Goal: Task Accomplishment & Management: Manage account settings

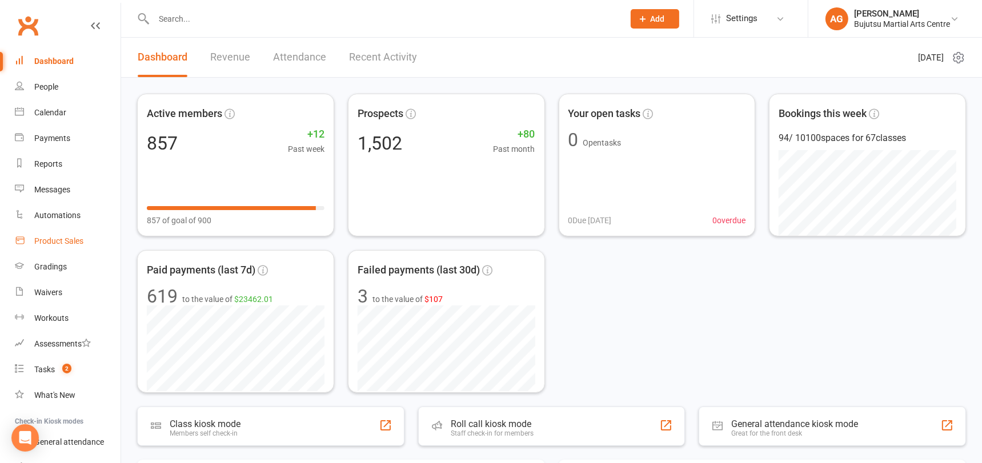
click at [42, 239] on div "Product Sales" at bounding box center [58, 241] width 49 height 9
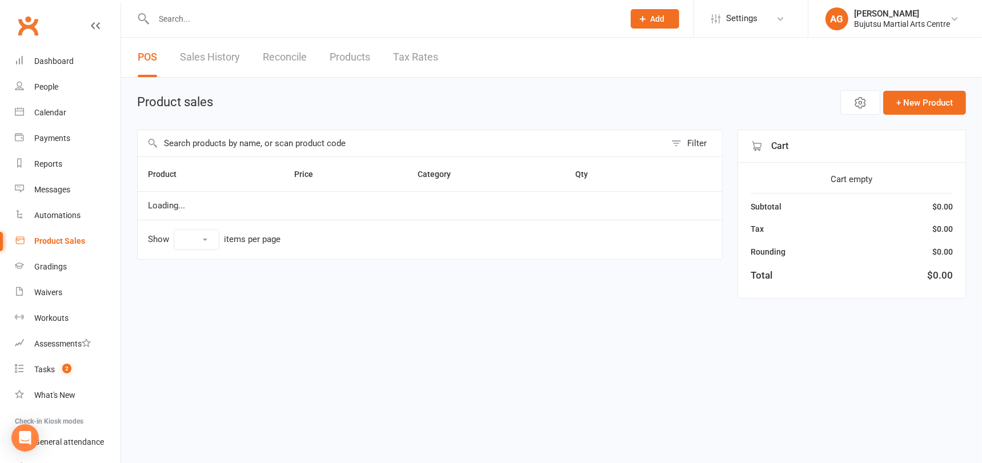
select select "10"
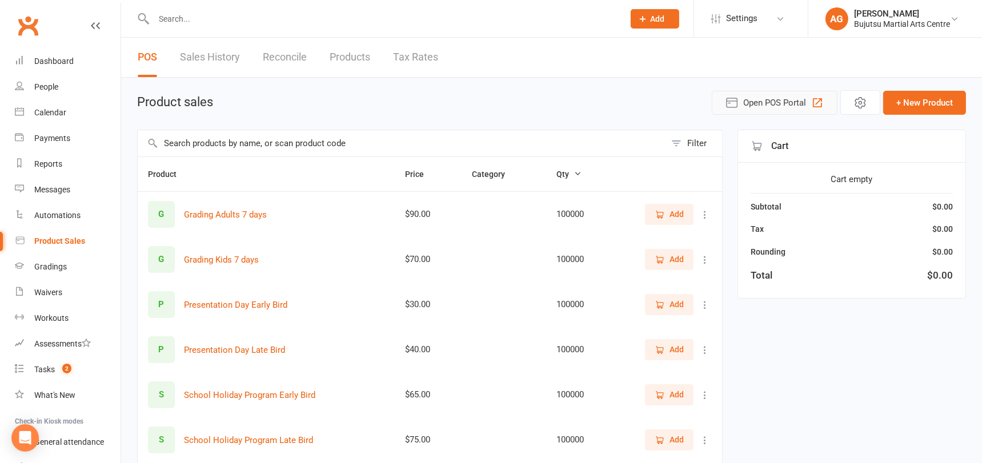
click at [770, 99] on span "Open POS Portal" at bounding box center [774, 103] width 63 height 14
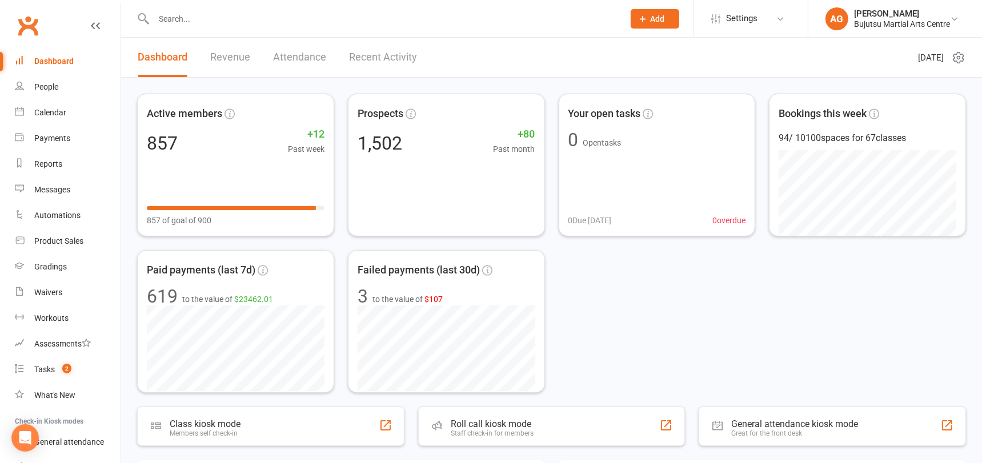
click at [209, 19] on input "text" at bounding box center [383, 19] width 466 height 16
click at [209, 18] on input "text" at bounding box center [383, 19] width 466 height 16
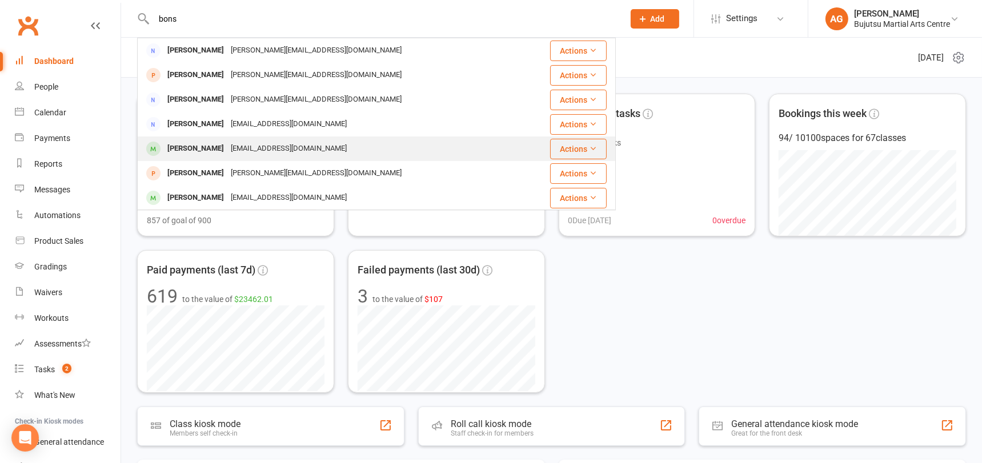
type input "bons"
click at [194, 145] on div "Luca Bons" at bounding box center [195, 149] width 63 height 17
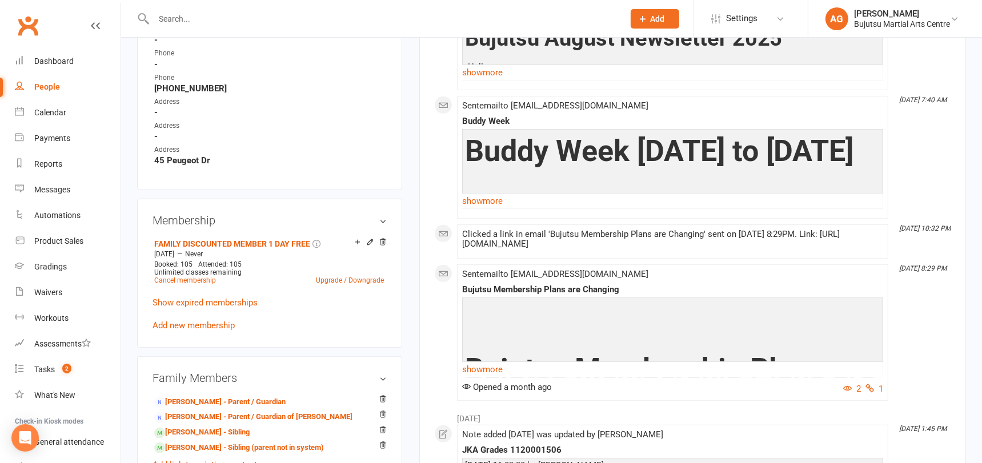
scroll to position [679, 0]
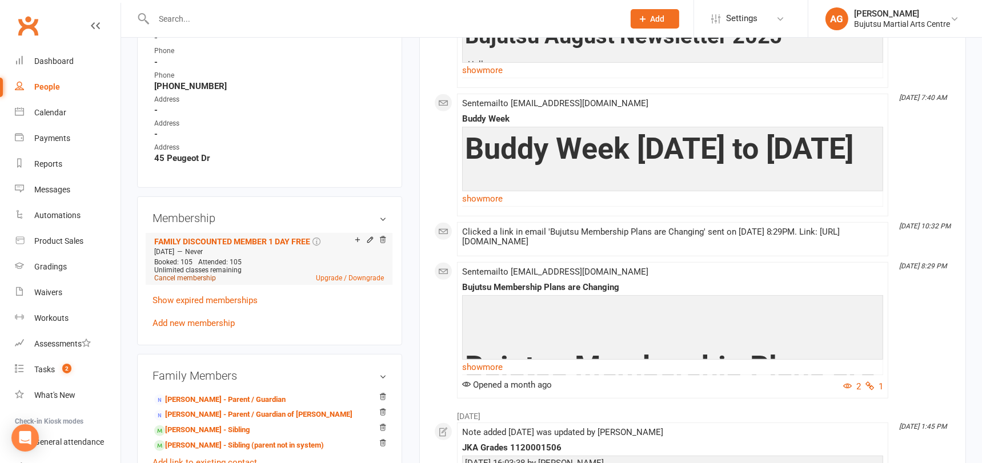
click at [185, 275] on link "Cancel membership" at bounding box center [185, 278] width 62 height 8
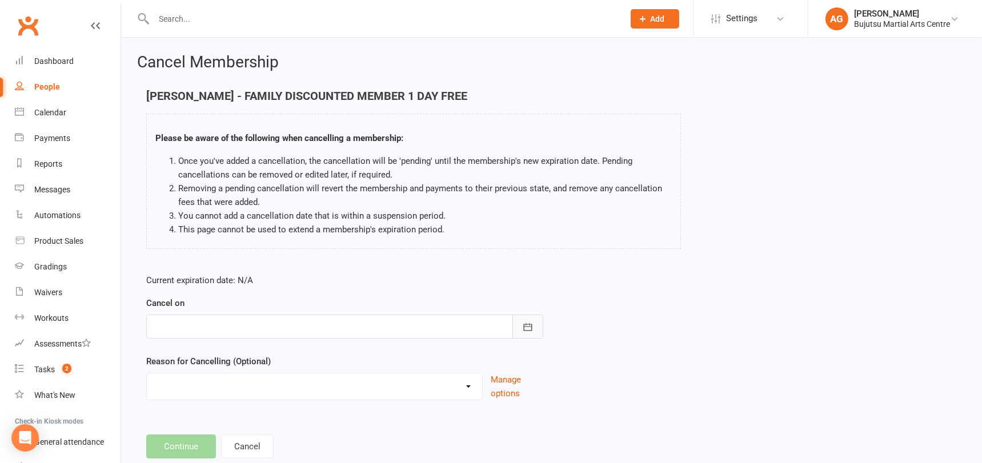
click at [526, 327] on icon "button" at bounding box center [527, 327] width 11 height 11
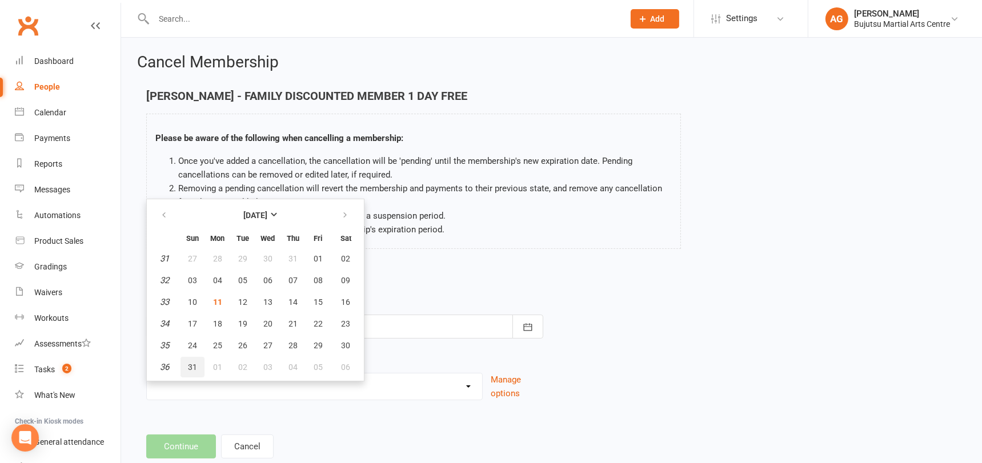
click at [194, 367] on span "31" at bounding box center [192, 367] width 9 height 9
type input "31 Aug 2025"
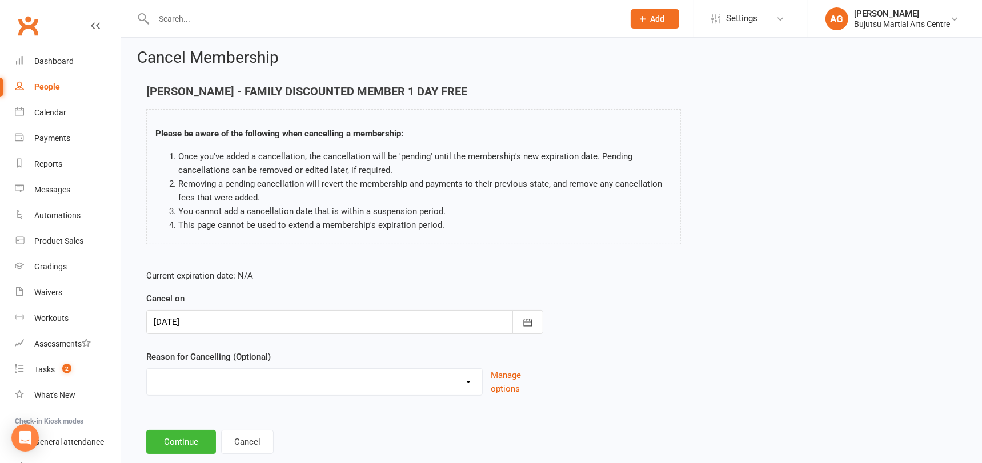
scroll to position [29, 0]
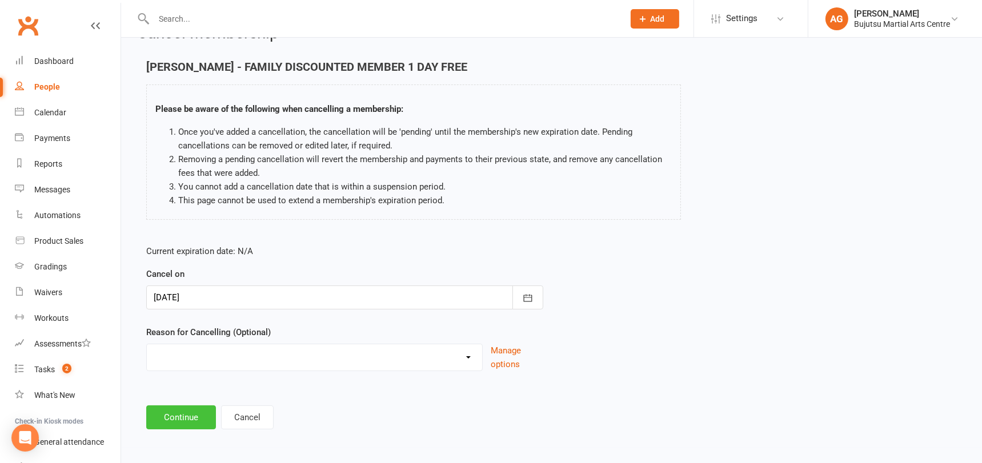
click at [185, 415] on button "Continue" at bounding box center [181, 418] width 70 height 24
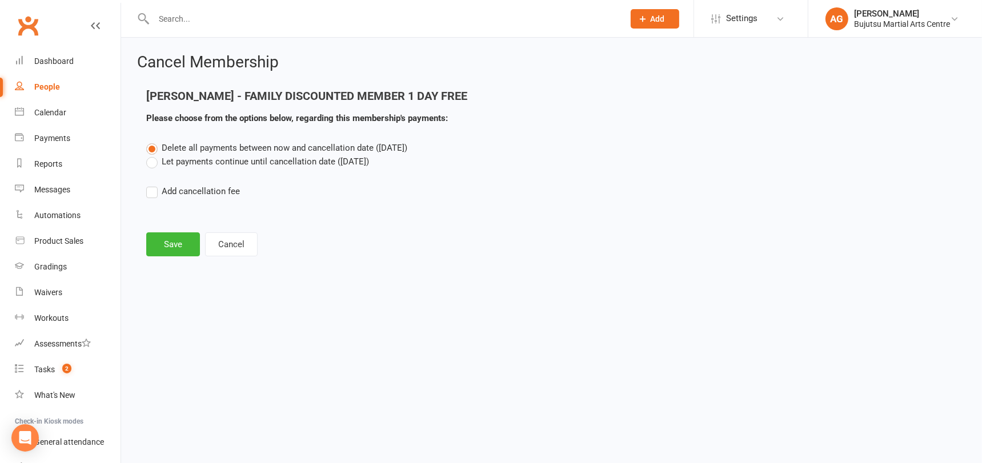
scroll to position [0, 0]
drag, startPoint x: 151, startPoint y: 163, endPoint x: 151, endPoint y: 183, distance: 20.0
click at [151, 163] on label "Let payments continue until cancellation date (Aug 31, 2025)" at bounding box center [257, 162] width 223 height 14
click at [151, 155] on input "Let payments continue until cancellation date (Aug 31, 2025)" at bounding box center [149, 155] width 7 height 0
click at [167, 243] on button "Save" at bounding box center [173, 245] width 54 height 24
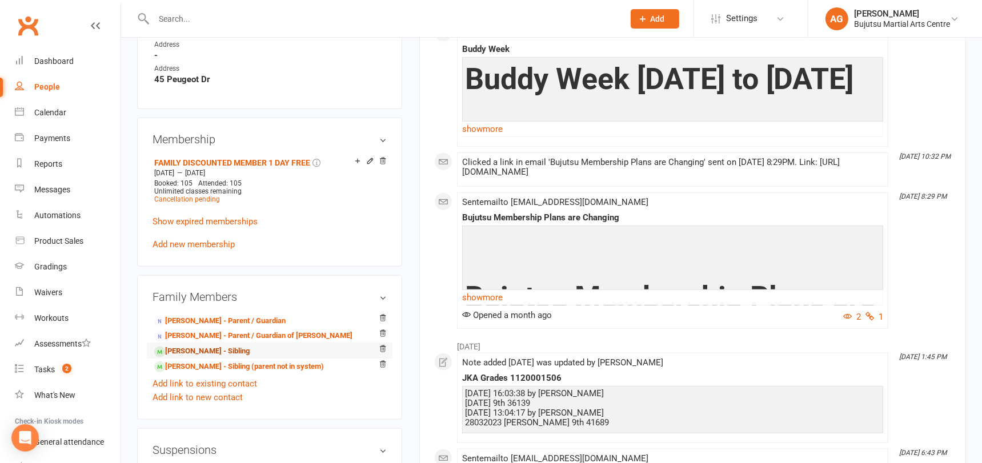
scroll to position [798, 0]
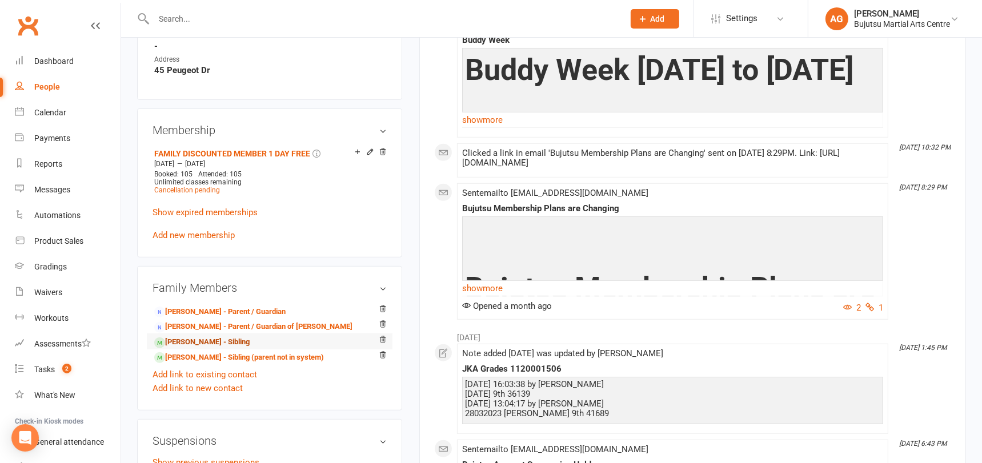
click at [199, 339] on link "Vincent Bons - Sibling" at bounding box center [201, 342] width 95 height 12
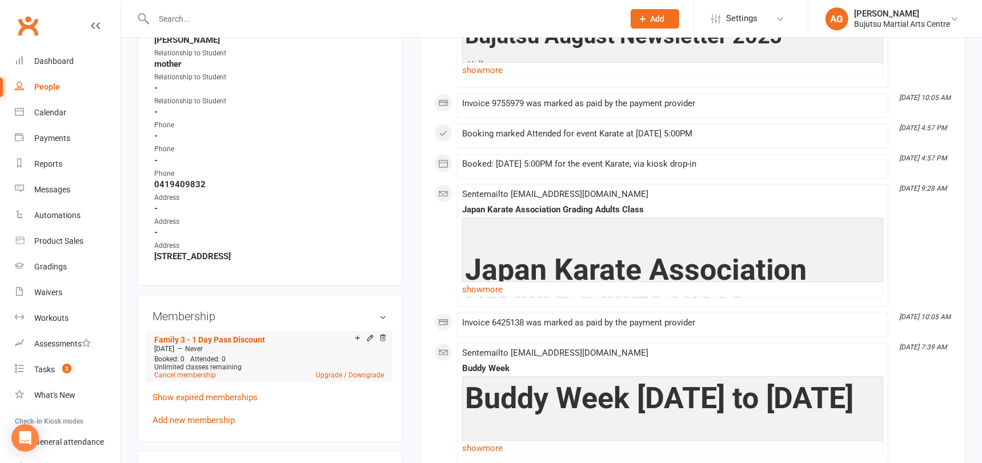
scroll to position [583, 0]
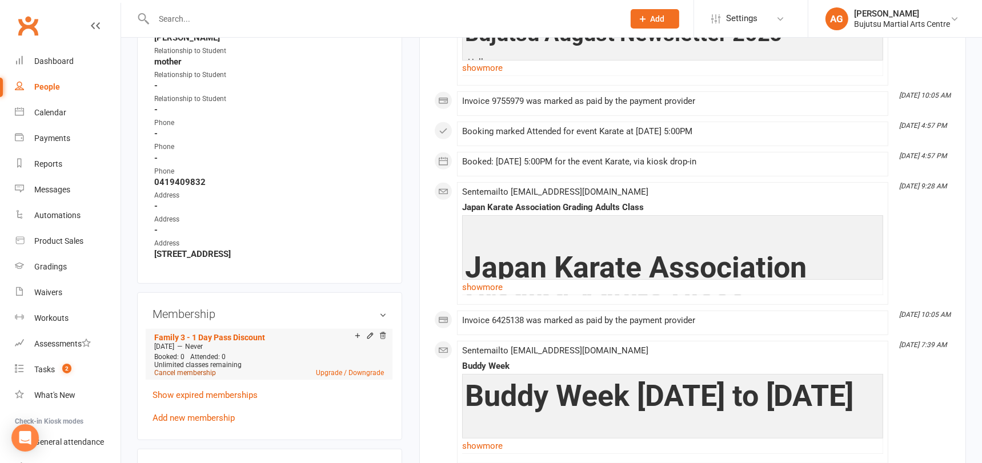
click at [195, 369] on link "Cancel membership" at bounding box center [185, 373] width 62 height 8
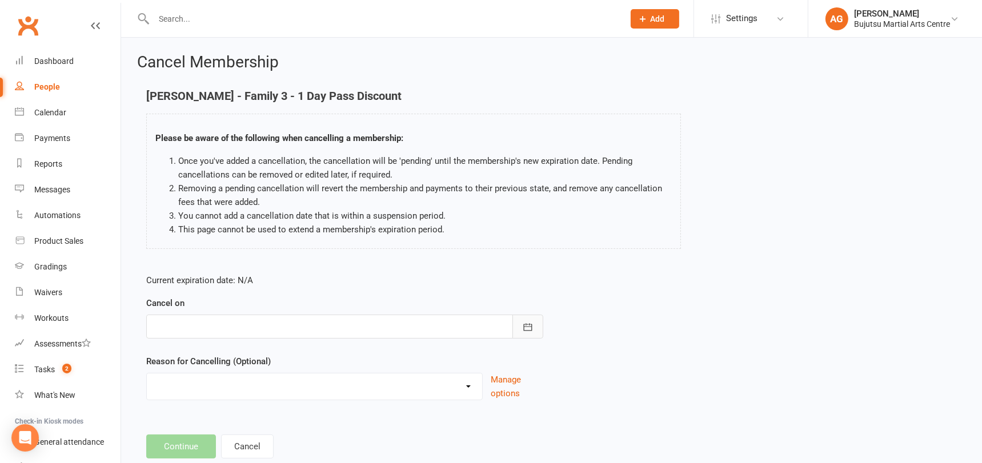
click at [531, 324] on icon "button" at bounding box center [527, 326] width 9 height 7
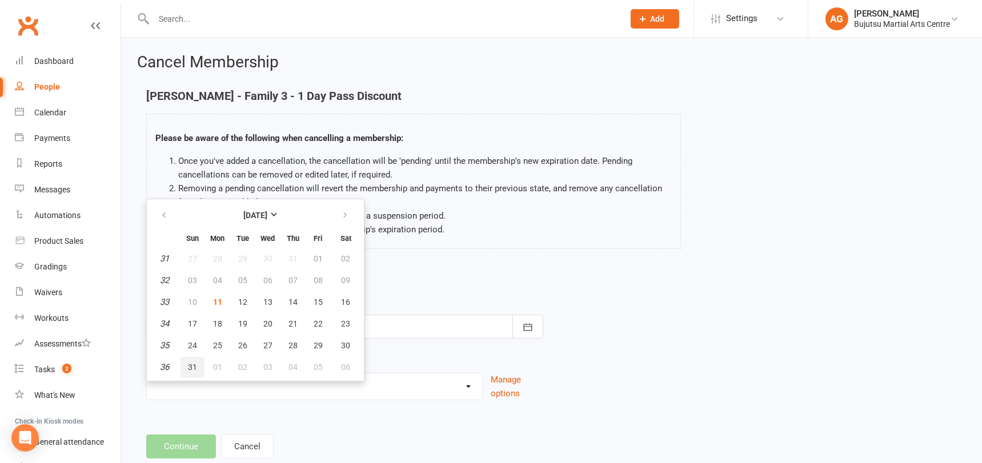
click at [193, 364] on span "31" at bounding box center [192, 367] width 9 height 9
type input "31 Aug 2025"
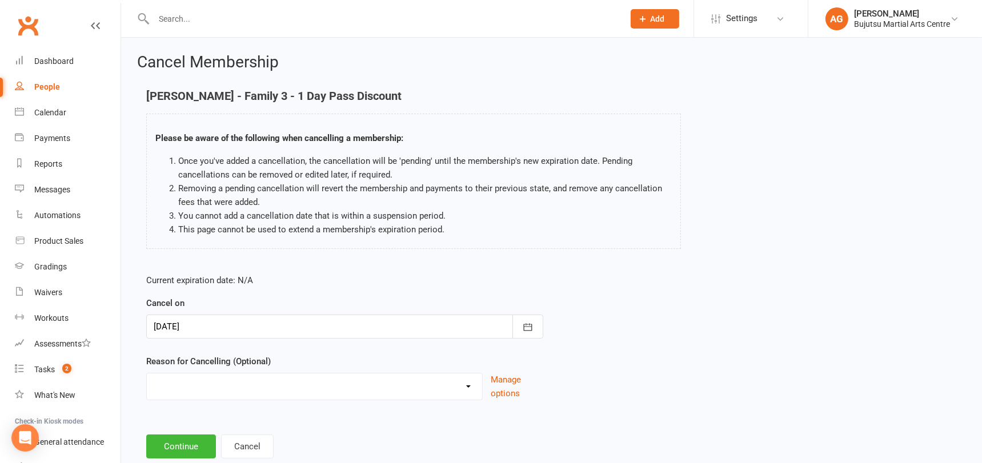
scroll to position [29, 0]
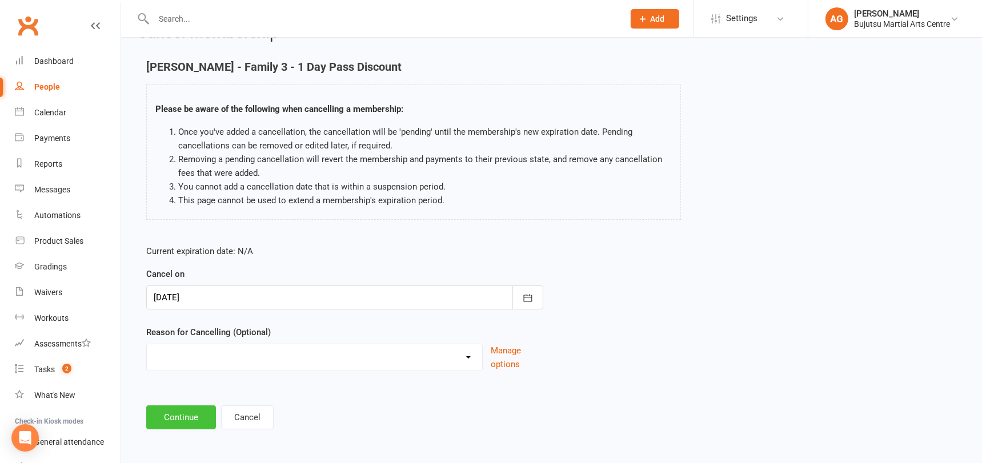
click at [185, 417] on button "Continue" at bounding box center [181, 418] width 70 height 24
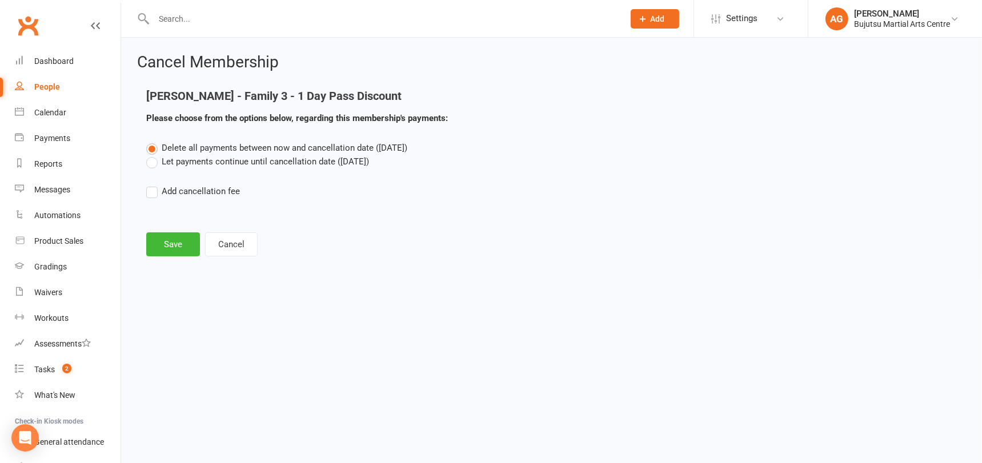
scroll to position [0, 0]
click at [154, 162] on label "Let payments continue until cancellation date (Aug 31, 2025)" at bounding box center [257, 162] width 223 height 14
click at [154, 155] on input "Let payments continue until cancellation date (Aug 31, 2025)" at bounding box center [149, 155] width 7 height 0
click at [174, 239] on button "Save" at bounding box center [173, 245] width 54 height 24
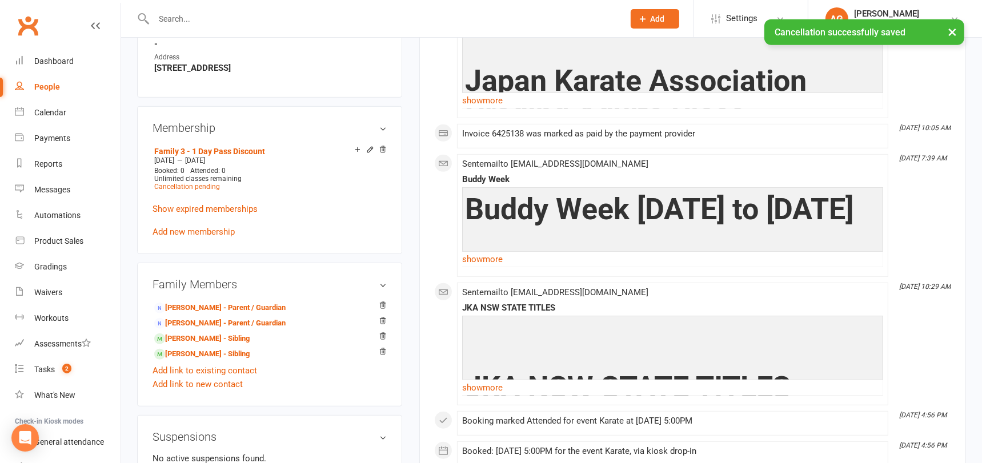
scroll to position [807, 0]
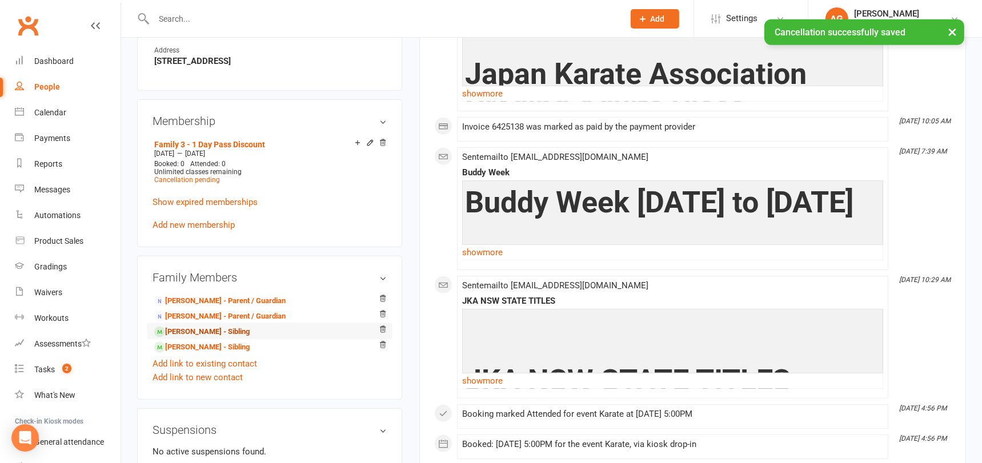
click at [187, 329] on link "Mattheus Bons - Sibling" at bounding box center [201, 332] width 95 height 12
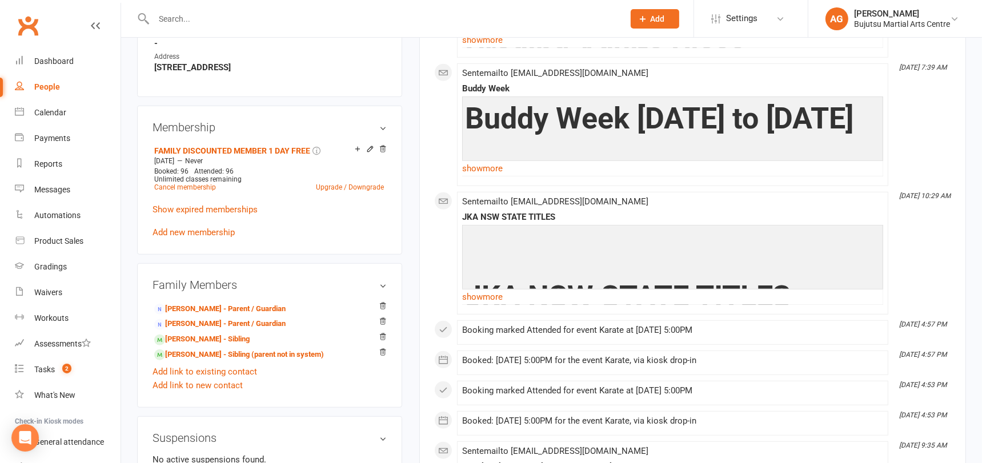
scroll to position [770, 0]
click at [182, 183] on link "Cancel membership" at bounding box center [185, 187] width 62 height 8
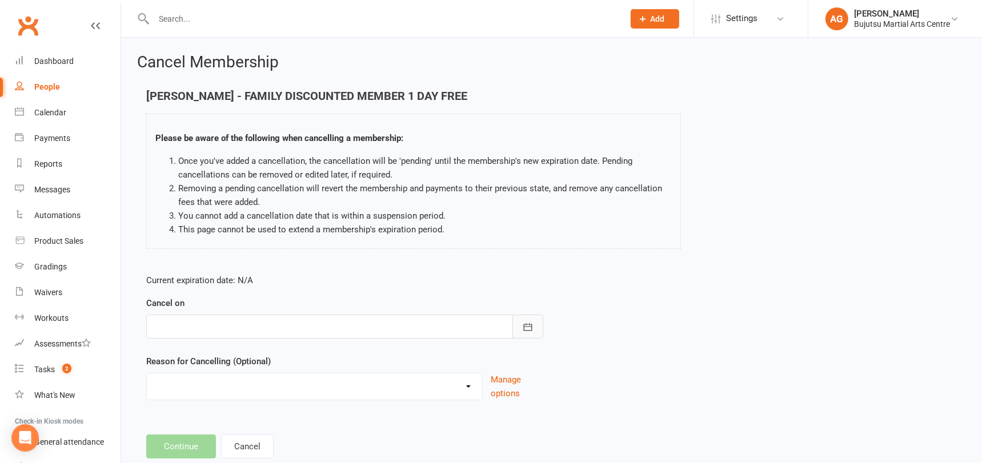
click at [531, 320] on button "button" at bounding box center [527, 327] width 31 height 24
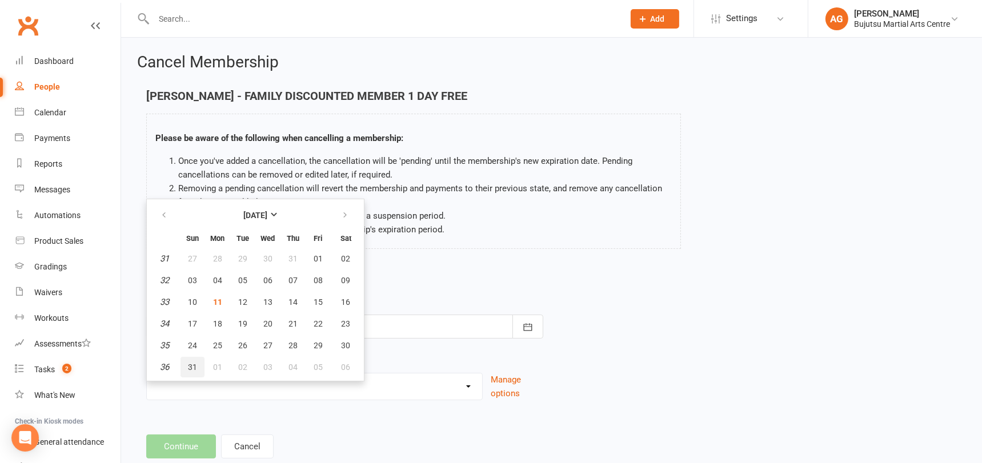
click at [191, 363] on span "31" at bounding box center [192, 367] width 9 height 9
type input "31 Aug 2025"
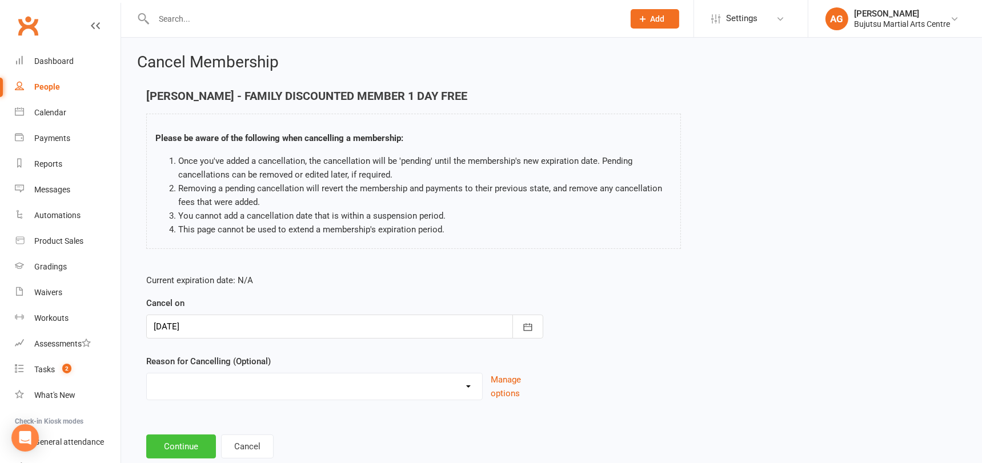
click at [169, 444] on button "Continue" at bounding box center [181, 447] width 70 height 24
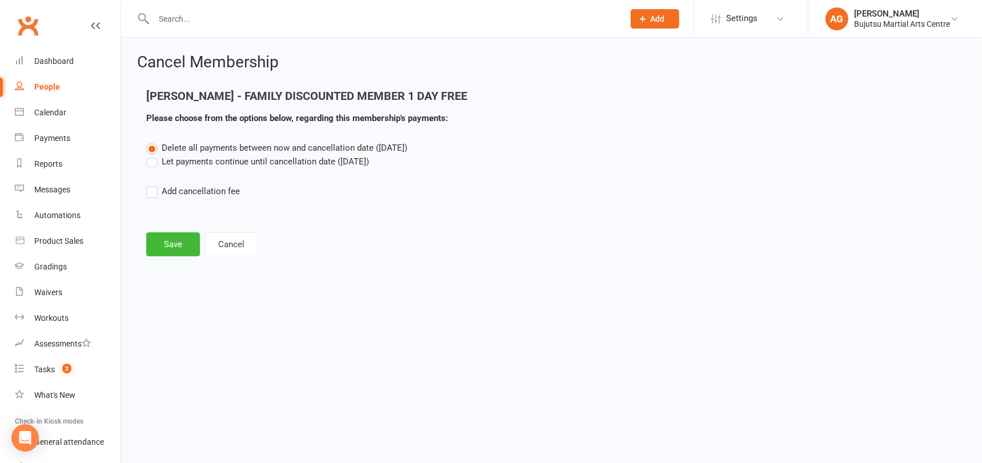
click at [153, 163] on label "Let payments continue until cancellation date (Aug 31, 2025)" at bounding box center [257, 162] width 223 height 14
click at [153, 155] on input "Let payments continue until cancellation date (Aug 31, 2025)" at bounding box center [149, 155] width 7 height 0
click at [168, 236] on button "Save" at bounding box center [173, 245] width 54 height 24
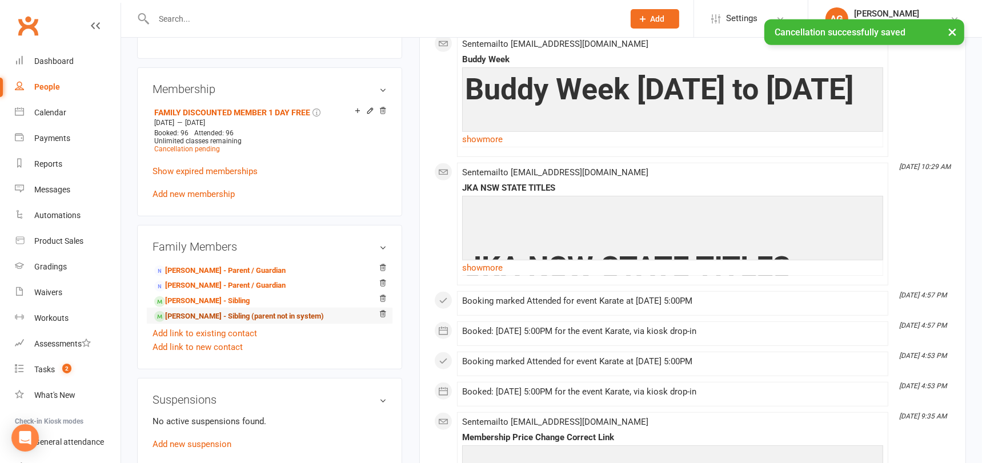
scroll to position [848, 0]
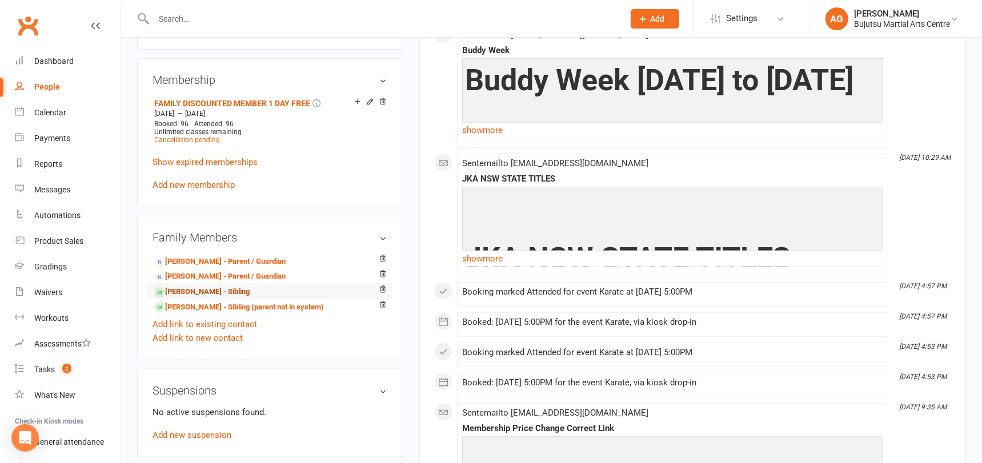
click at [182, 291] on link "Vincent Bons - Sibling" at bounding box center [201, 292] width 95 height 12
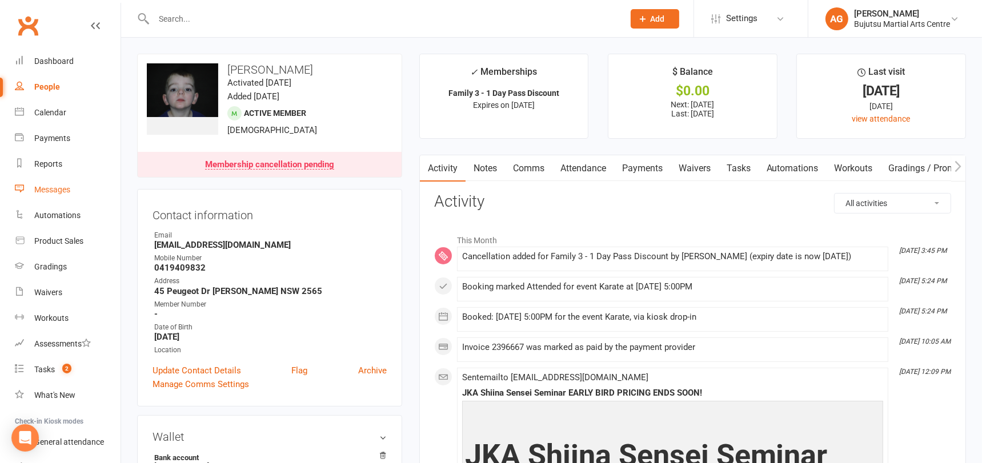
click at [55, 188] on div "Messages" at bounding box center [52, 189] width 36 height 9
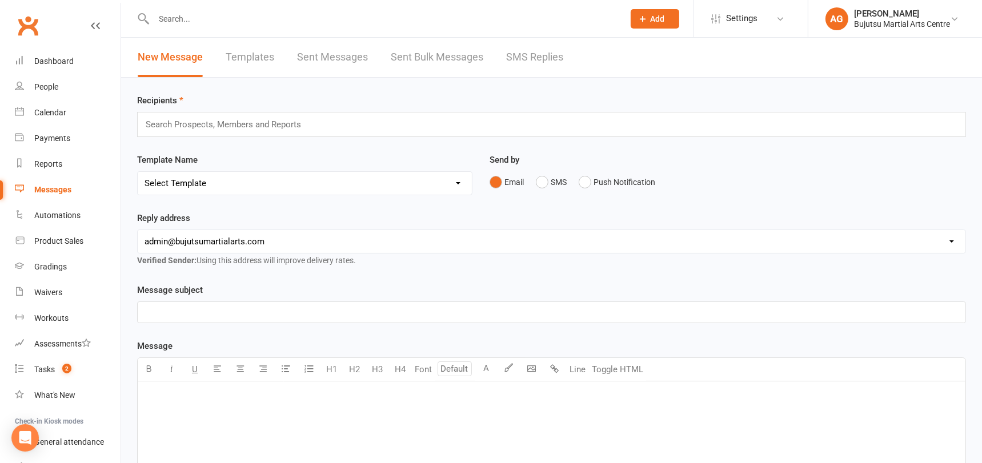
click at [238, 122] on input "text" at bounding box center [228, 124] width 167 height 15
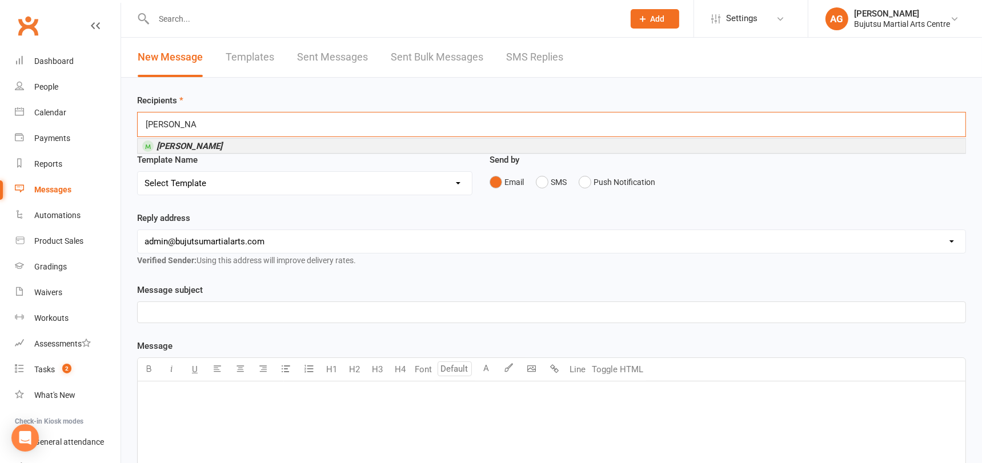
type input "vincent bons"
click at [222, 145] on li "Vincent Bons" at bounding box center [552, 146] width 828 height 14
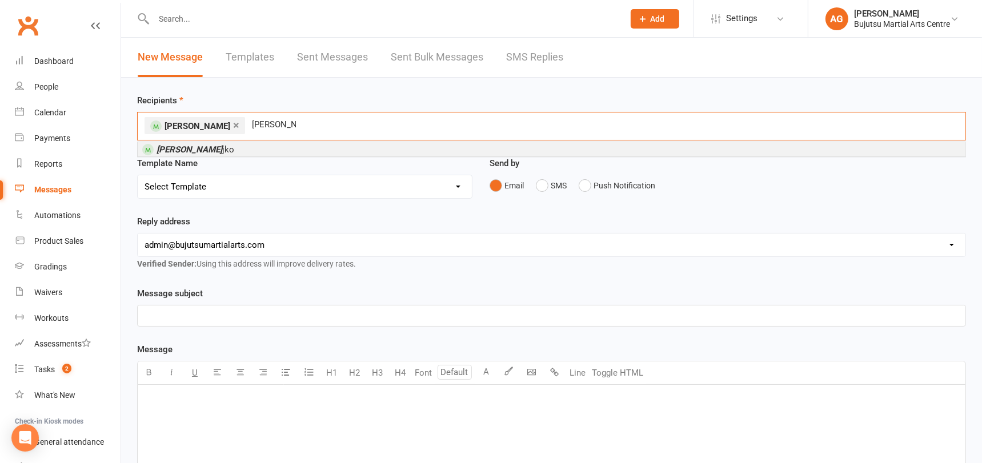
type input "mark szala"
click at [214, 149] on li "Mark Szala jko" at bounding box center [552, 149] width 828 height 14
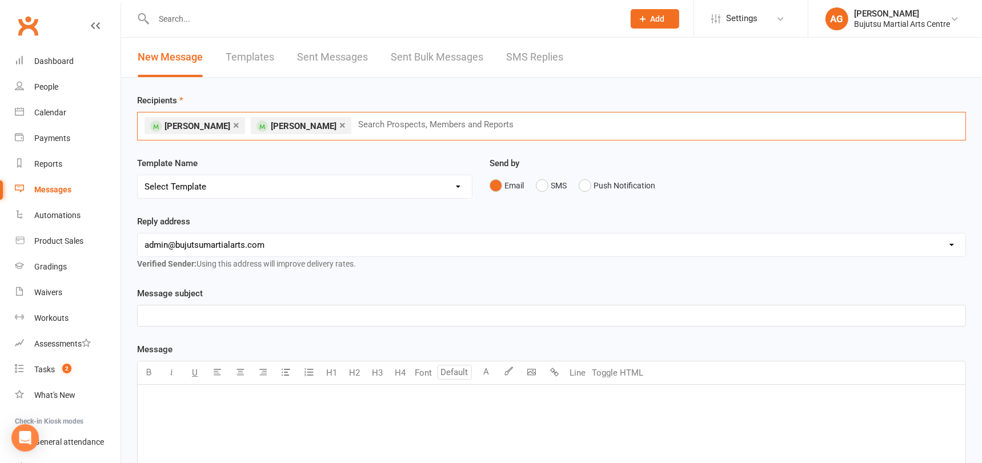
click at [211, 188] on select "Select Template [Email] Buddy Week [Email] Japan Karate Association Grading Adu…" at bounding box center [305, 186] width 334 height 23
select select "26"
click at [138, 175] on select "Select Template [Email] Buddy Week [Email] Japan Karate Association Grading Adu…" at bounding box center [305, 186] width 334 height 23
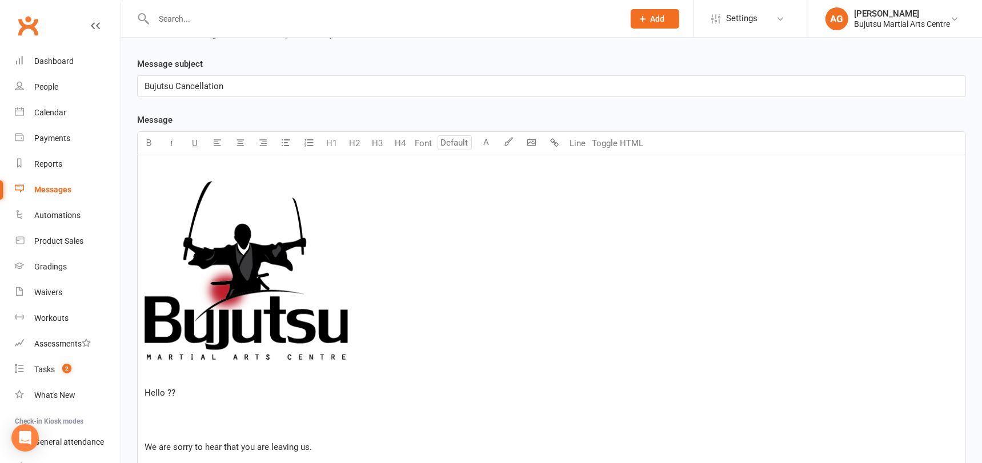
scroll to position [256, 0]
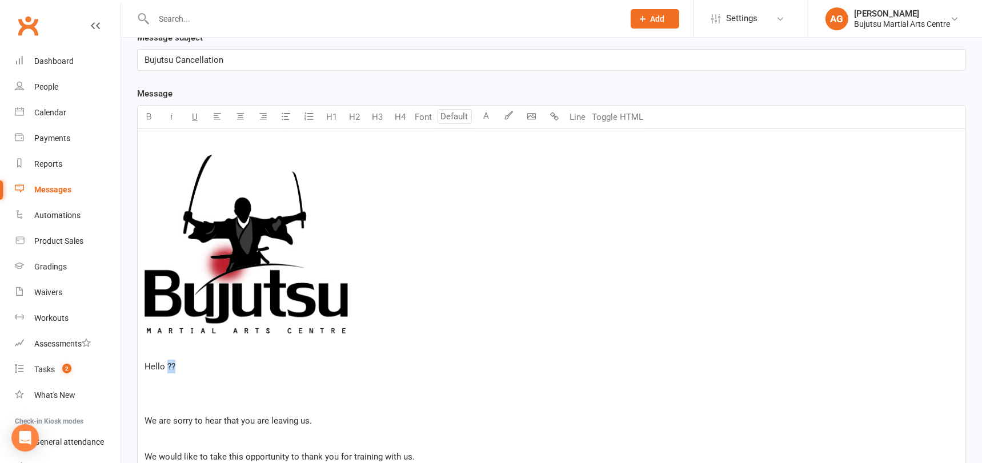
drag, startPoint x: 196, startPoint y: 361, endPoint x: 167, endPoint y: 362, distance: 29.2
click at [167, 362] on p "Hello ??" at bounding box center [552, 367] width 814 height 14
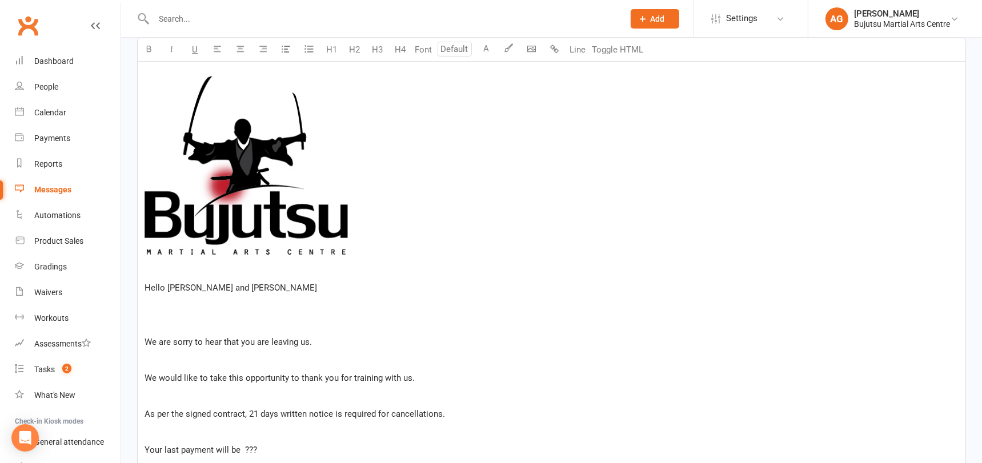
scroll to position [343, 0]
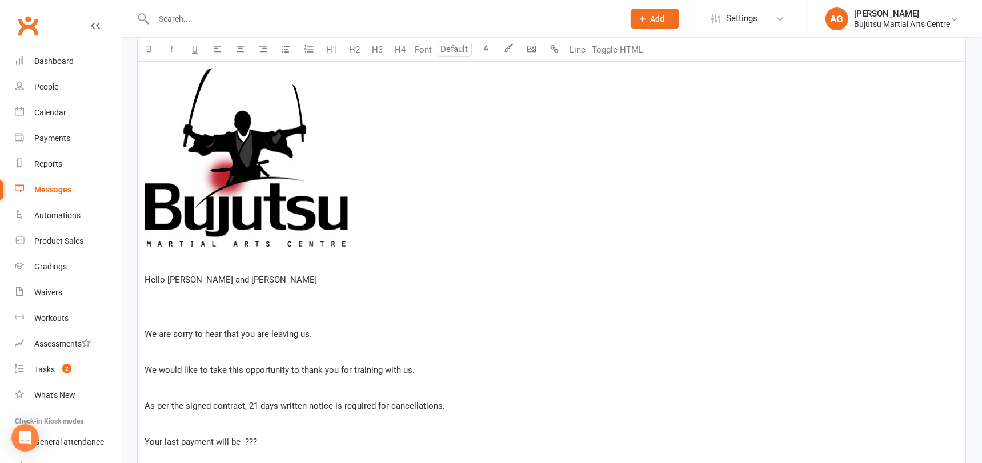
drag, startPoint x: 253, startPoint y: 332, endPoint x: 259, endPoint y: 332, distance: 6.9
click at [253, 332] on span "We are sorry to hear that you are leaving us." at bounding box center [228, 334] width 167 height 10
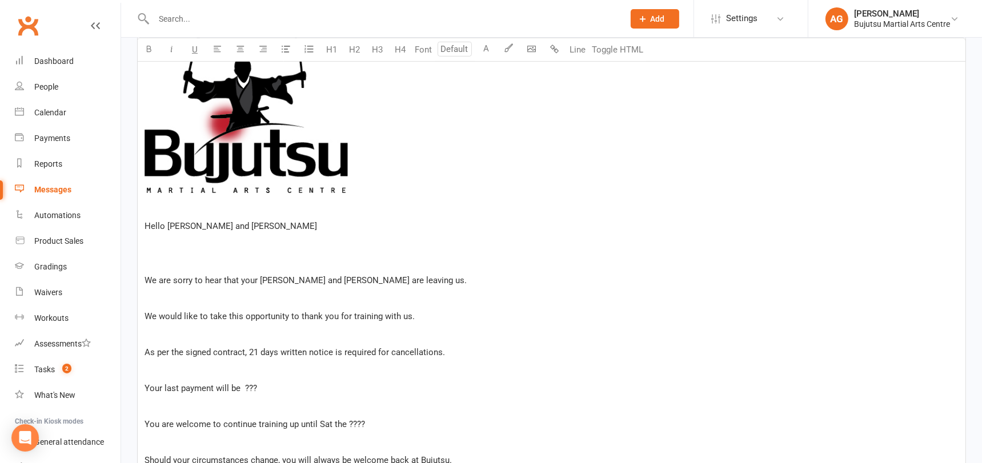
scroll to position [399, 0]
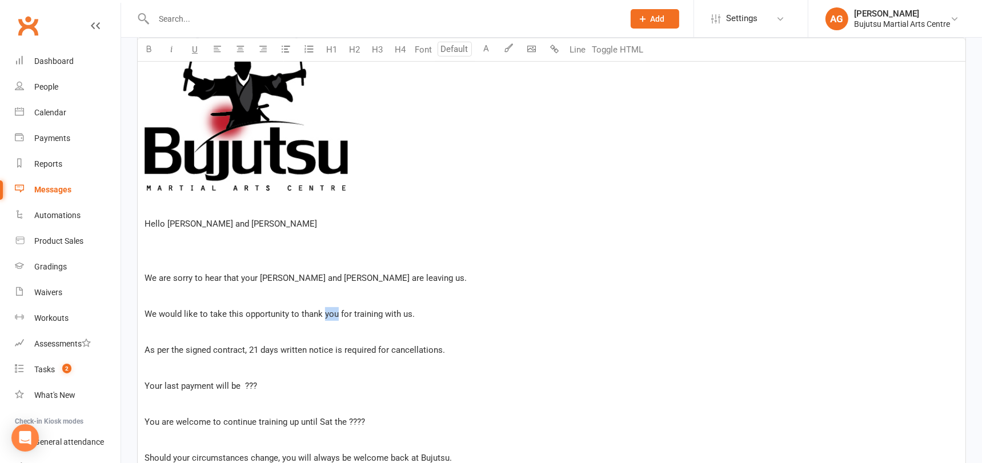
drag, startPoint x: 336, startPoint y: 316, endPoint x: 323, endPoint y: 316, distance: 12.6
click at [323, 316] on span "We would like to take this opportunity to thank you for training with us." at bounding box center [280, 314] width 270 height 10
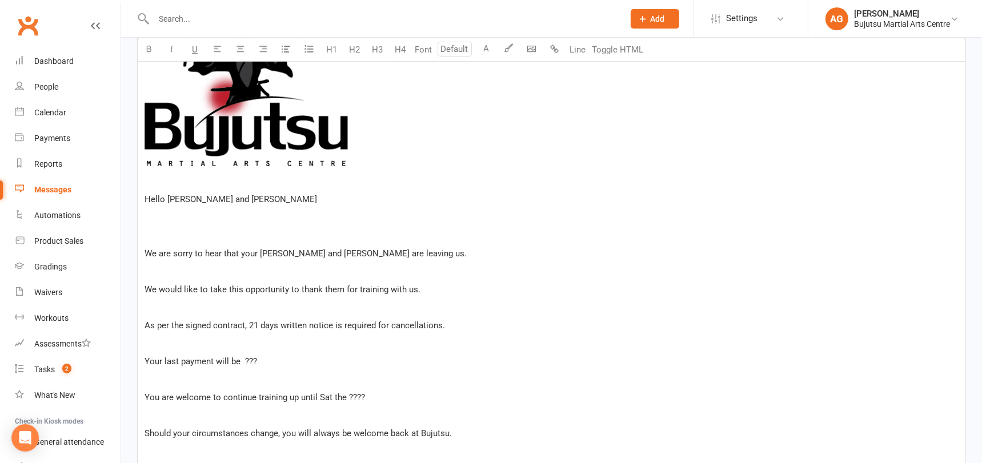
scroll to position [424, 0]
drag, startPoint x: 262, startPoint y: 356, endPoint x: 242, endPoint y: 359, distance: 20.1
click at [242, 359] on p "Your last payment will be ???" at bounding box center [552, 361] width 814 height 14
drag, startPoint x: 159, startPoint y: 397, endPoint x: 144, endPoint y: 397, distance: 14.9
click at [145, 397] on span "You are welcome to continue training up until Sat the ????" at bounding box center [255, 396] width 221 height 10
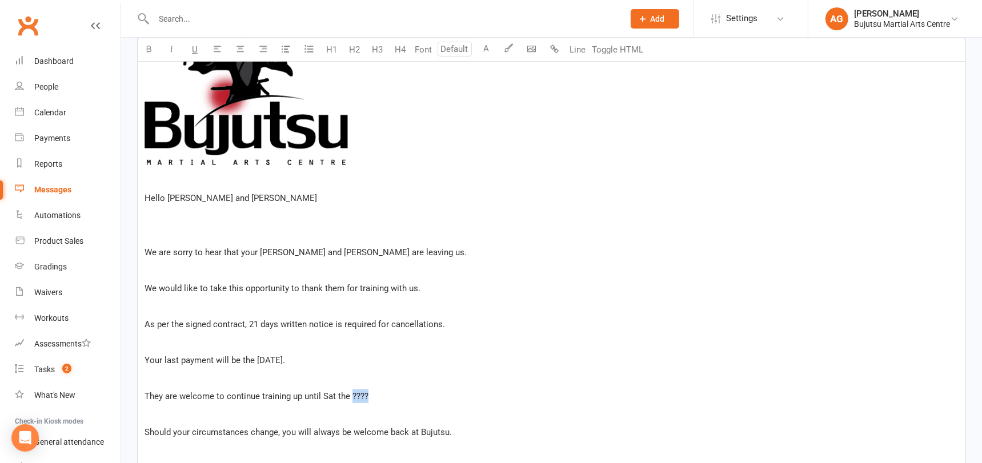
drag, startPoint x: 369, startPoint y: 398, endPoint x: 352, endPoint y: 398, distance: 17.1
click at [352, 398] on p "They are welcome to continue training up until Sat the ????" at bounding box center [552, 397] width 814 height 14
drag, startPoint x: 296, startPoint y: 436, endPoint x: 283, endPoint y: 436, distance: 13.1
click at [283, 436] on p "Should your circumstances change, you will always be welcome back at Bujutsu." at bounding box center [552, 433] width 814 height 14
click at [486, 427] on p "Should your circumstances change, They will always be welcome back at Bujutsu." at bounding box center [552, 433] width 814 height 14
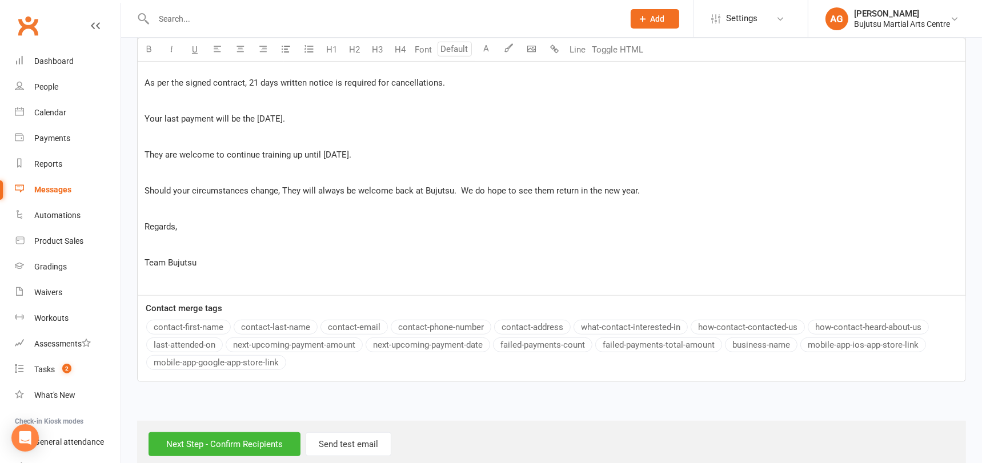
scroll to position [684, 0]
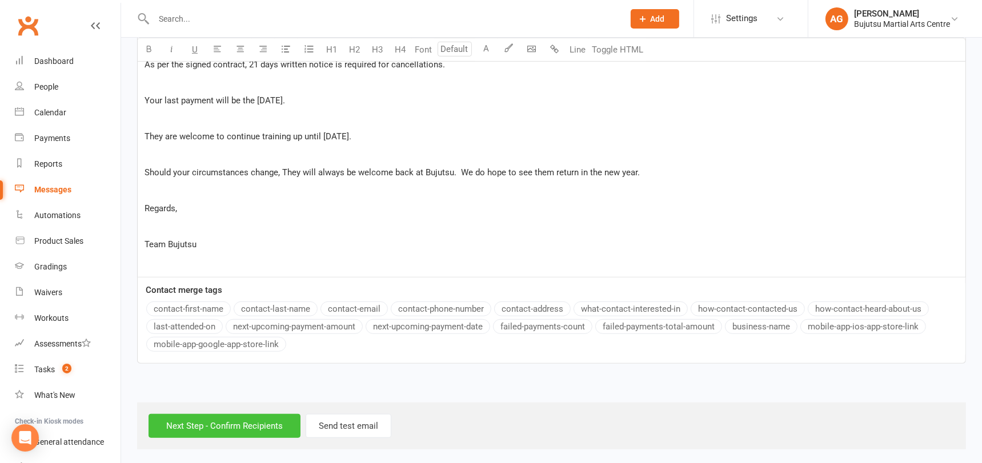
click at [262, 420] on input "Next Step - Confirm Recipients" at bounding box center [225, 426] width 152 height 24
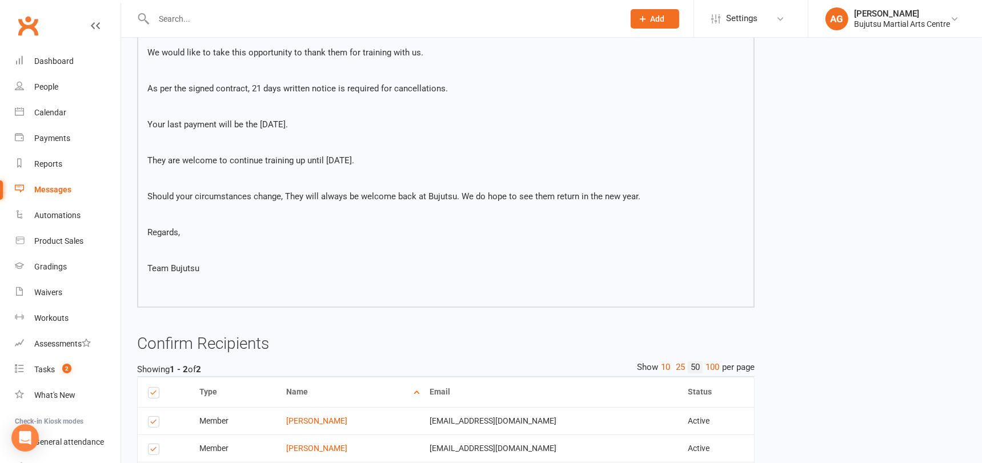
scroll to position [519, 0]
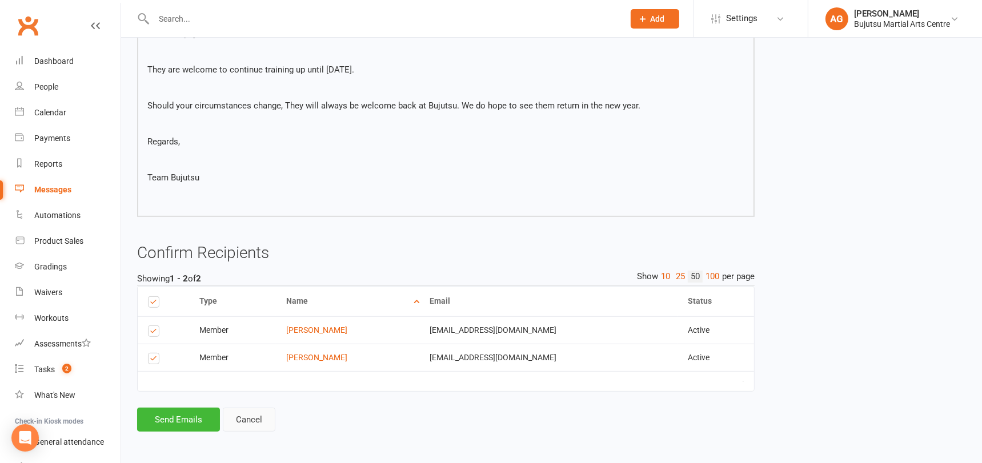
click at [255, 417] on link "Cancel" at bounding box center [249, 420] width 53 height 24
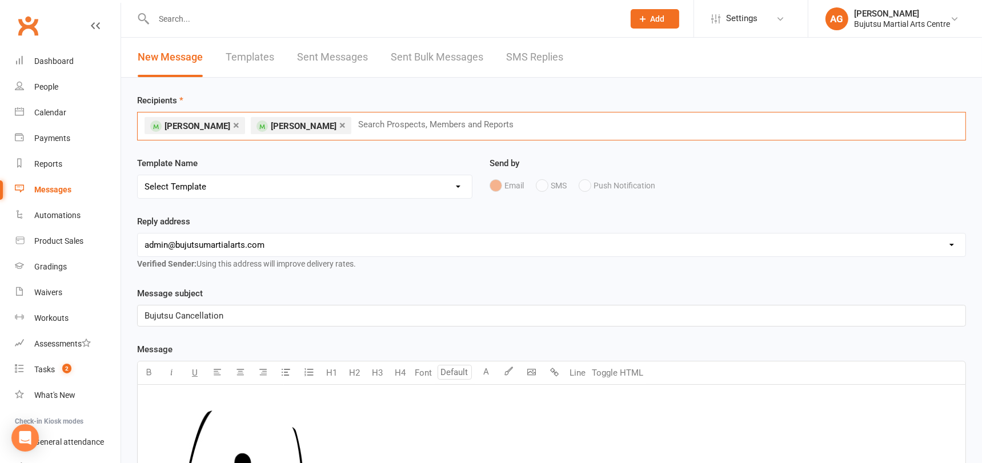
click at [357, 125] on input "text" at bounding box center [440, 124] width 167 height 15
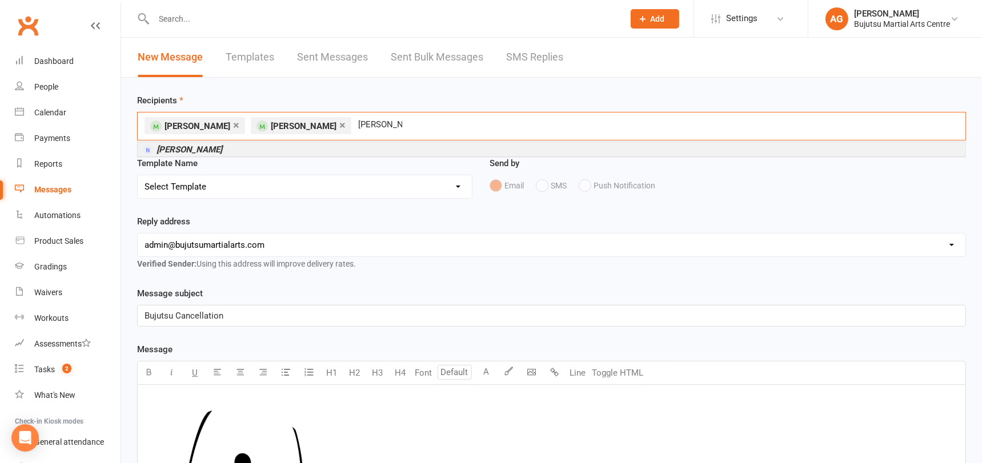
type input "travis bons"
click at [287, 147] on li "Travis Bons" at bounding box center [552, 149] width 828 height 14
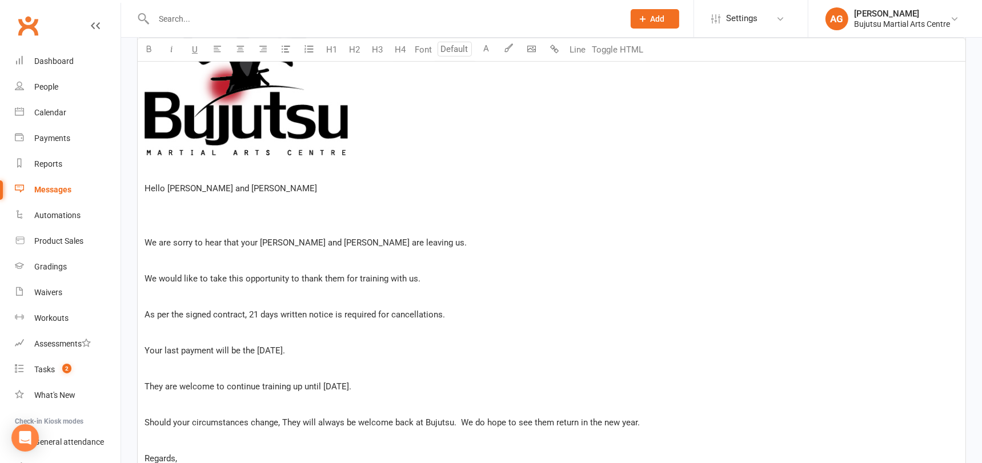
scroll to position [684, 0]
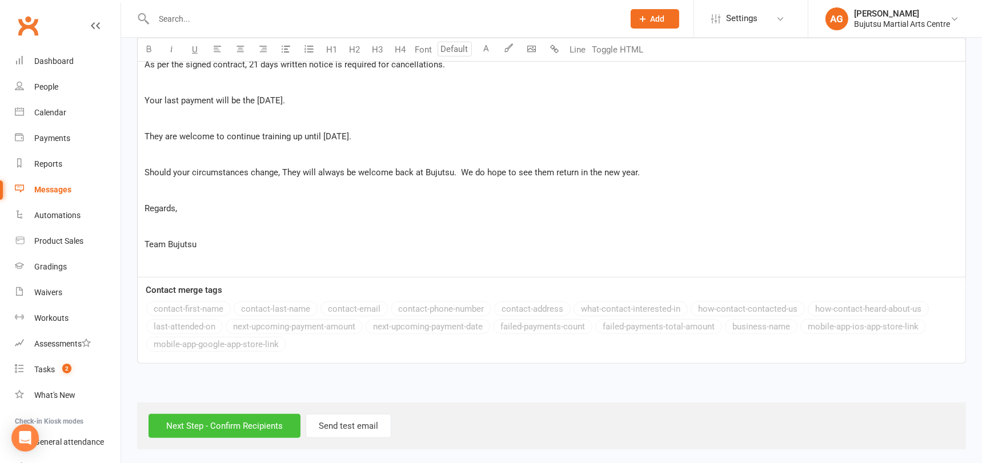
click at [198, 418] on input "Next Step - Confirm Recipients" at bounding box center [225, 426] width 152 height 24
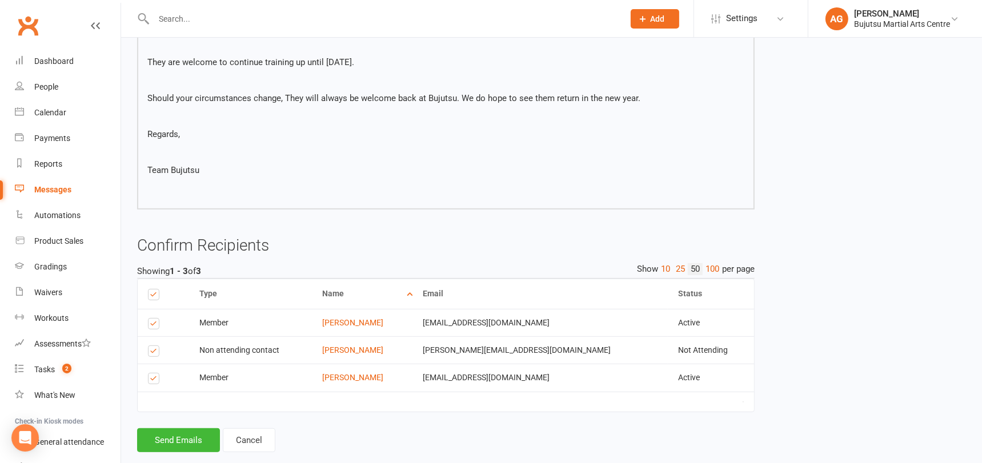
scroll to position [547, 0]
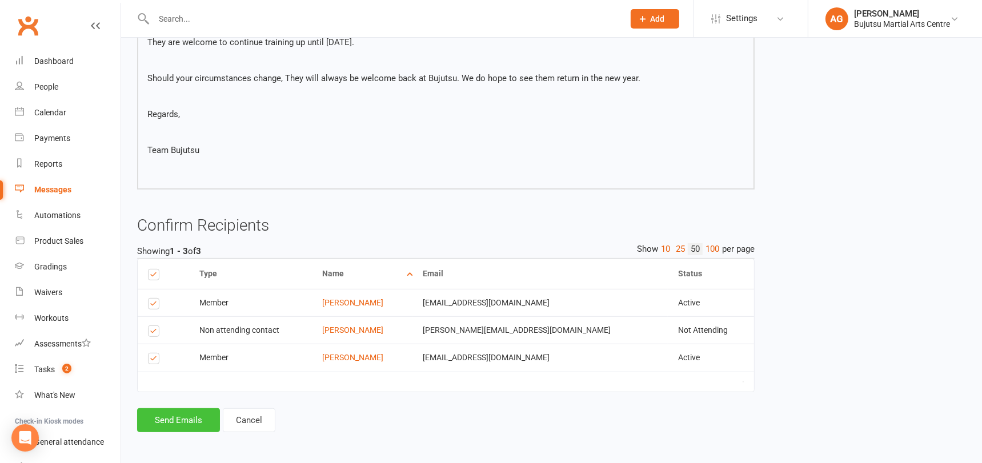
click at [172, 415] on button "Send Emails" at bounding box center [178, 420] width 83 height 24
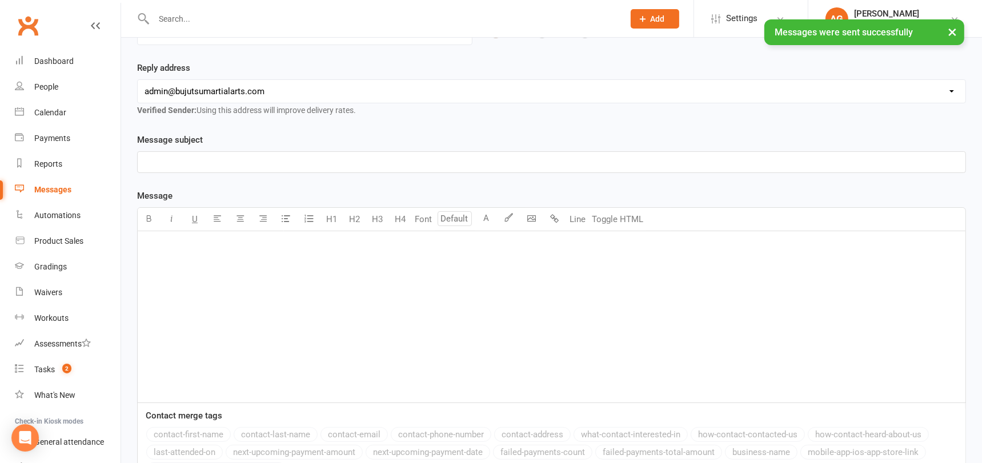
scroll to position [276, 0]
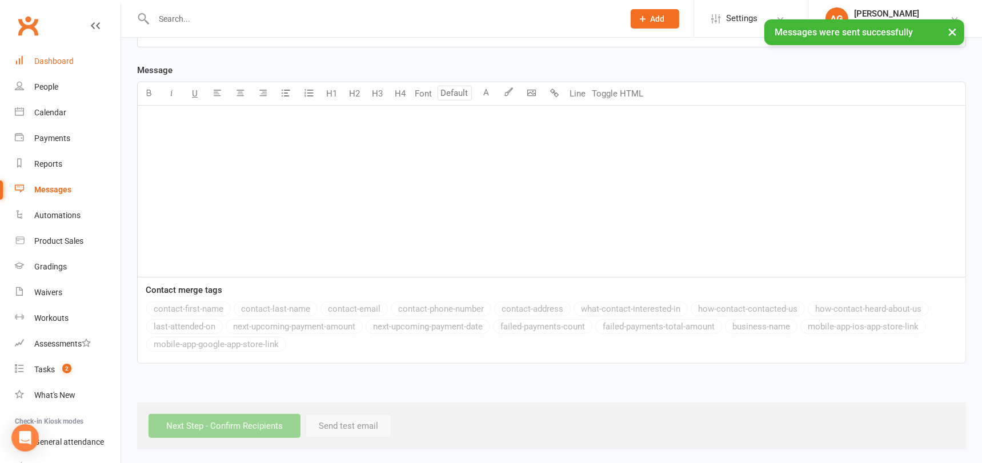
click at [57, 62] on div "Dashboard" at bounding box center [53, 61] width 39 height 9
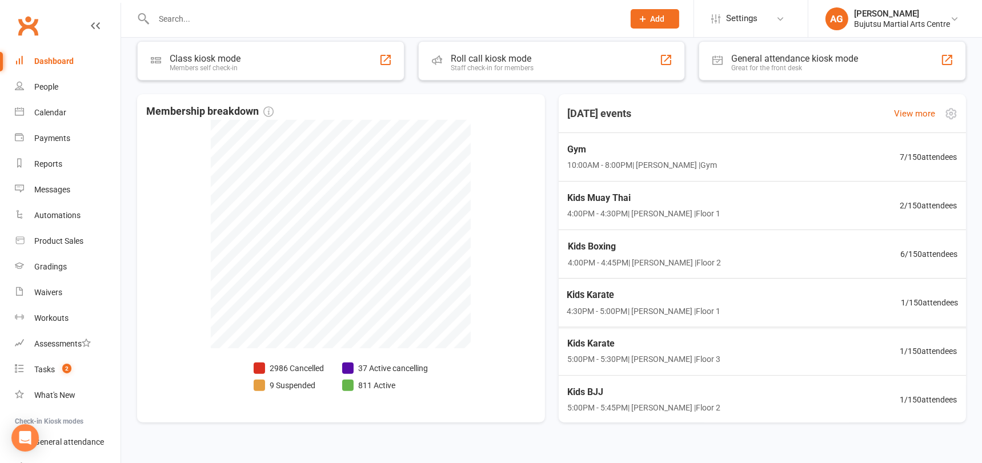
scroll to position [367, 0]
click at [598, 242] on span "Kids Boxing" at bounding box center [642, 245] width 156 height 15
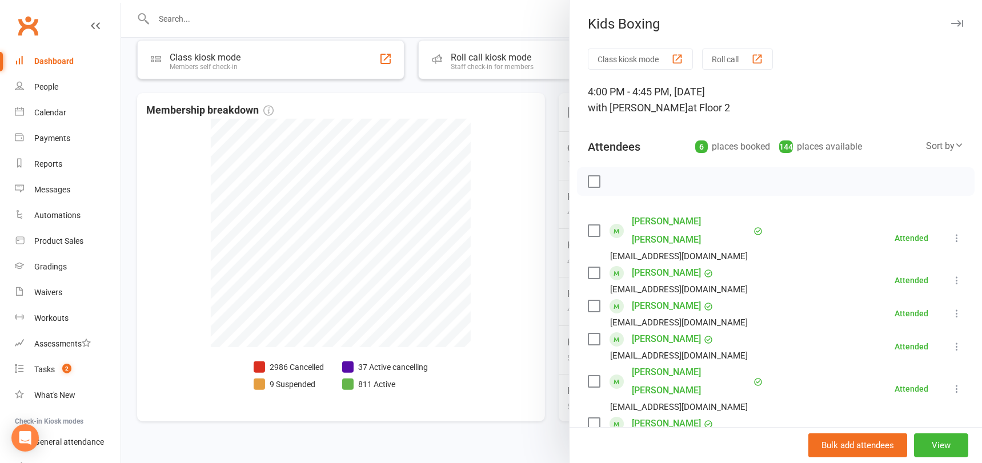
click at [470, 141] on div at bounding box center [551, 231] width 861 height 463
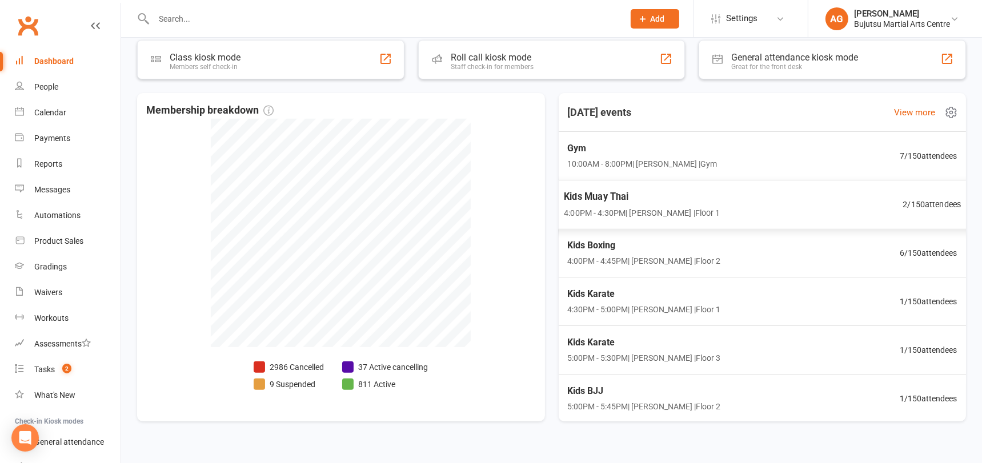
click at [590, 190] on span "Kids Muay Thai" at bounding box center [642, 196] width 156 height 15
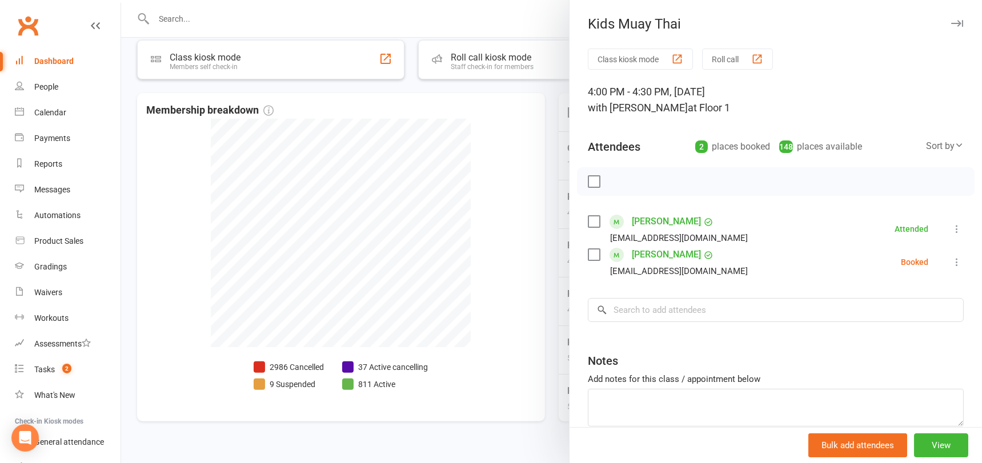
click at [469, 158] on div at bounding box center [551, 231] width 861 height 463
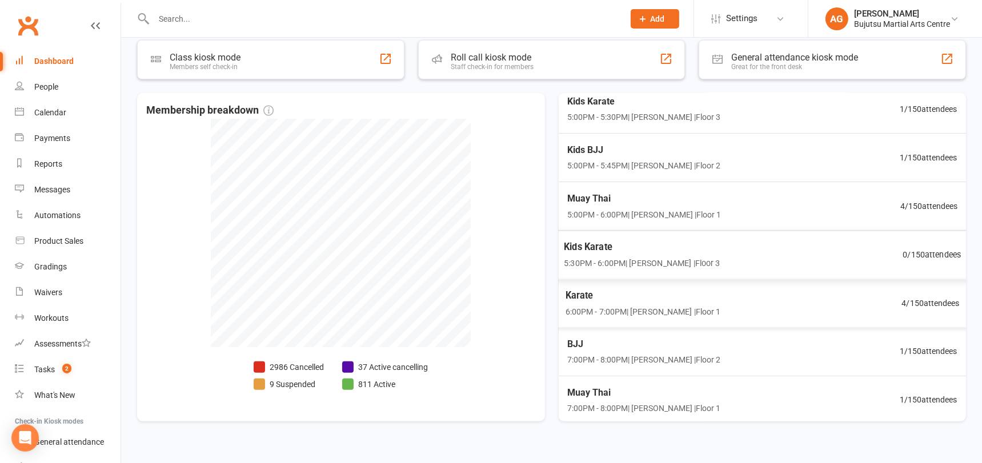
scroll to position [242, 0]
click at [920, 299] on span "4 / 150 attendees" at bounding box center [932, 301] width 58 height 13
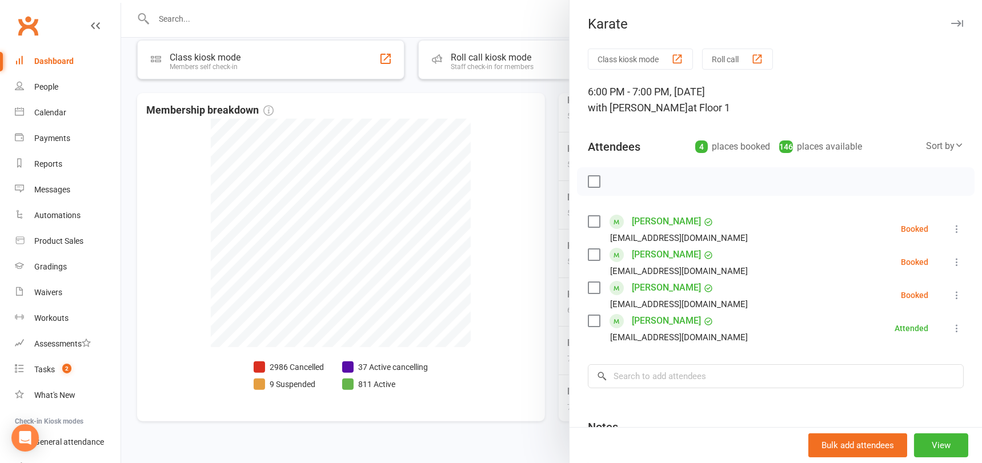
scroll to position [369, 0]
click at [516, 279] on div at bounding box center [551, 231] width 861 height 463
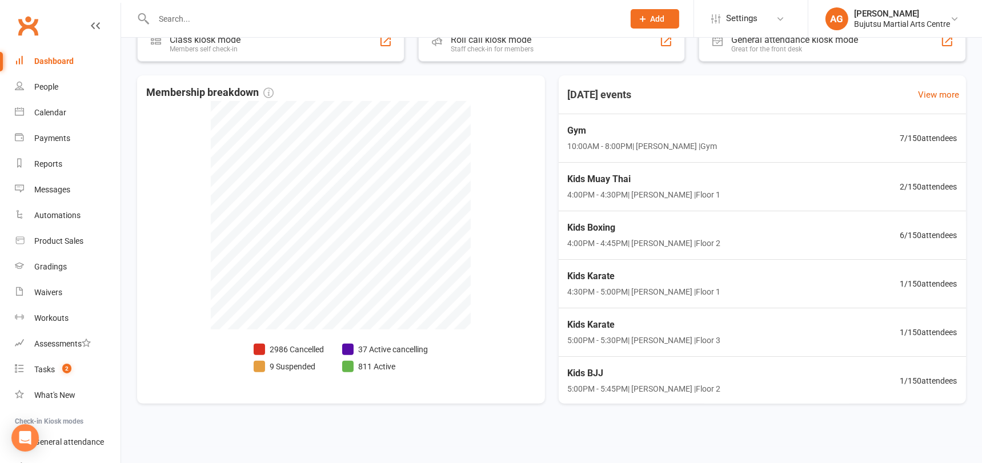
scroll to position [2, 0]
click at [928, 181] on span "2 / 150 attendees" at bounding box center [932, 184] width 58 height 13
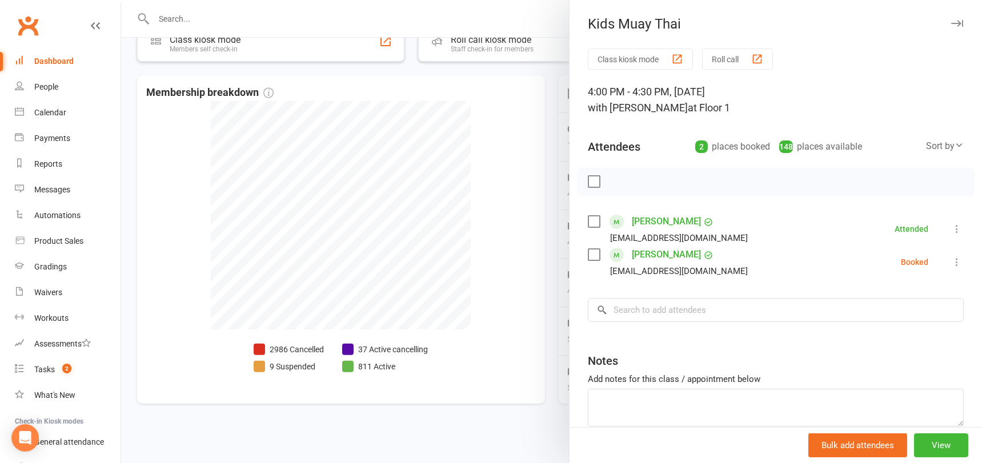
click at [473, 207] on div at bounding box center [551, 231] width 861 height 463
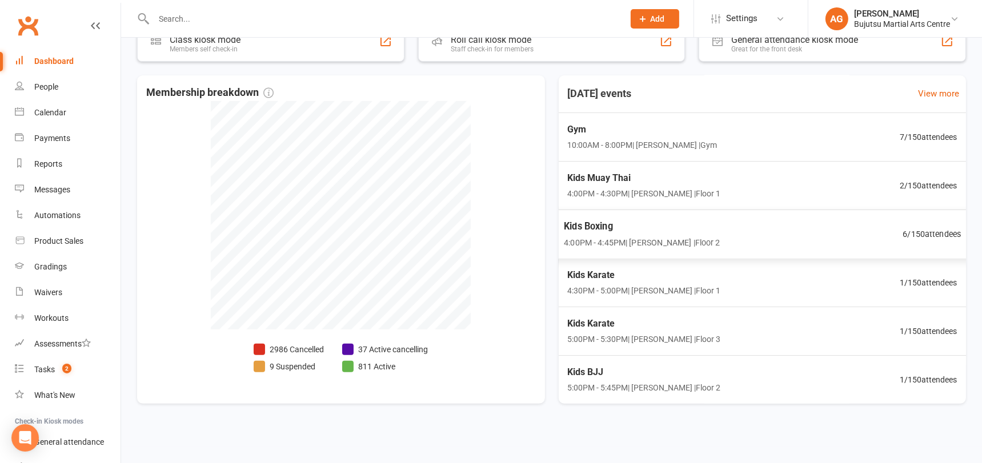
click at [928, 231] on span "6 / 150 attendees" at bounding box center [932, 233] width 58 height 13
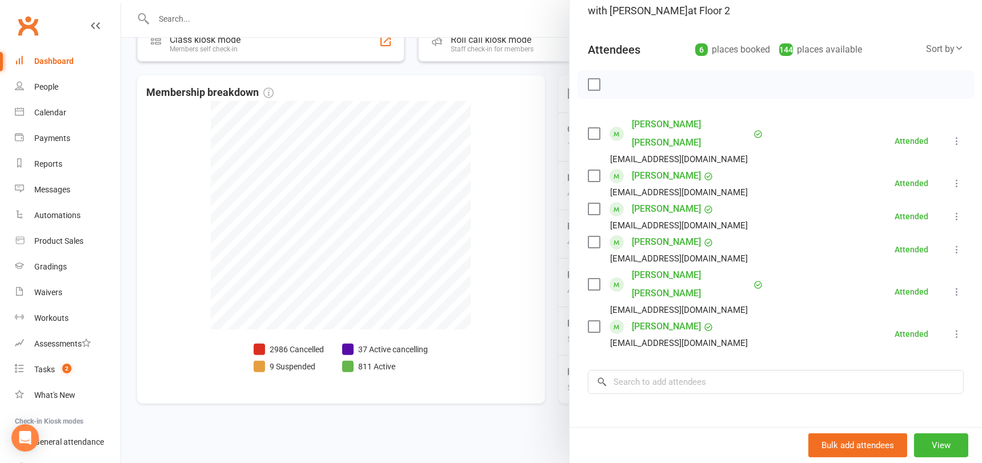
scroll to position [188, 0]
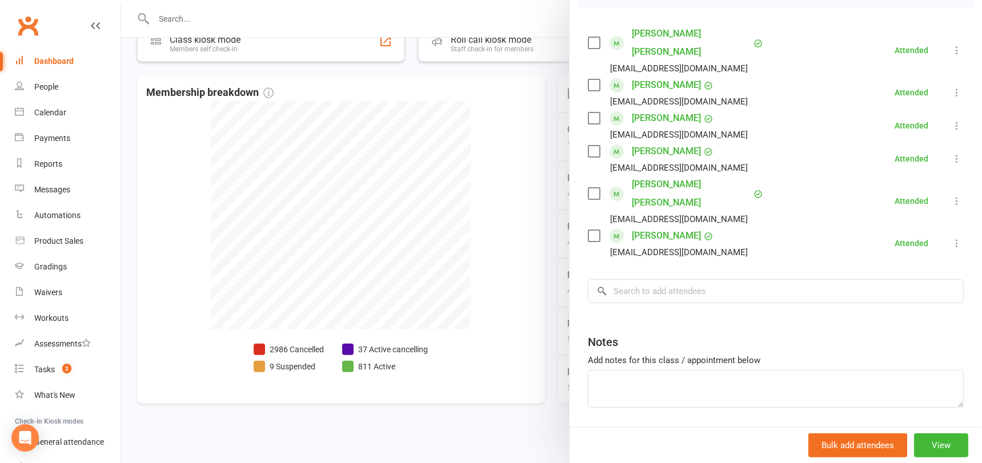
click at [492, 250] on div at bounding box center [551, 231] width 861 height 463
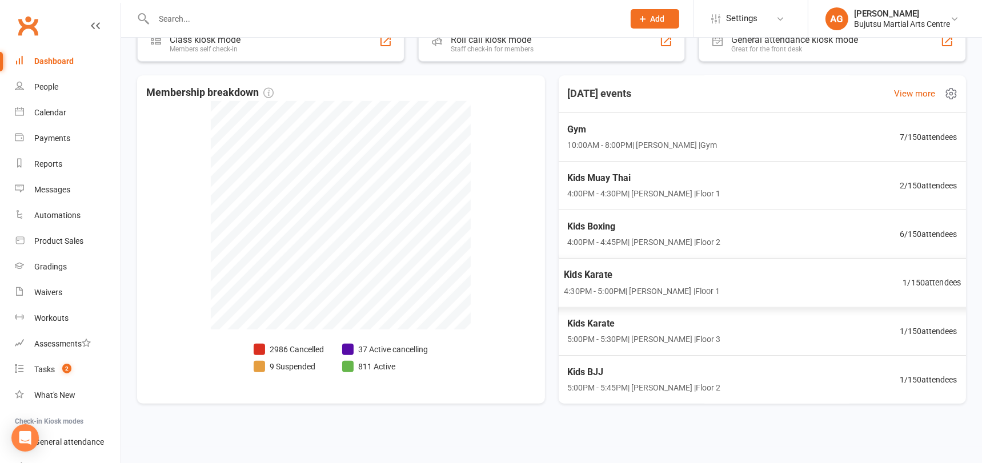
click at [938, 279] on span "1 / 150 attendees" at bounding box center [932, 282] width 58 height 13
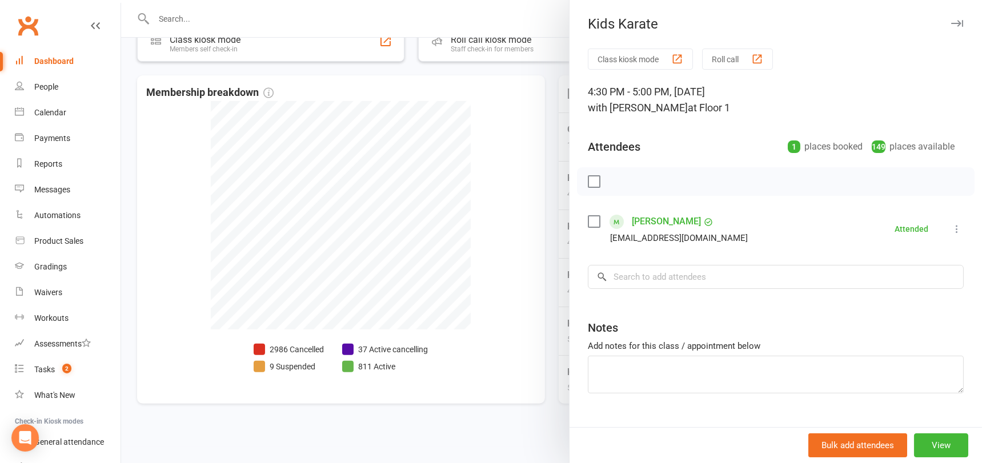
drag, startPoint x: 488, startPoint y: 251, endPoint x: 499, endPoint y: 253, distance: 11.7
click at [488, 251] on div at bounding box center [551, 231] width 861 height 463
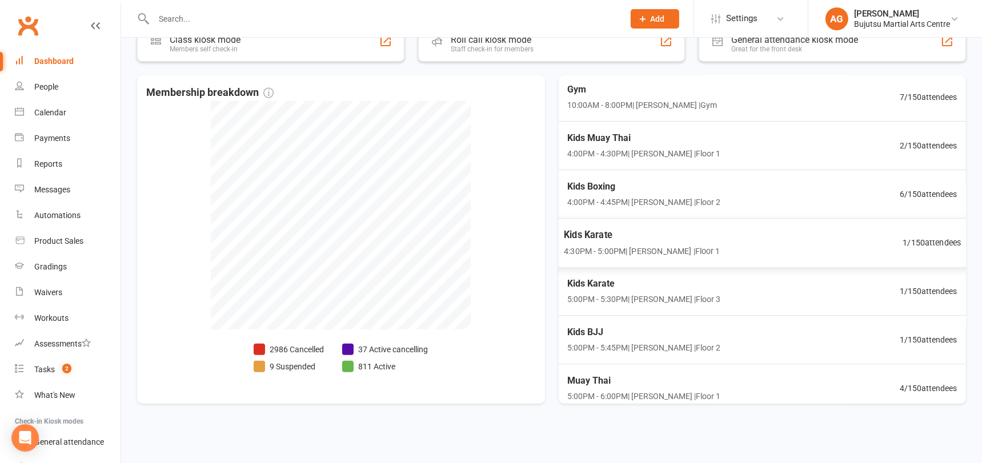
scroll to position [42, 0]
click at [933, 285] on span "1 / 150 attendees" at bounding box center [932, 289] width 58 height 13
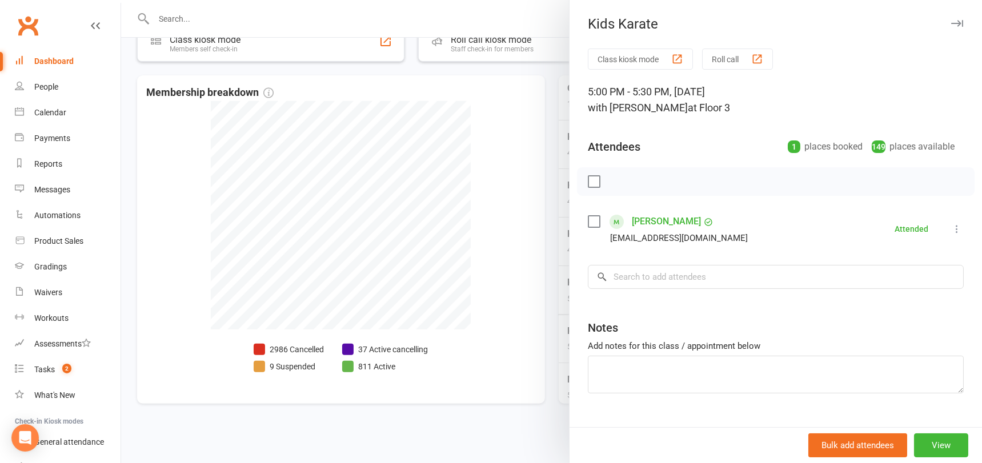
click at [534, 269] on div at bounding box center [551, 231] width 861 height 463
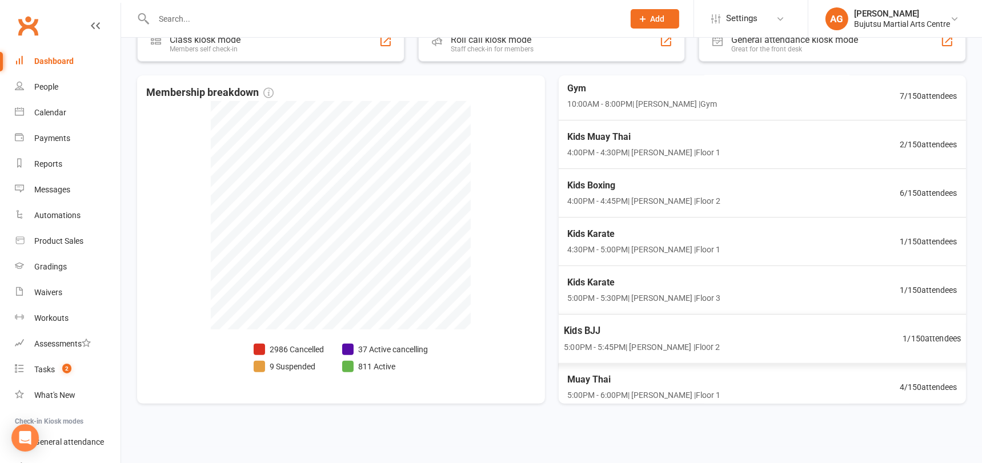
click at [937, 336] on span "1 / 150 attendees" at bounding box center [932, 338] width 58 height 13
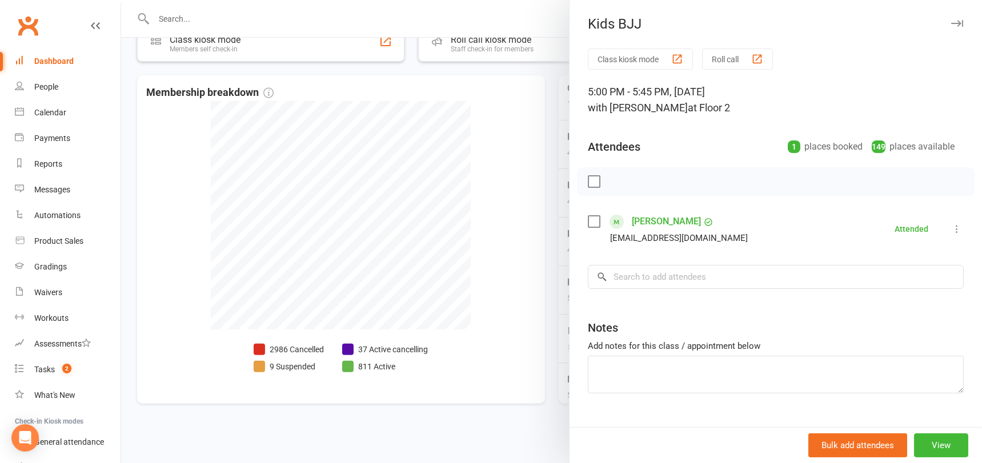
click at [529, 301] on div at bounding box center [551, 231] width 861 height 463
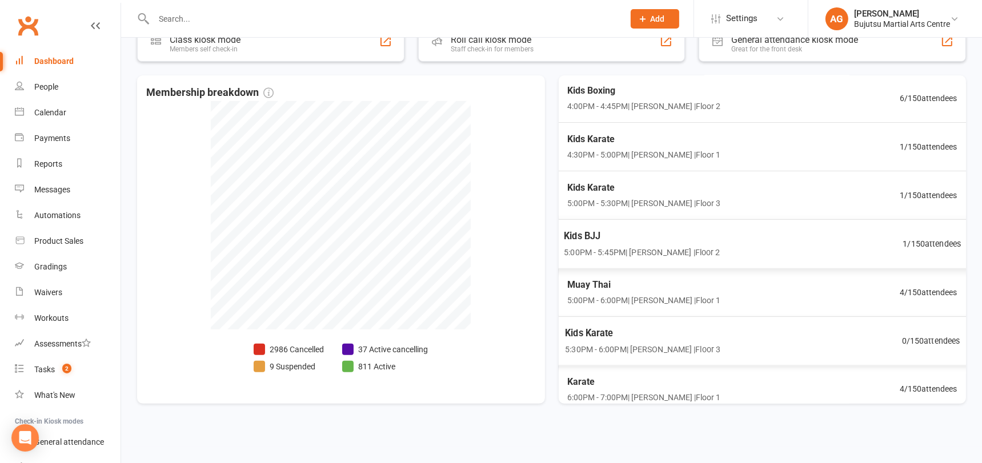
scroll to position [139, 0]
click at [927, 290] on span "4 / 150 attendees" at bounding box center [932, 289] width 58 height 13
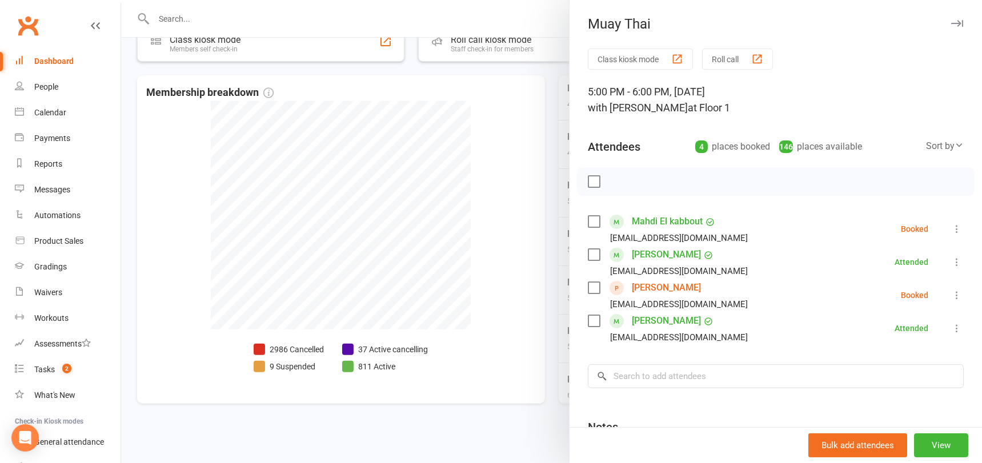
click at [486, 274] on div at bounding box center [551, 231] width 861 height 463
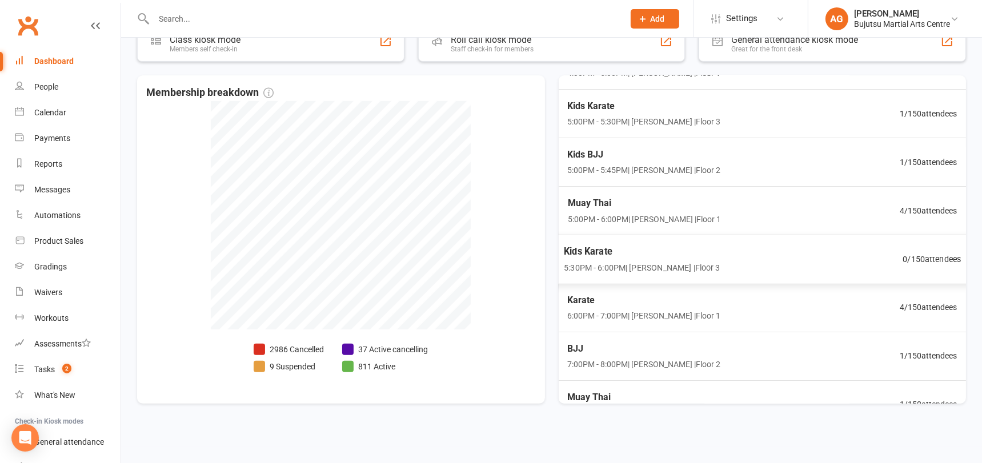
scroll to position [242, 0]
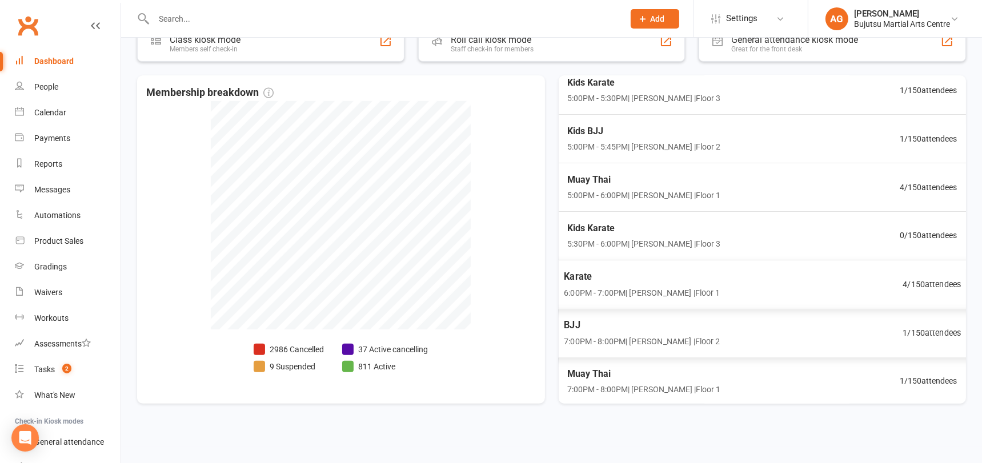
click at [934, 278] on span "4 / 150 attendees" at bounding box center [932, 284] width 58 height 13
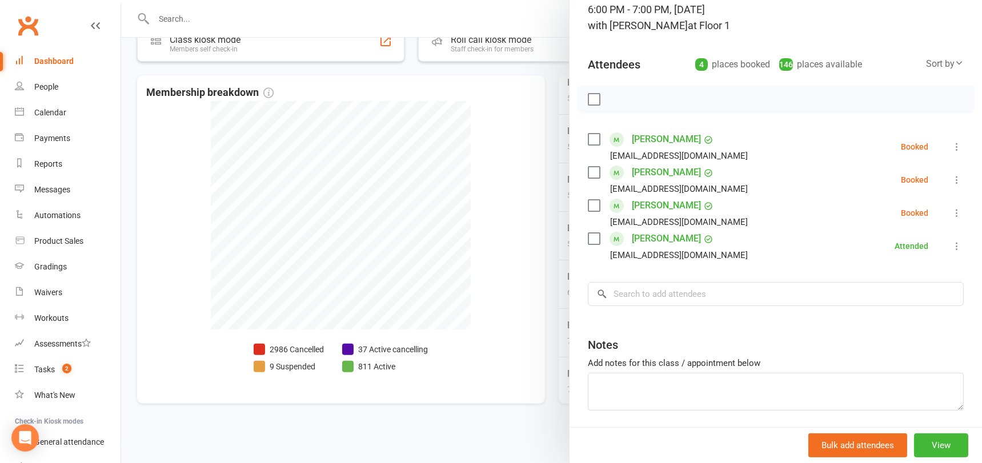
scroll to position [122, 0]
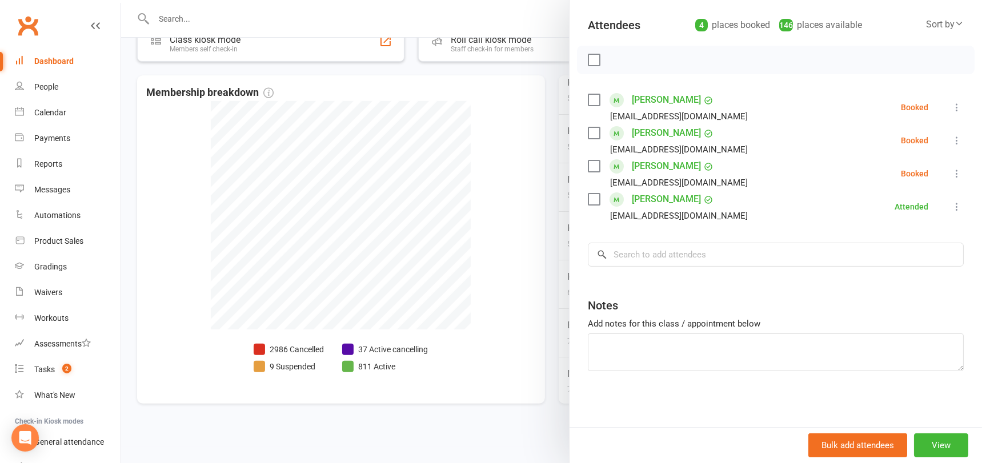
click at [487, 257] on div at bounding box center [551, 231] width 861 height 463
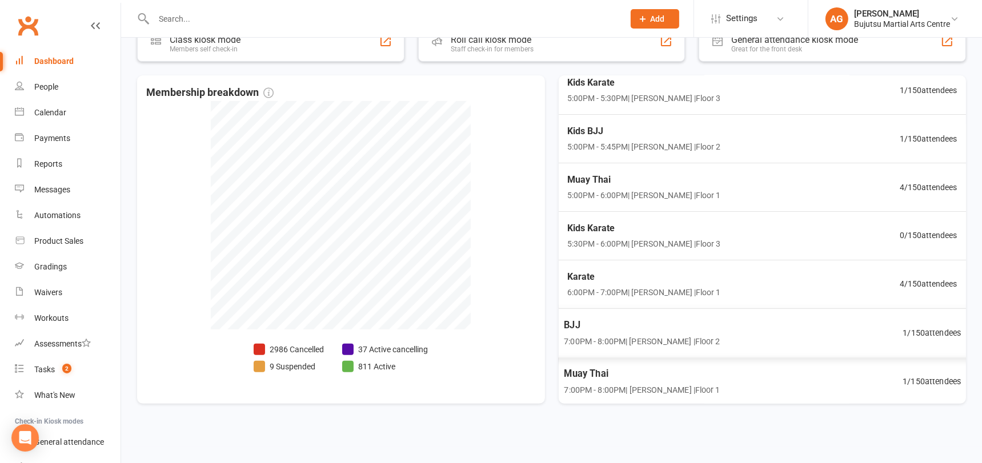
click at [940, 332] on span "1 / 150 attendees" at bounding box center [932, 332] width 58 height 13
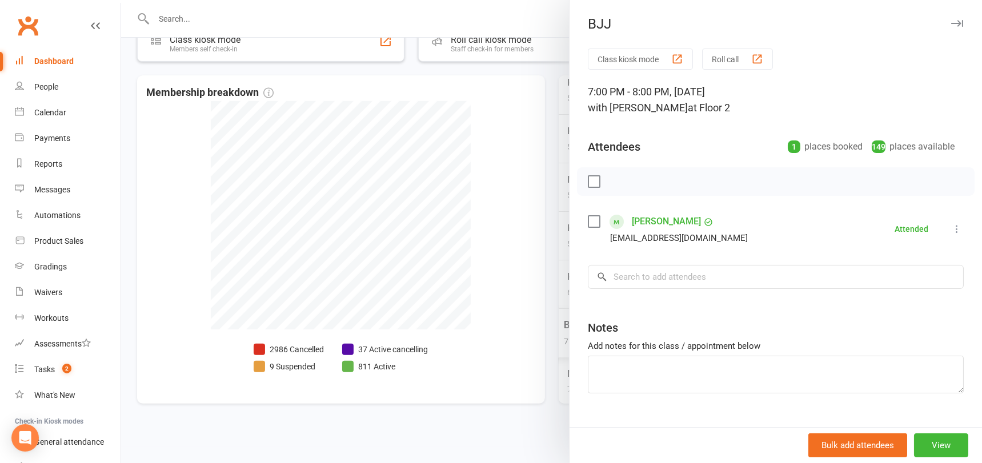
click at [456, 287] on div at bounding box center [551, 231] width 861 height 463
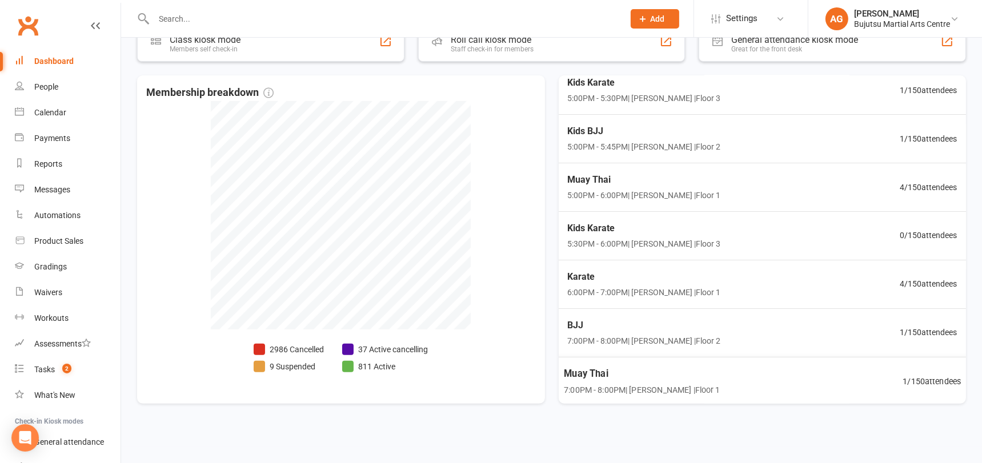
click at [932, 375] on span "1 / 150 attendees" at bounding box center [932, 381] width 58 height 13
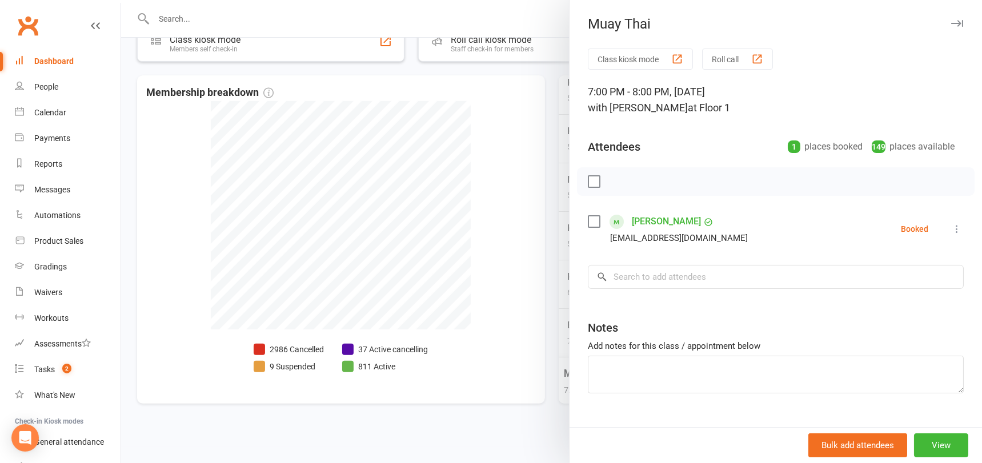
click at [495, 300] on div at bounding box center [551, 231] width 861 height 463
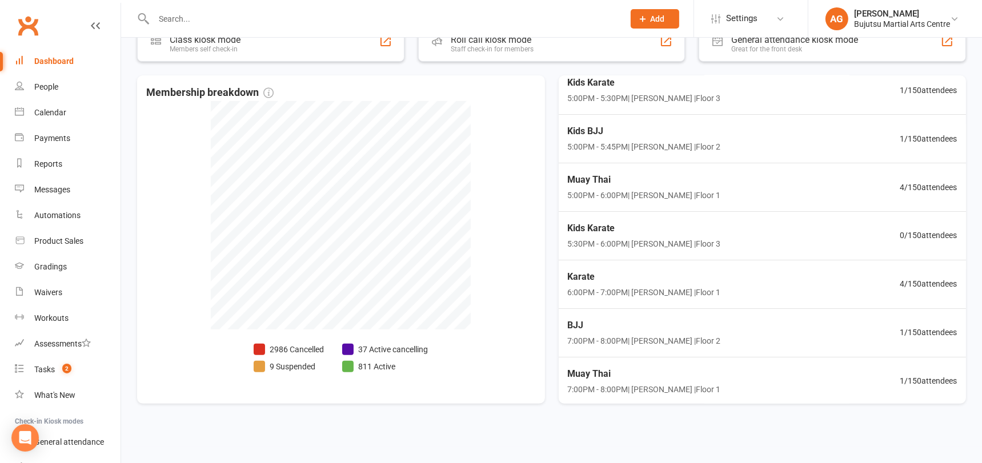
click at [60, 58] on div "Dashboard" at bounding box center [53, 61] width 39 height 9
click at [209, 13] on input "text" at bounding box center [383, 19] width 466 height 16
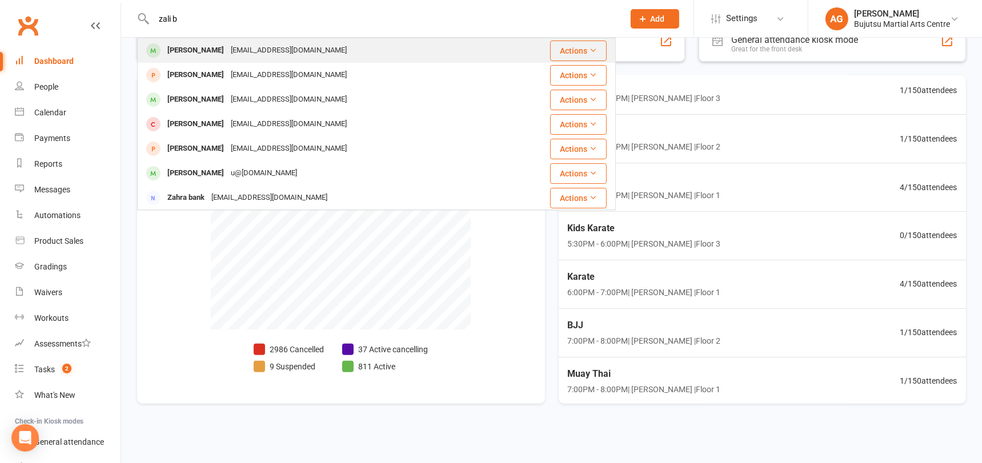
type input "zali b"
click at [209, 51] on div "Zali Blackman" at bounding box center [195, 50] width 63 height 17
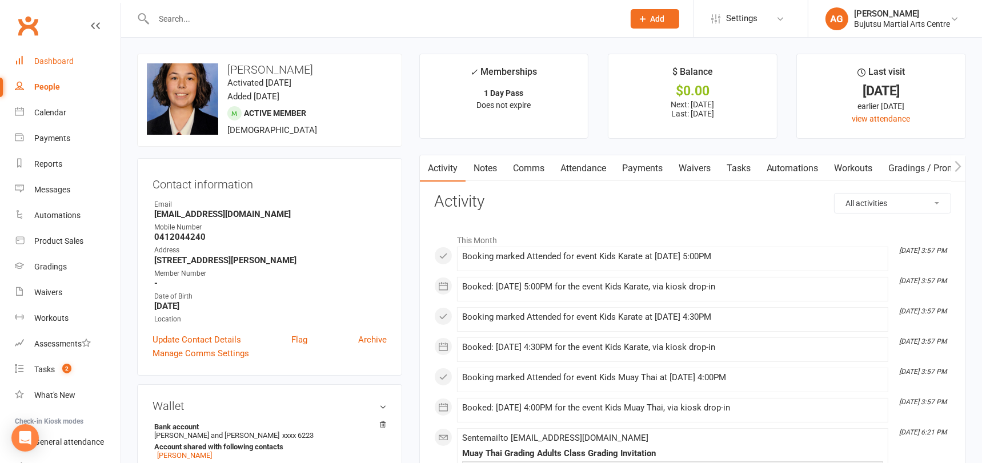
click at [45, 59] on div "Dashboard" at bounding box center [53, 61] width 39 height 9
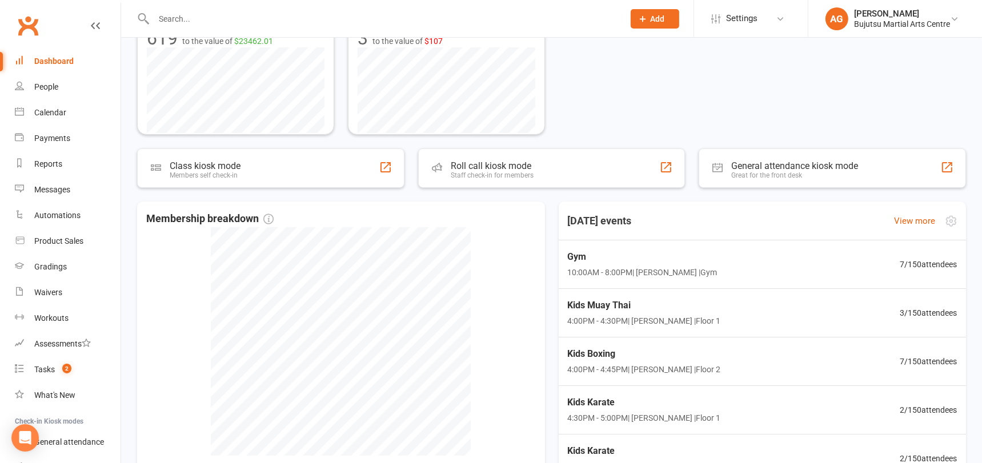
scroll to position [259, 0]
click at [924, 306] on span "3 / 150 attendees" at bounding box center [932, 311] width 58 height 13
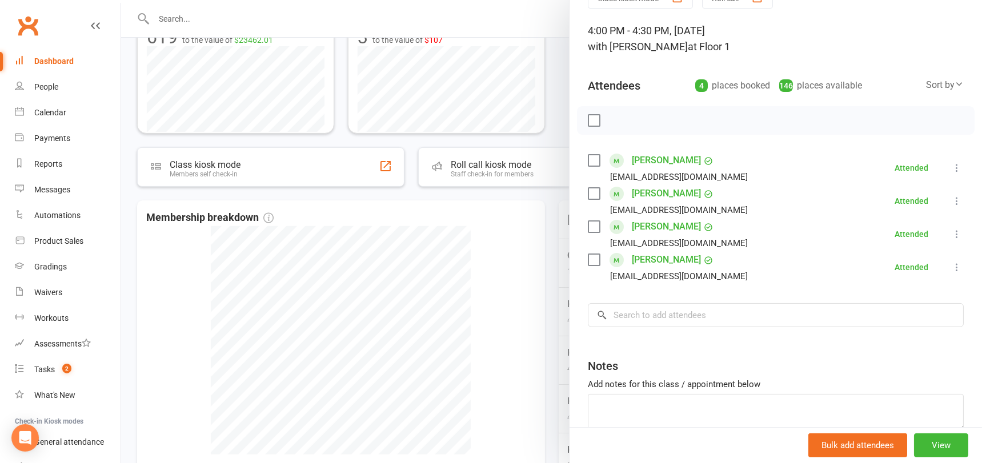
scroll to position [64, 0]
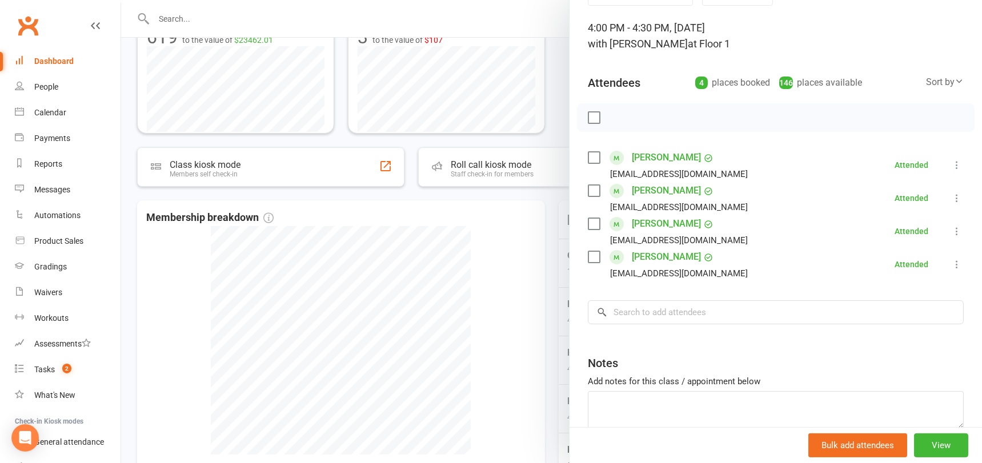
click at [518, 245] on div at bounding box center [551, 231] width 861 height 463
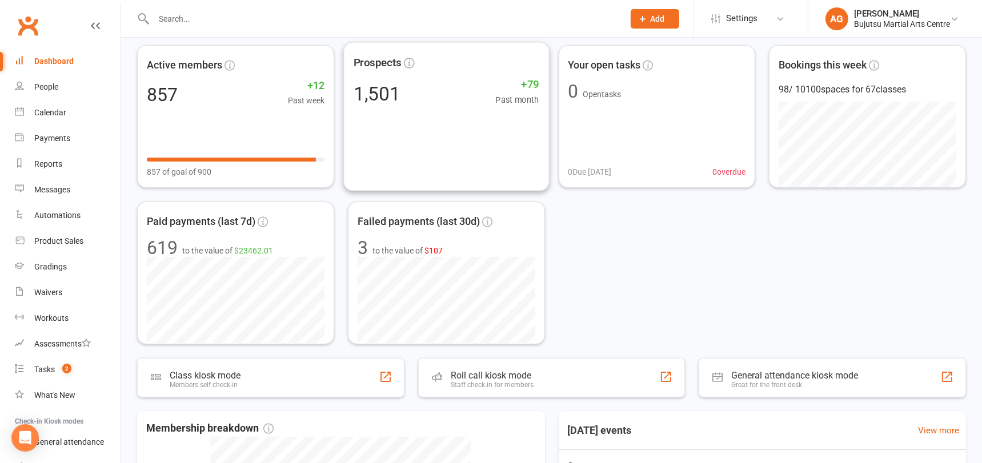
scroll to position [0, 0]
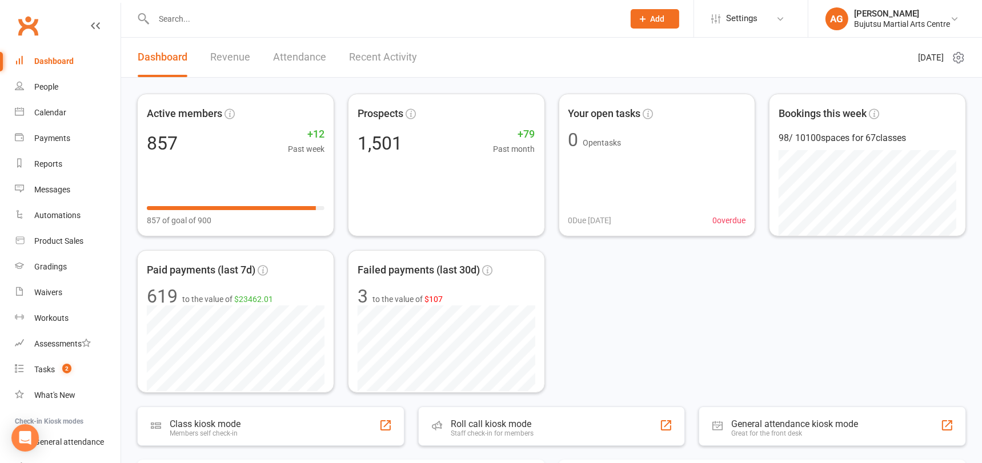
click at [286, 23] on input "text" at bounding box center [383, 19] width 466 height 16
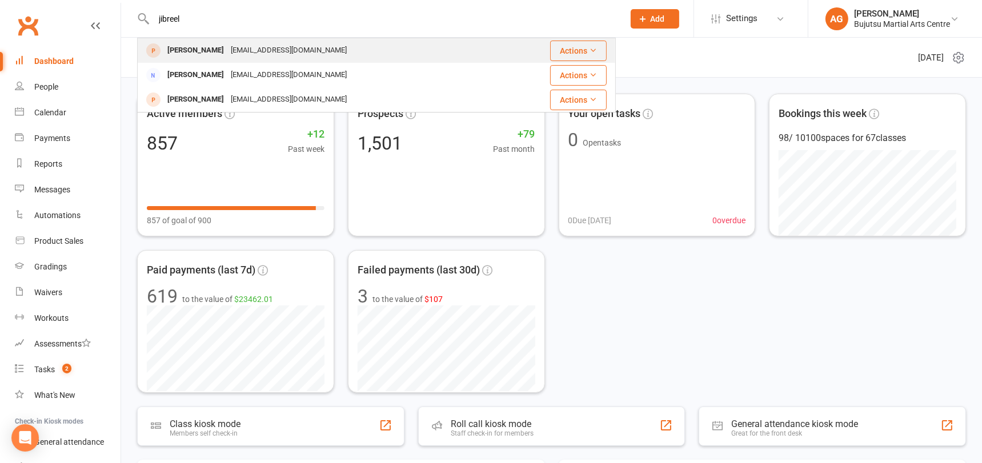
type input "jibreel"
click at [278, 47] on div "nahidasultan575@gmail.com" at bounding box center [288, 50] width 123 height 17
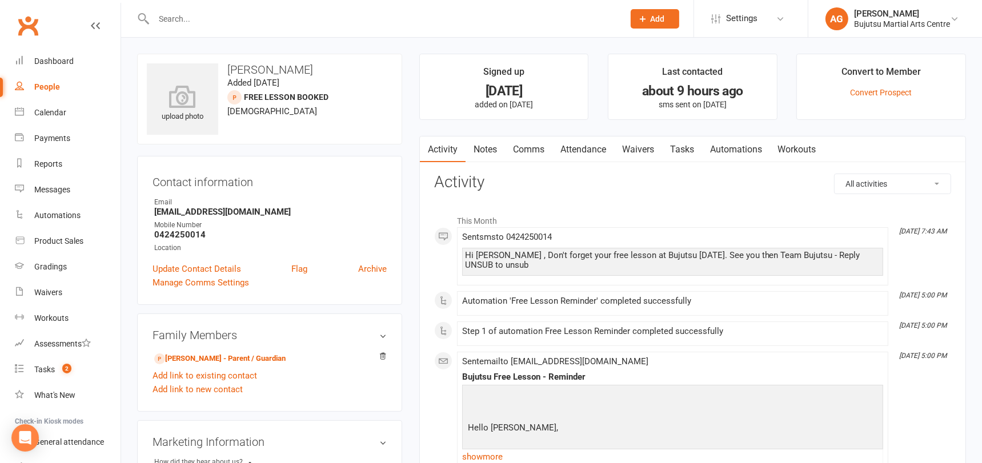
click at [642, 150] on link "Waivers" at bounding box center [638, 150] width 48 height 26
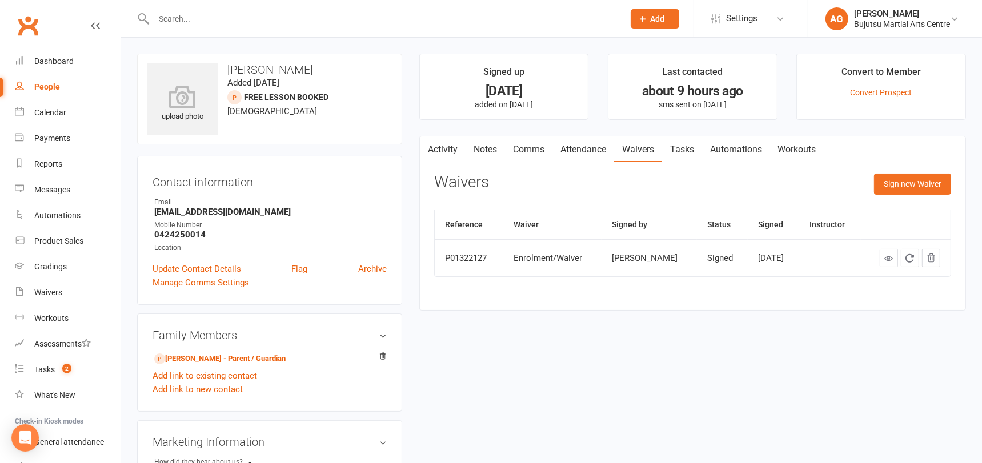
click at [201, 14] on input "text" at bounding box center [383, 19] width 466 height 16
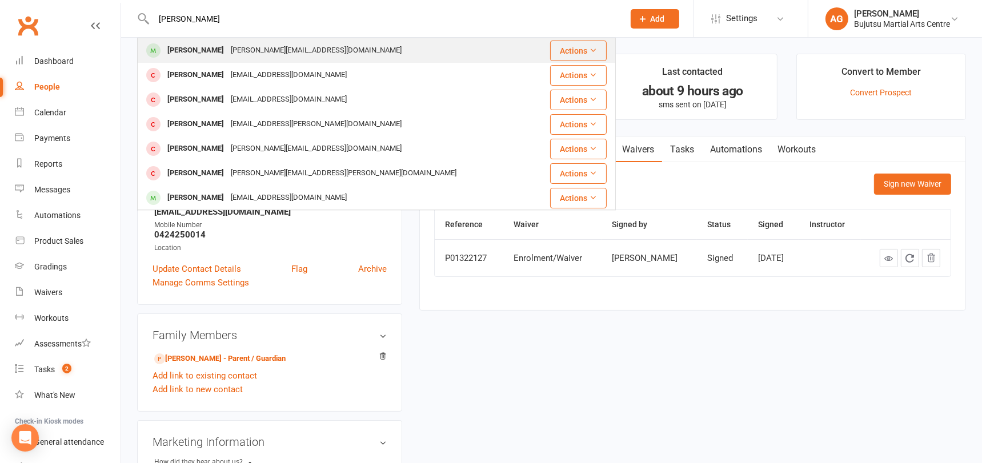
type input "noah plesc"
click at [203, 50] on div "Noah Plescan" at bounding box center [195, 50] width 63 height 17
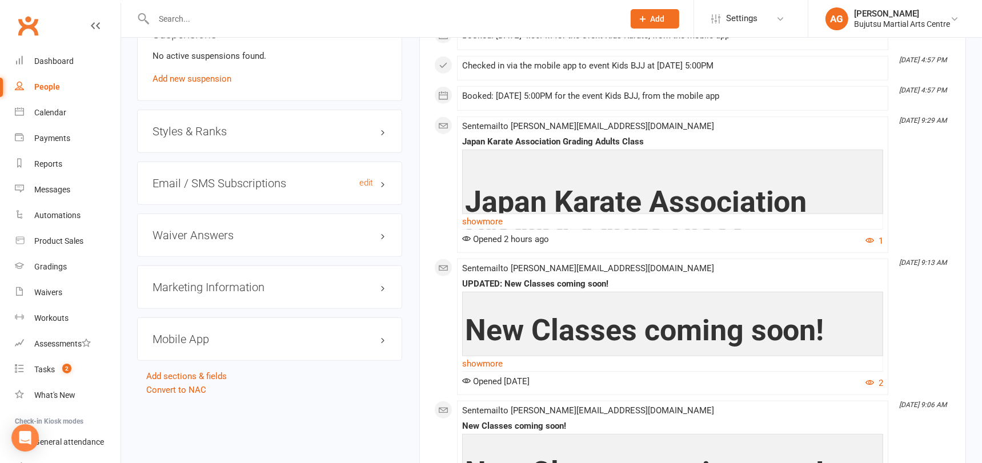
scroll to position [1119, 0]
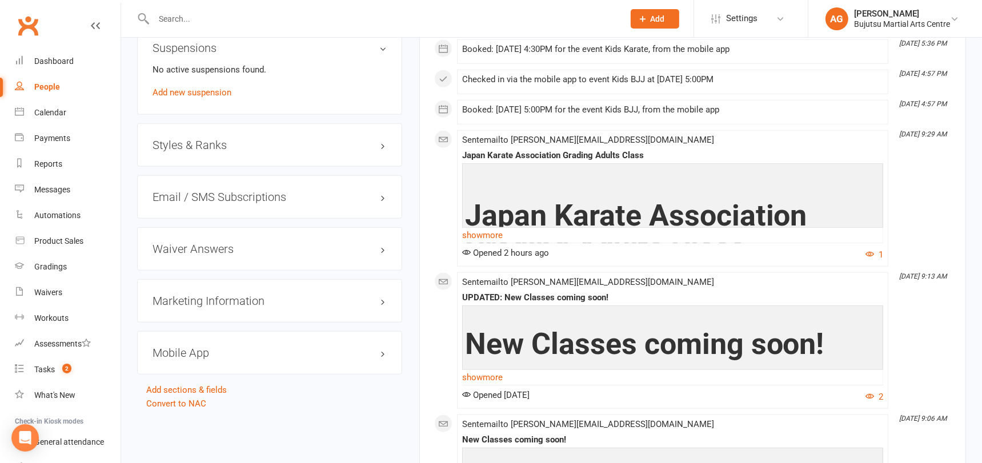
click at [179, 139] on h3 "Styles & Ranks" at bounding box center [270, 145] width 234 height 13
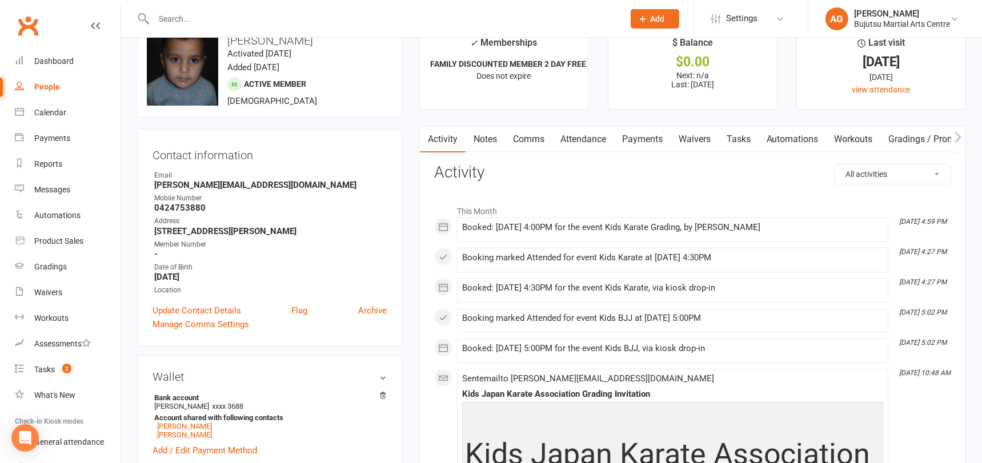
scroll to position [0, 0]
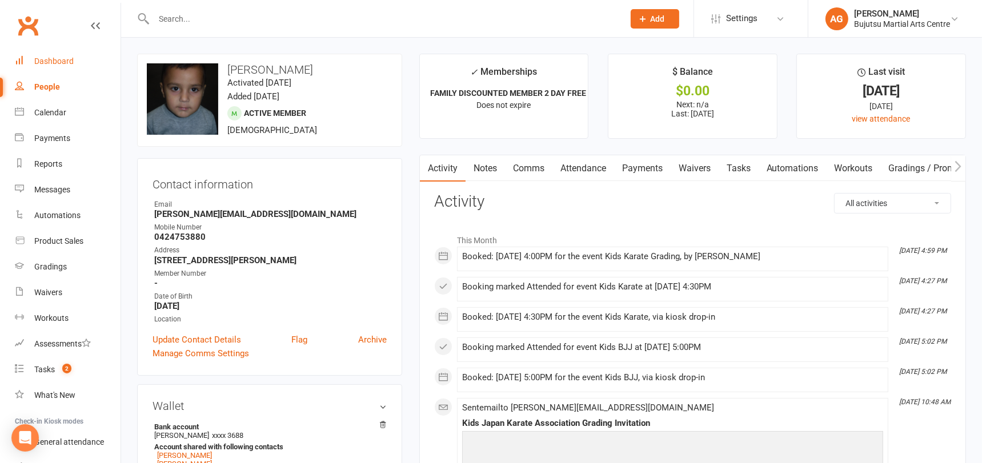
click at [49, 61] on div "Dashboard" at bounding box center [53, 61] width 39 height 9
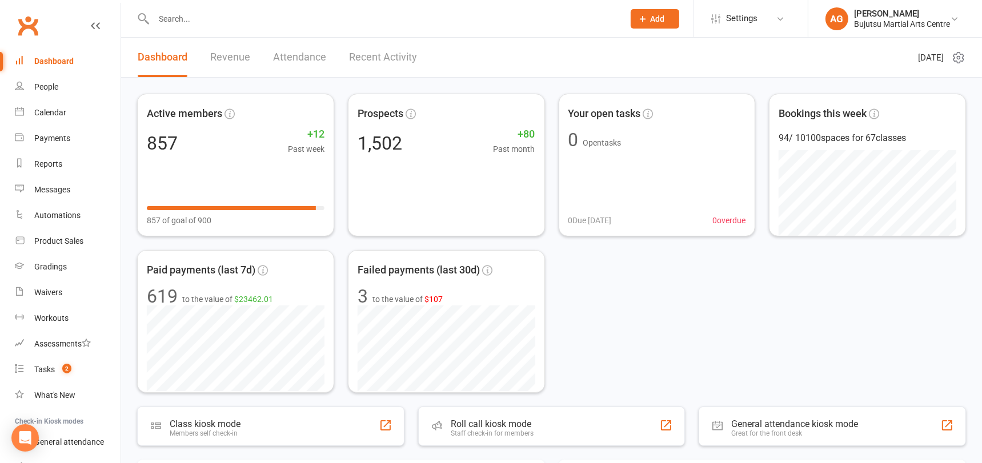
click at [244, 22] on input "text" at bounding box center [383, 19] width 466 height 16
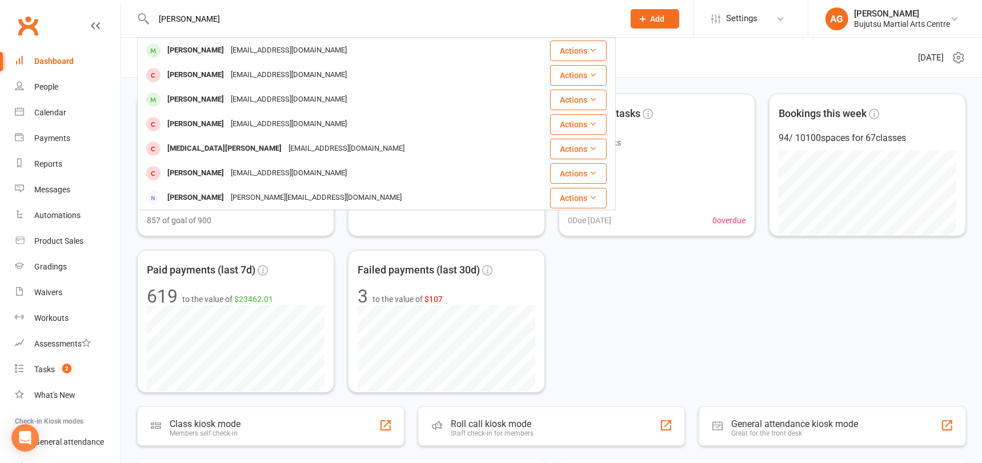
type input "[PERSON_NAME]"
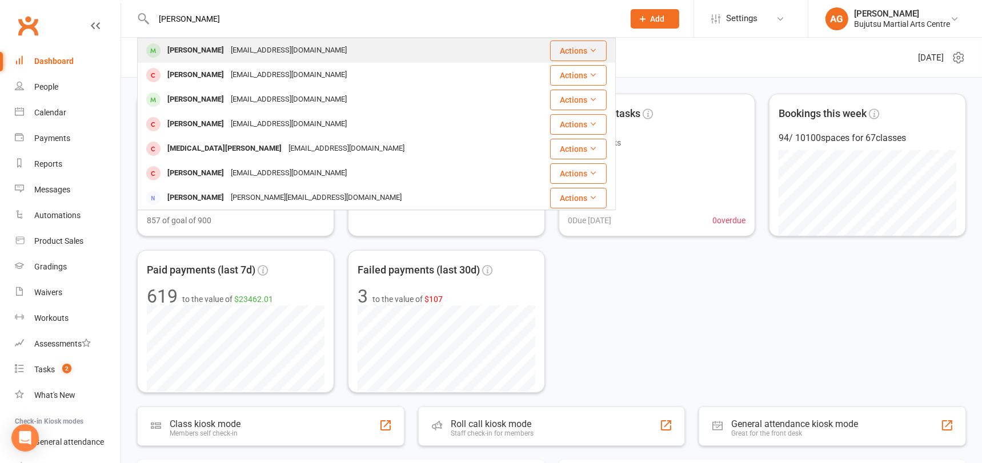
click at [239, 50] on div "[EMAIL_ADDRESS][DOMAIN_NAME]" at bounding box center [288, 50] width 123 height 17
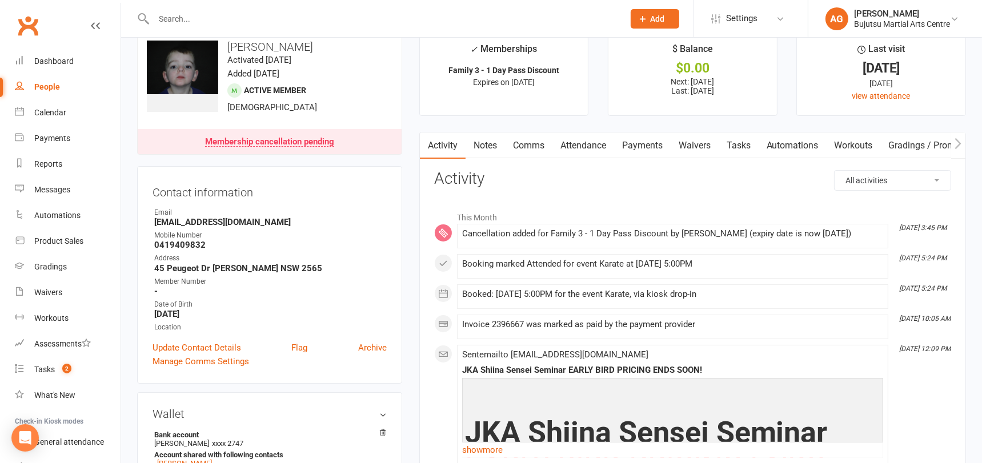
scroll to position [11, 0]
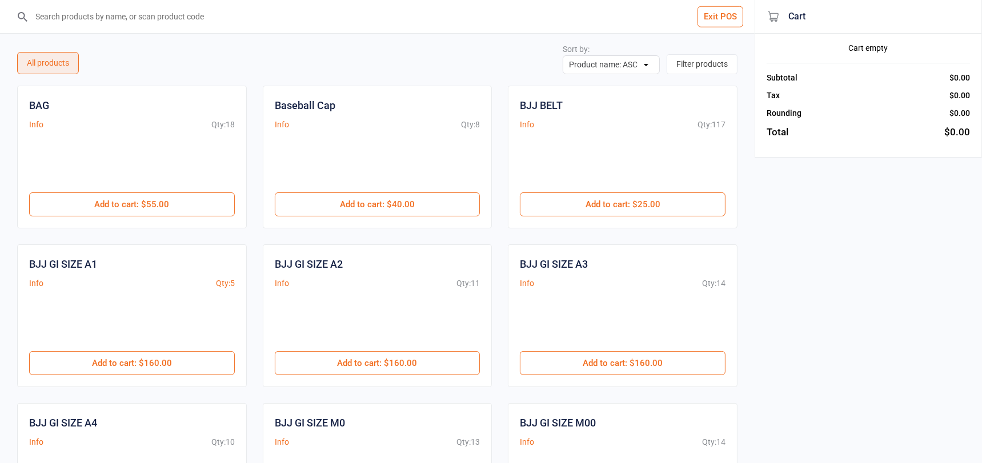
click at [85, 15] on input "search" at bounding box center [384, 16] width 709 height 33
click at [101, 18] on input "search" at bounding box center [384, 16] width 709 height 33
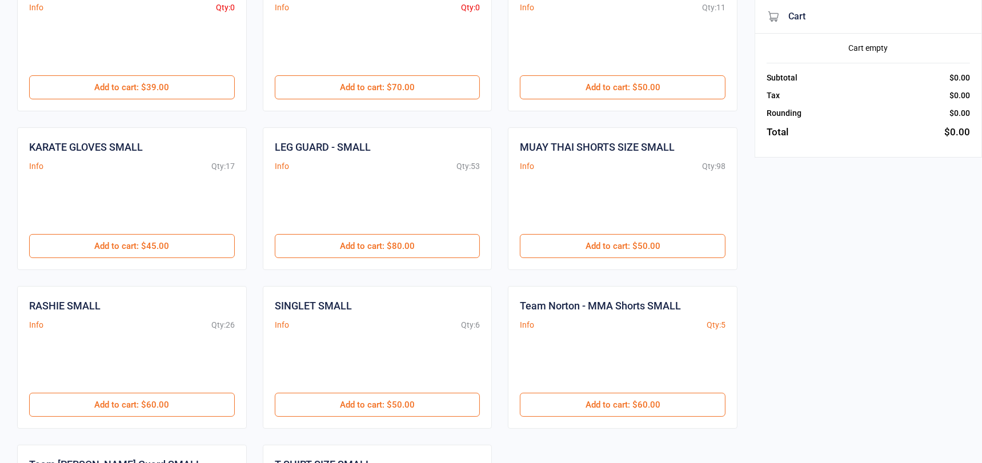
scroll to position [119, 0]
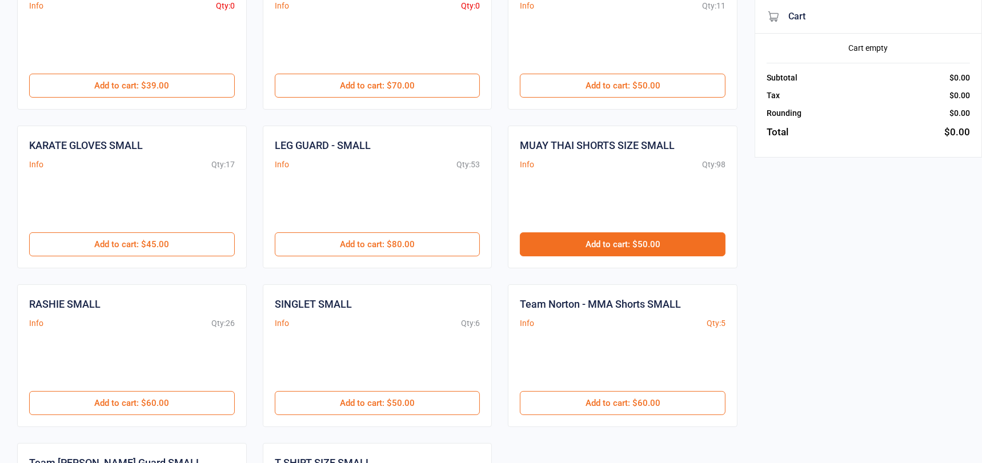
type input "small"
drag, startPoint x: 572, startPoint y: 241, endPoint x: 578, endPoint y: 238, distance: 6.9
click at [572, 241] on button "Add to cart : $50.00" at bounding box center [623, 245] width 206 height 24
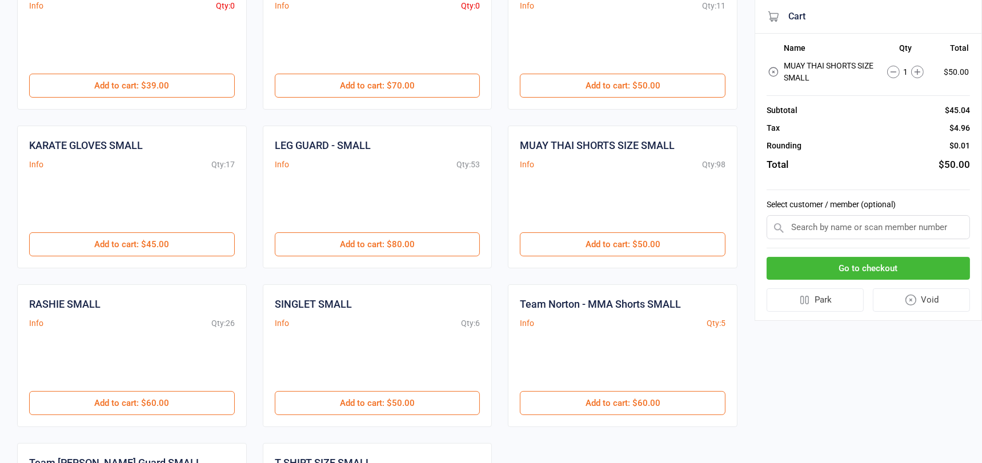
click at [855, 216] on input "text" at bounding box center [868, 227] width 203 height 24
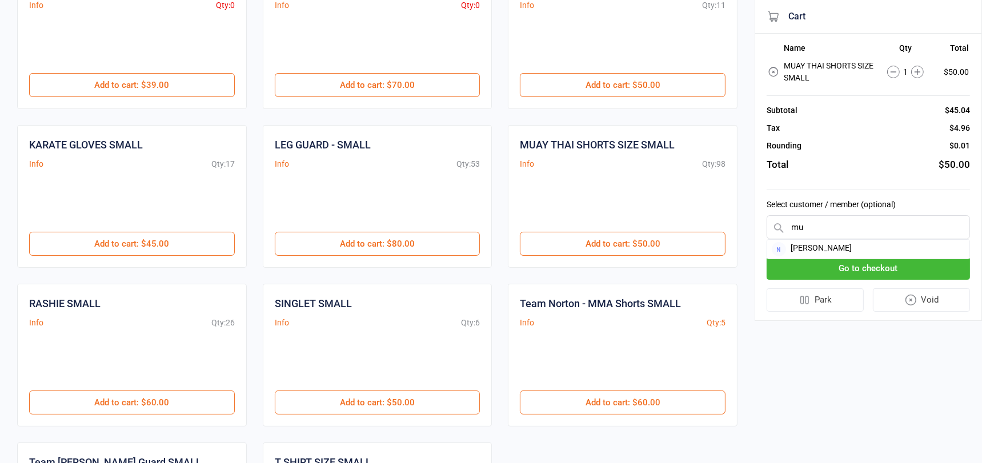
type input "m"
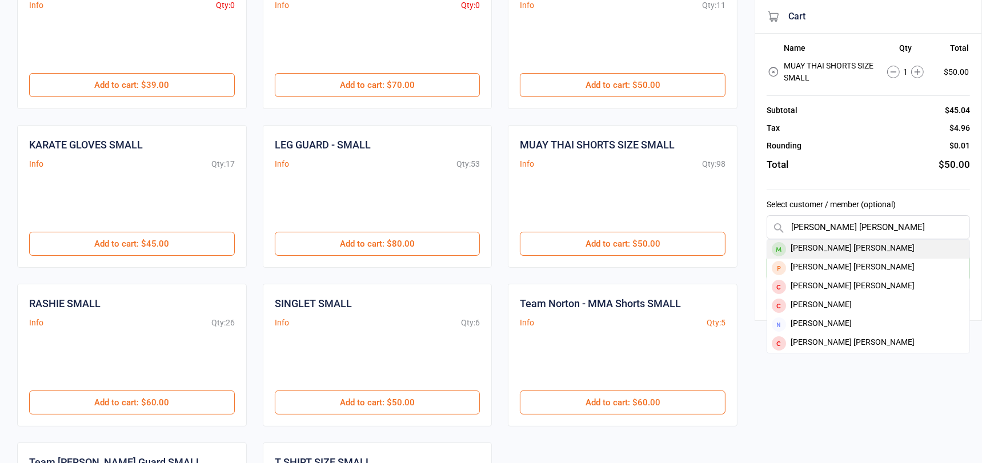
type input "[PERSON_NAME] [PERSON_NAME]"
click at [847, 246] on div "[PERSON_NAME] [PERSON_NAME]" at bounding box center [868, 249] width 202 height 19
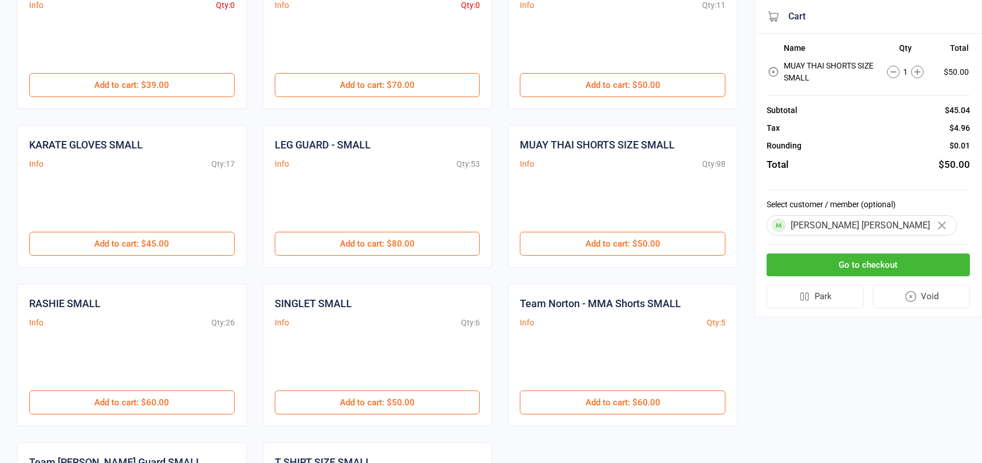
click at [855, 261] on button "Go to checkout" at bounding box center [868, 265] width 203 height 23
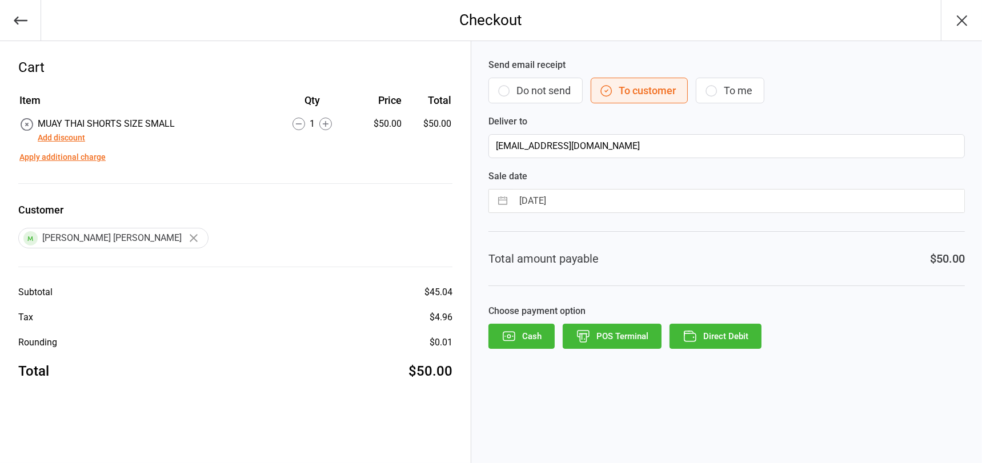
click at [618, 337] on button "POS Terminal" at bounding box center [612, 336] width 99 height 25
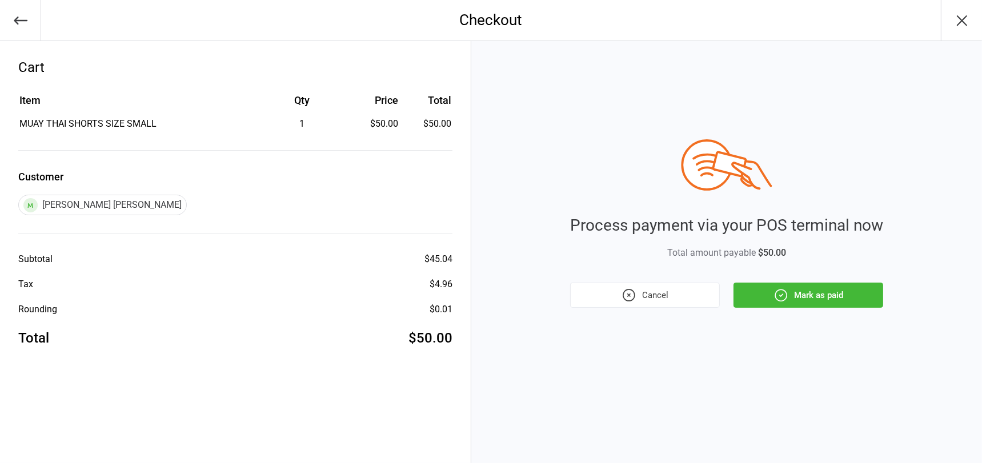
click at [850, 293] on button "Mark as paid" at bounding box center [809, 295] width 150 height 25
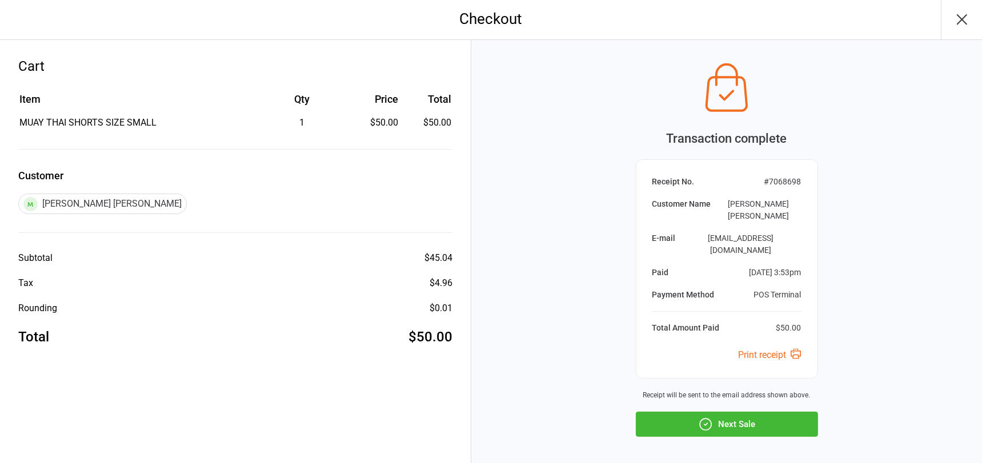
scroll to position [2, 0]
click at [718, 411] on button "Next Sale" at bounding box center [727, 423] width 182 height 25
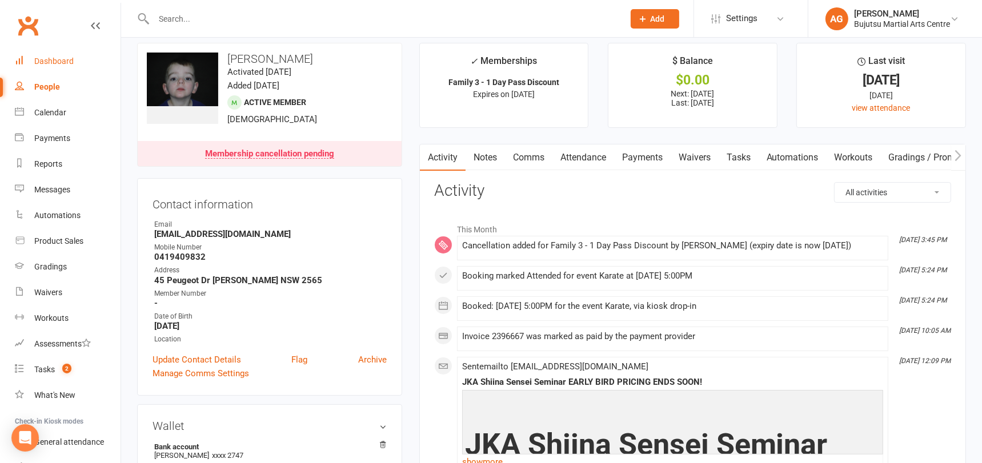
click at [50, 59] on div "Dashboard" at bounding box center [53, 61] width 39 height 9
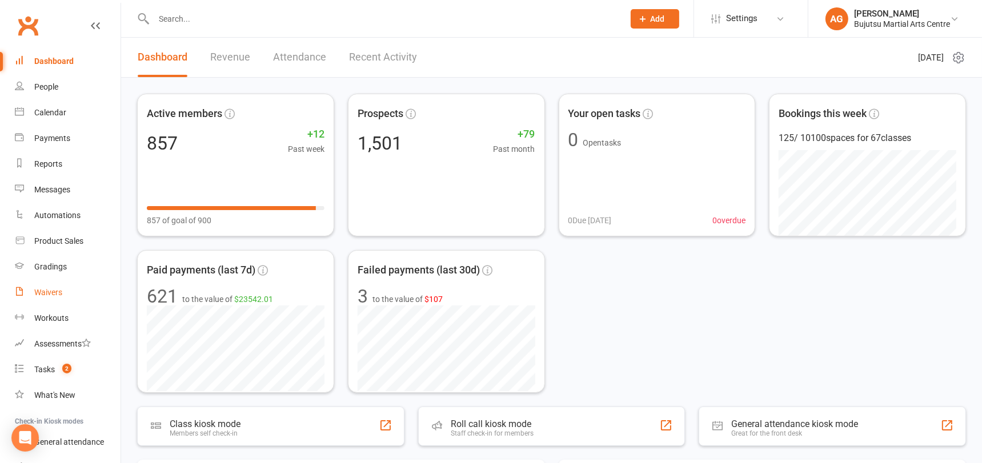
click at [48, 289] on div "Waivers" at bounding box center [48, 292] width 28 height 9
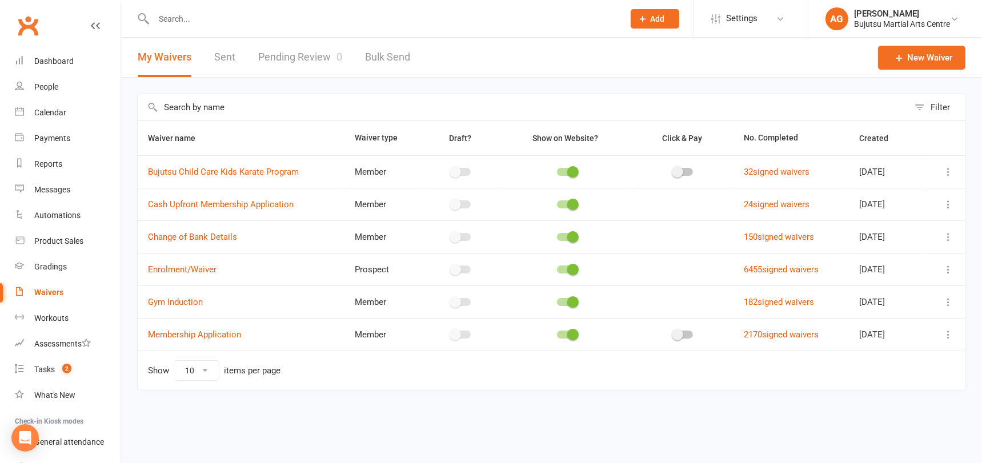
click at [177, 19] on input "text" at bounding box center [383, 19] width 466 height 16
click at [50, 58] on div "Dashboard" at bounding box center [53, 61] width 39 height 9
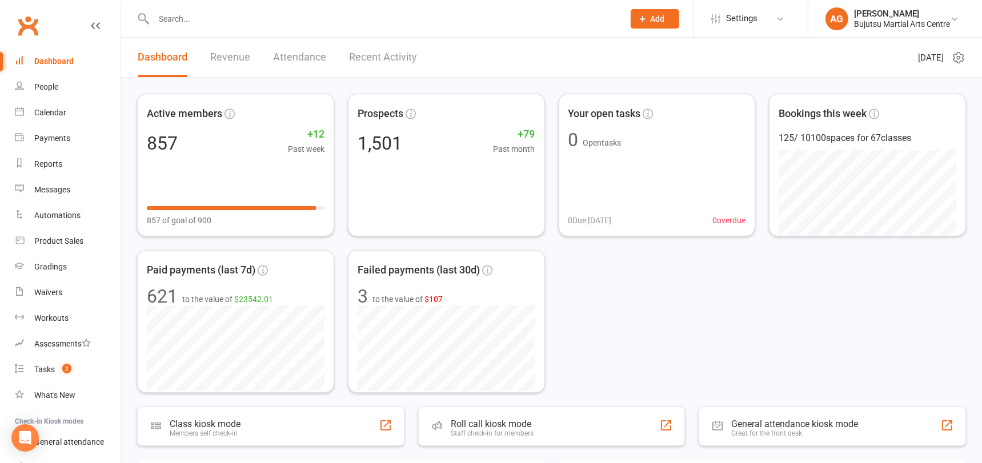
click at [189, 19] on input "text" at bounding box center [383, 19] width 466 height 16
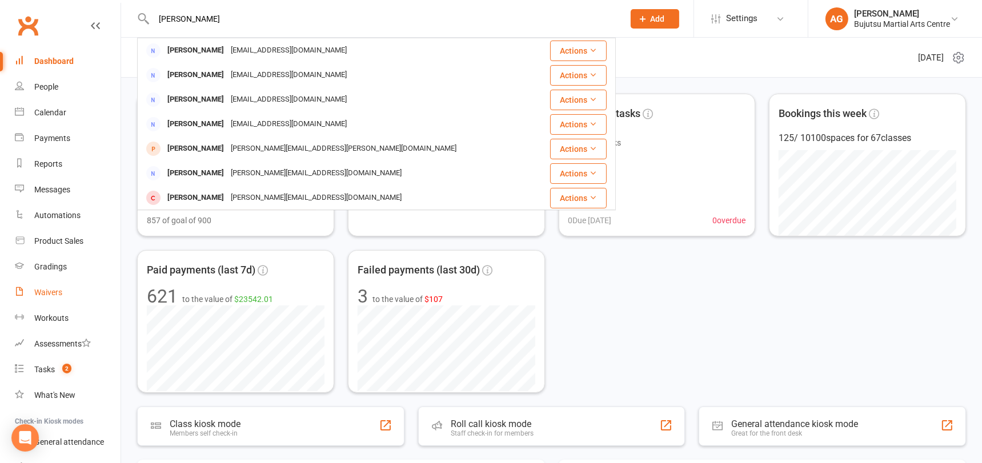
type input "joe bloggs"
click at [50, 293] on div "Waivers" at bounding box center [48, 292] width 28 height 9
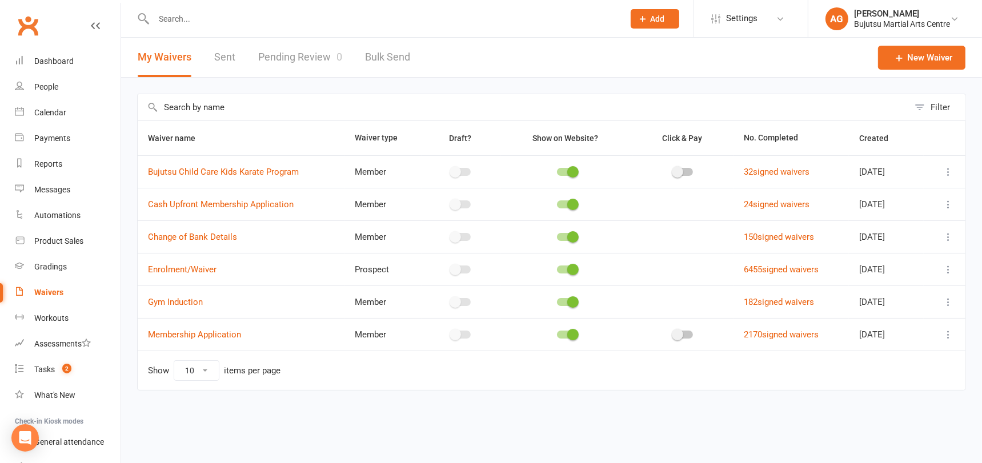
click at [306, 57] on link "Pending Review 0" at bounding box center [300, 57] width 84 height 39
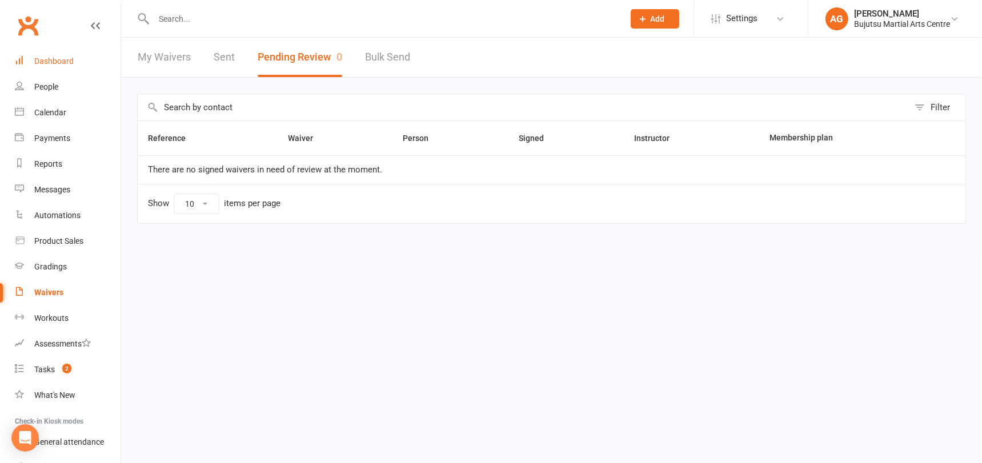
click at [65, 58] on div "Dashboard" at bounding box center [53, 61] width 39 height 9
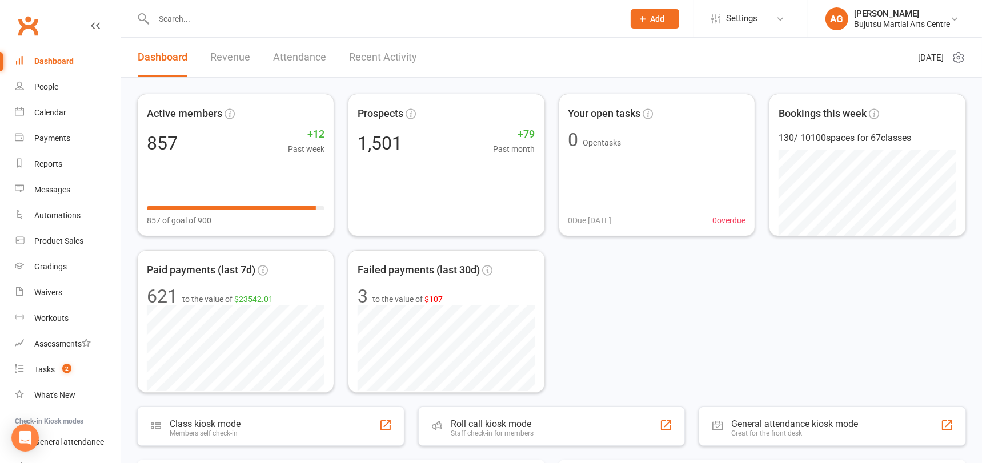
click at [189, 15] on input "text" at bounding box center [383, 19] width 466 height 16
click at [59, 110] on div "Calendar" at bounding box center [50, 112] width 32 height 9
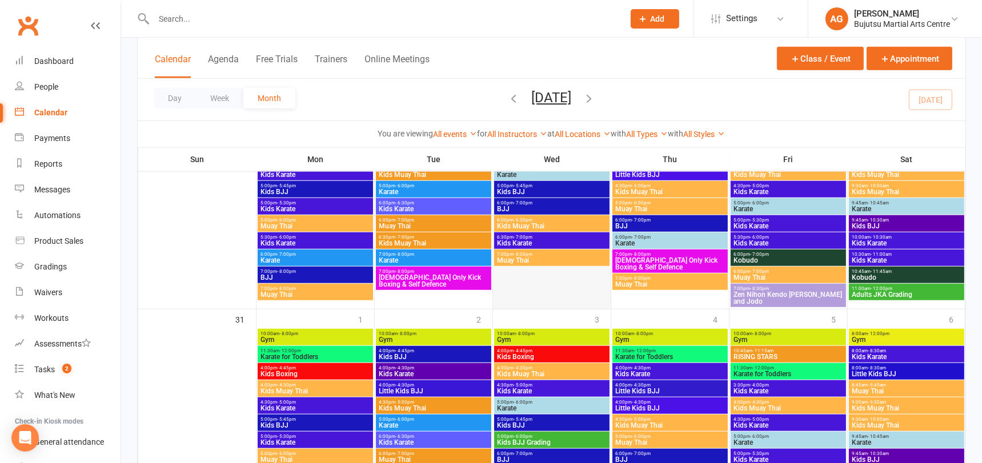
scroll to position [1117, 0]
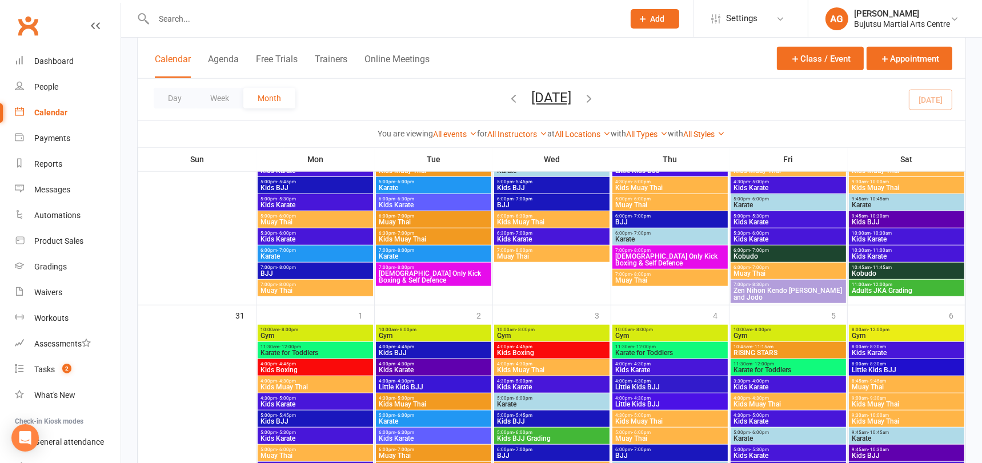
click at [898, 288] on span "Adults JKA Grading" at bounding box center [906, 290] width 111 height 7
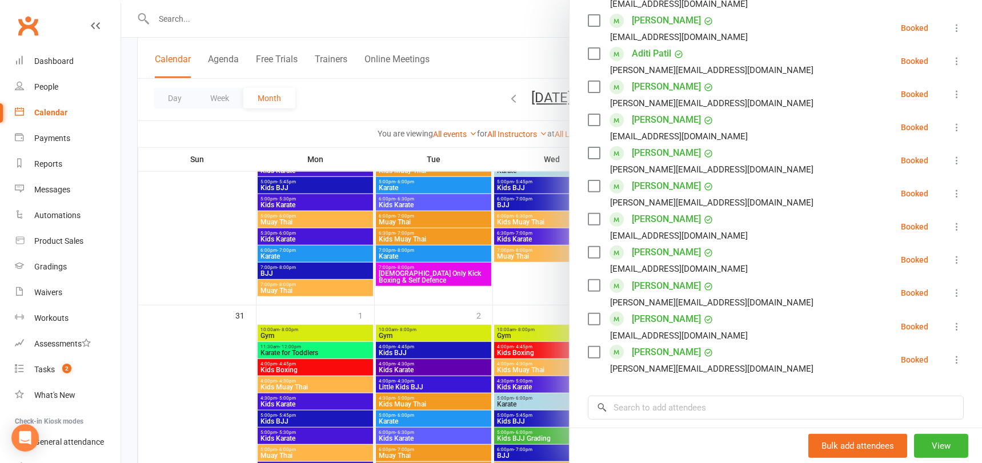
scroll to position [586, 0]
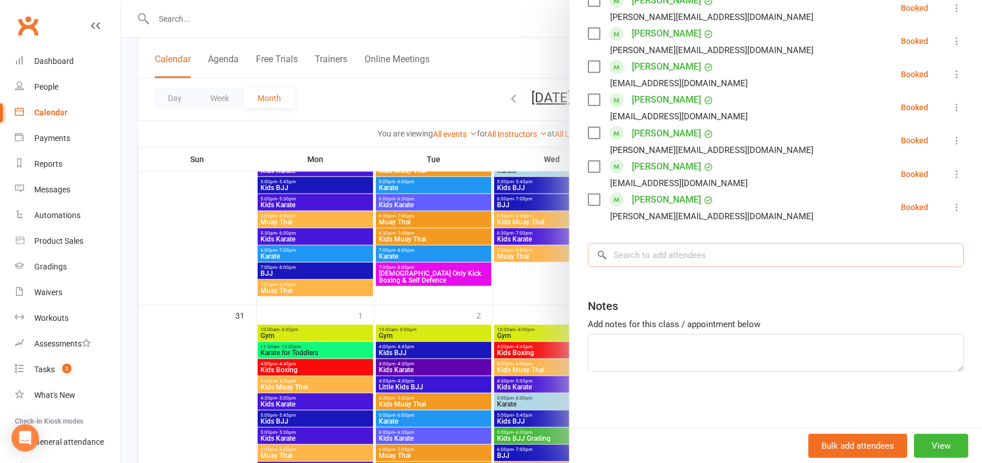
click at [675, 252] on input "search" at bounding box center [776, 255] width 376 height 24
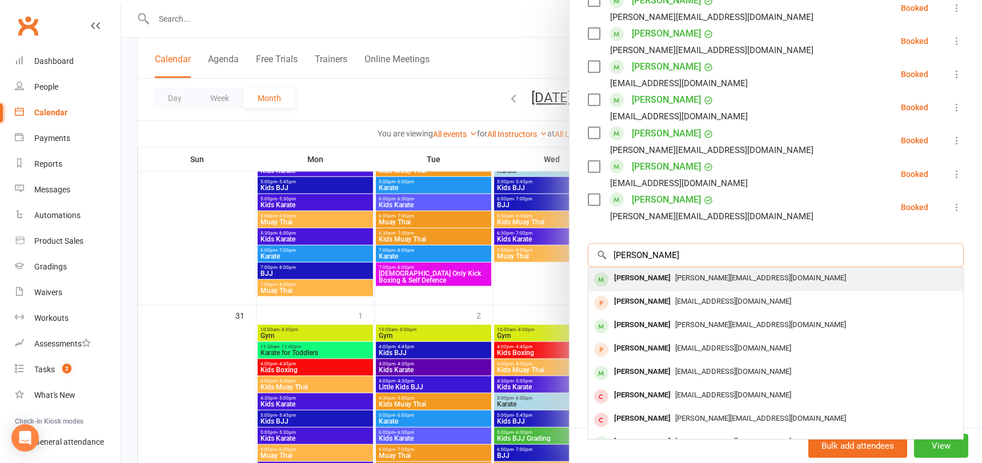
type input "mason plescan"
click at [678, 278] on span "anita.wehbe@hotmail.com" at bounding box center [760, 278] width 171 height 9
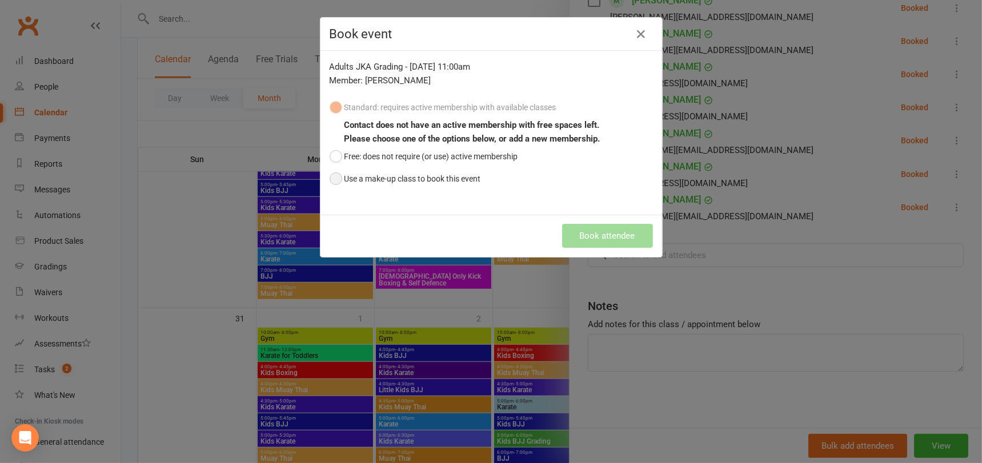
scroll to position [1112, 0]
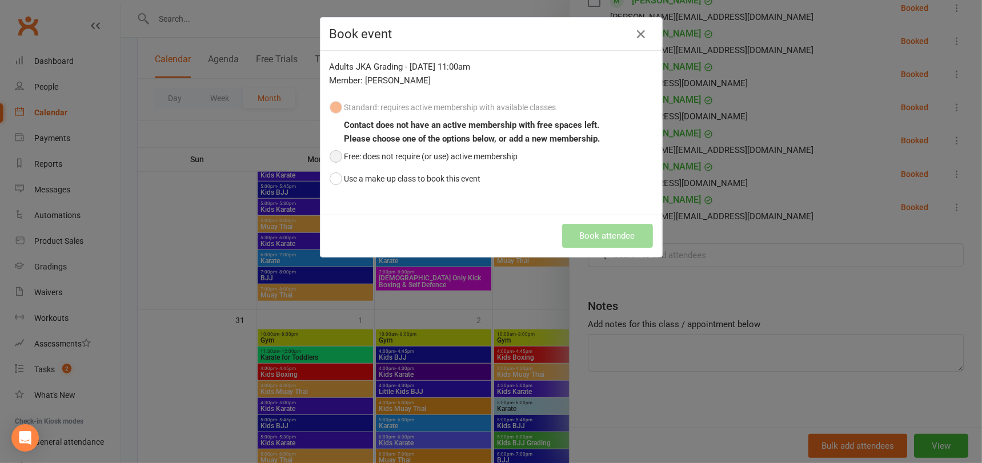
click at [338, 157] on button "Free: does not require (or use) active membership" at bounding box center [424, 157] width 189 height 22
click at [596, 229] on button "Book attendee" at bounding box center [607, 236] width 91 height 24
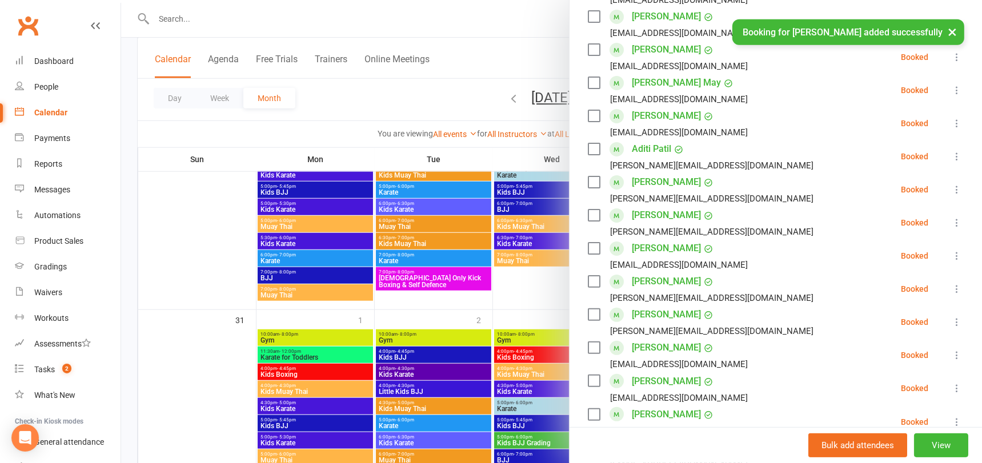
scroll to position [311, 0]
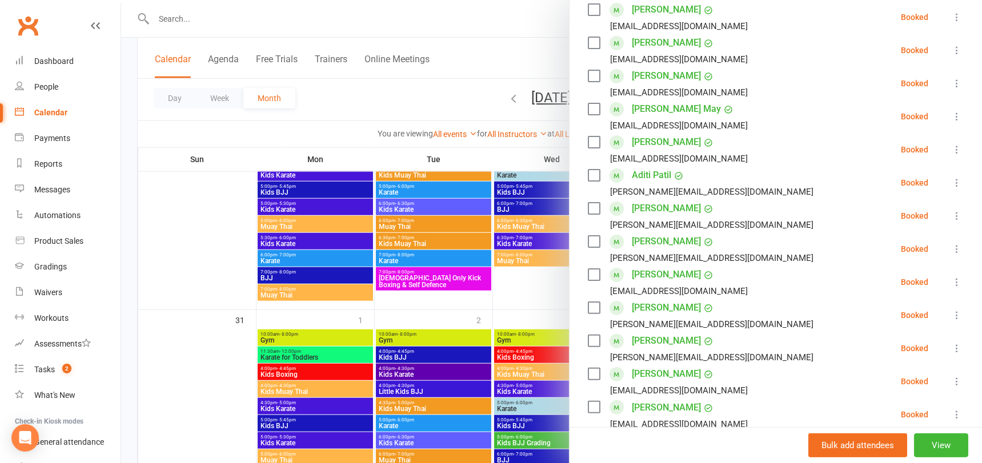
click at [266, 19] on div at bounding box center [551, 231] width 861 height 463
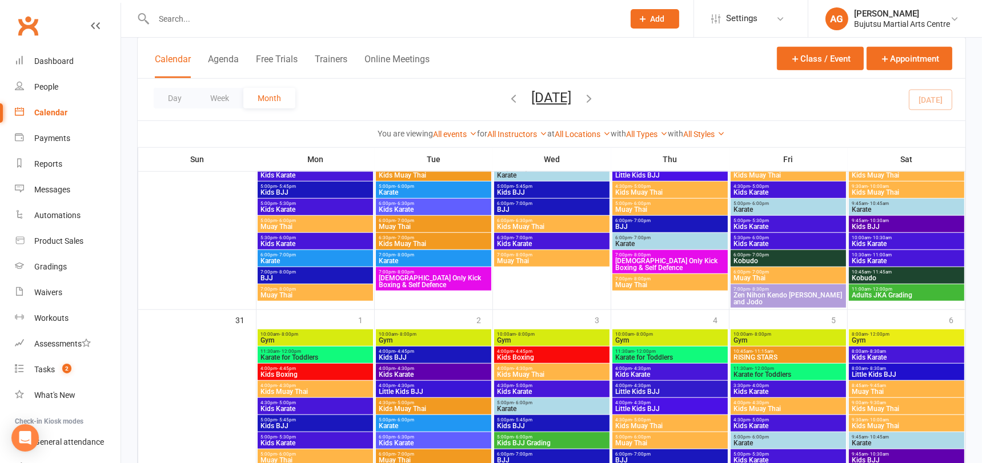
click at [266, 19] on input "text" at bounding box center [383, 19] width 466 height 16
click at [596, 99] on icon "button" at bounding box center [589, 98] width 13 height 13
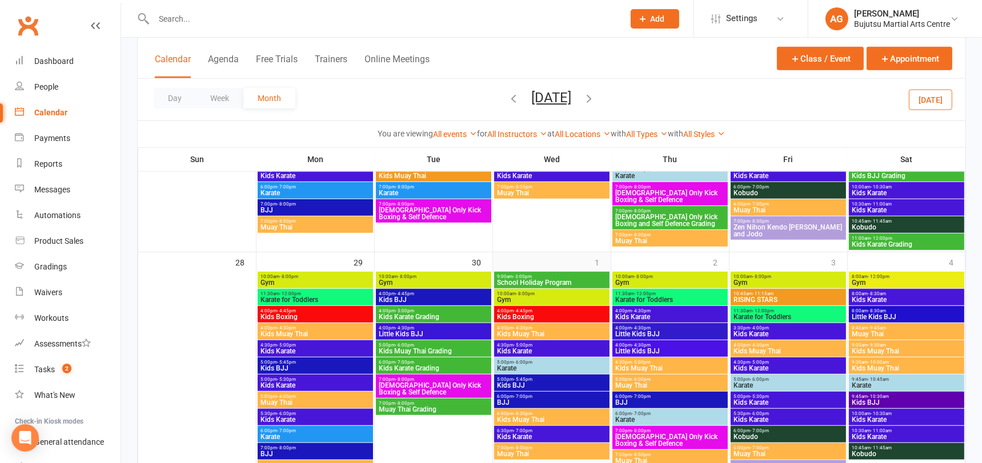
scroll to position [933, 0]
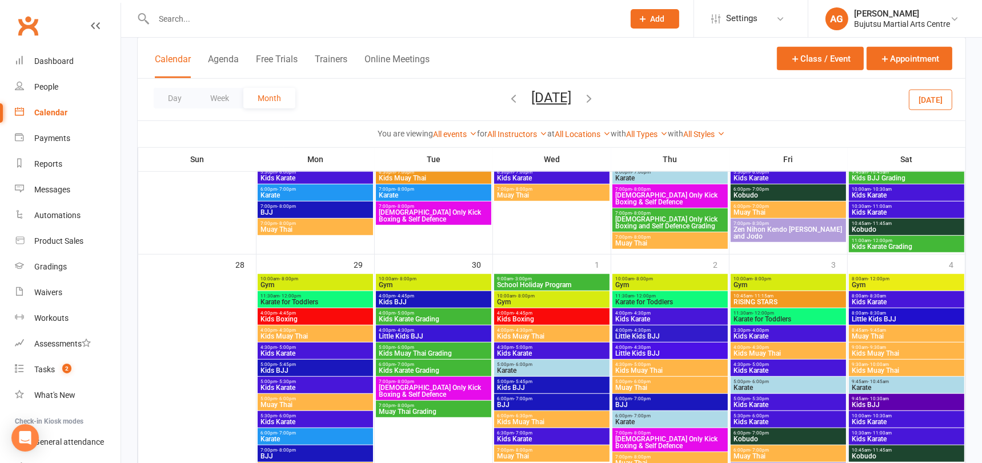
click at [434, 320] on span "Kids Karate Grading" at bounding box center [433, 319] width 111 height 7
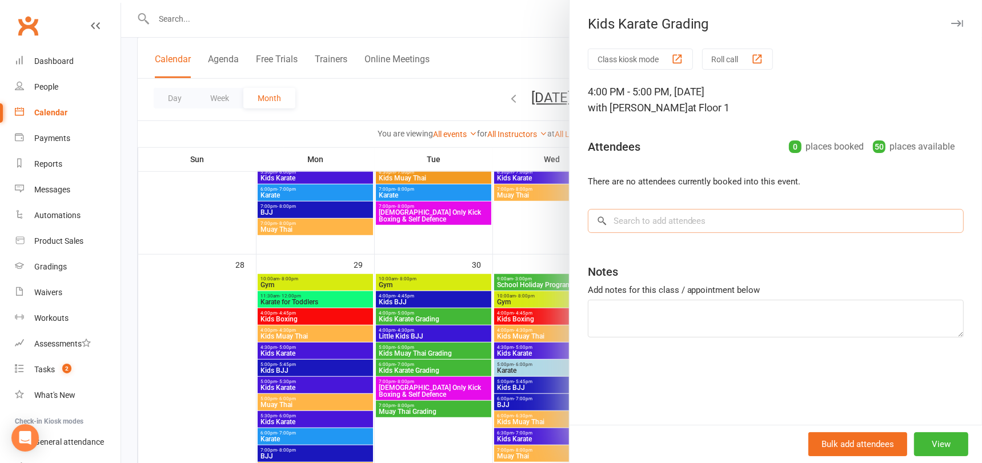
click at [643, 225] on input "search" at bounding box center [776, 221] width 376 height 24
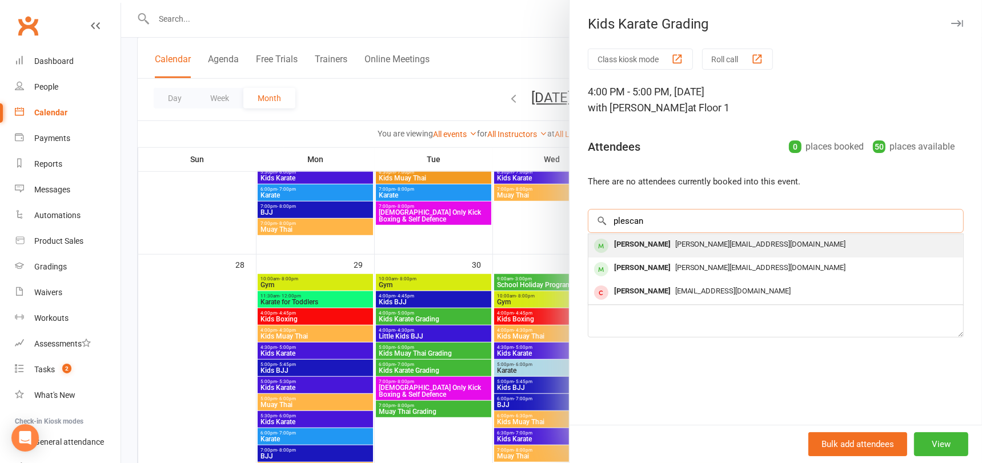
type input "plescan"
click at [643, 243] on div "Noah Plescan" at bounding box center [643, 245] width 66 height 17
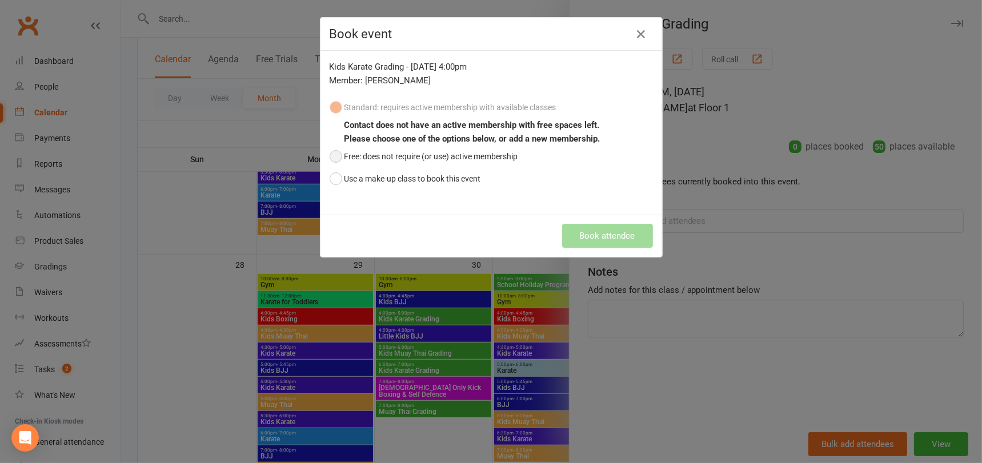
click at [336, 157] on button "Free: does not require (or use) active membership" at bounding box center [424, 157] width 189 height 22
click at [608, 237] on button "Book attendee" at bounding box center [607, 236] width 91 height 24
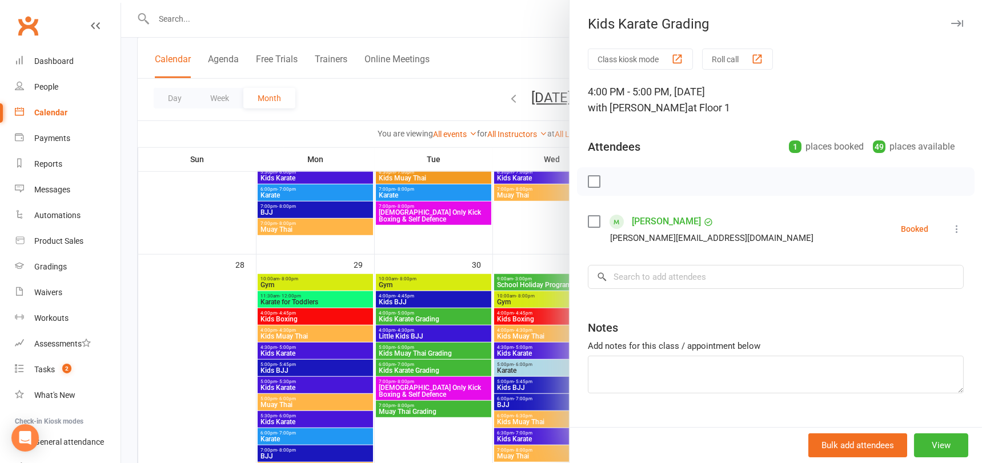
click at [203, 17] on div at bounding box center [551, 231] width 861 height 463
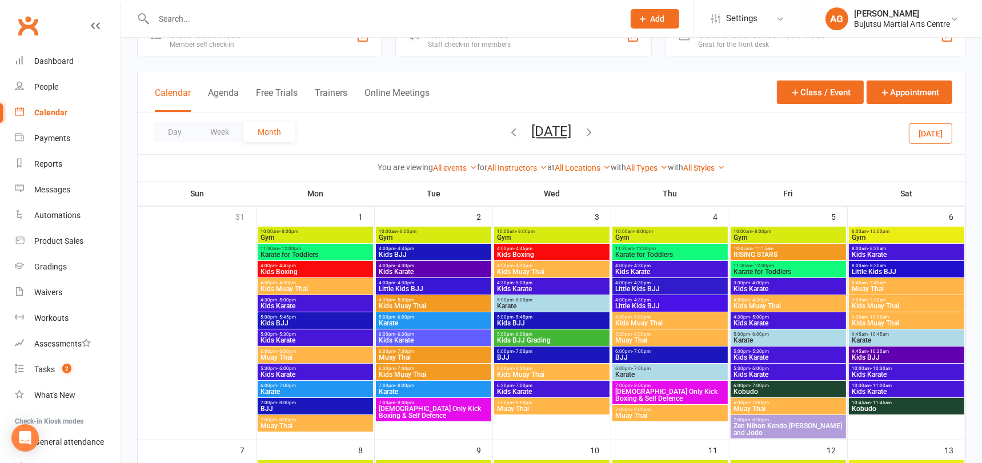
scroll to position [38, 0]
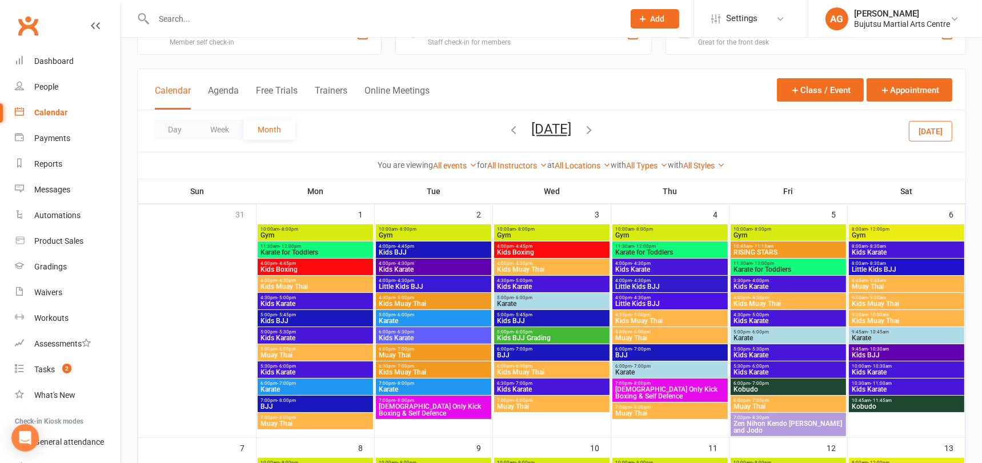
click at [537, 337] on span "Kids BJJ Grading" at bounding box center [551, 338] width 111 height 7
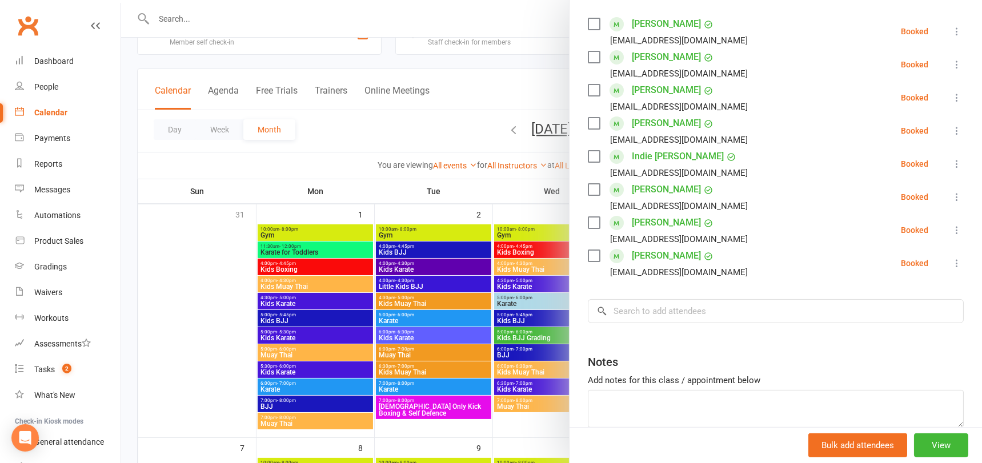
scroll to position [199, 0]
click at [683, 308] on input "search" at bounding box center [776, 310] width 376 height 24
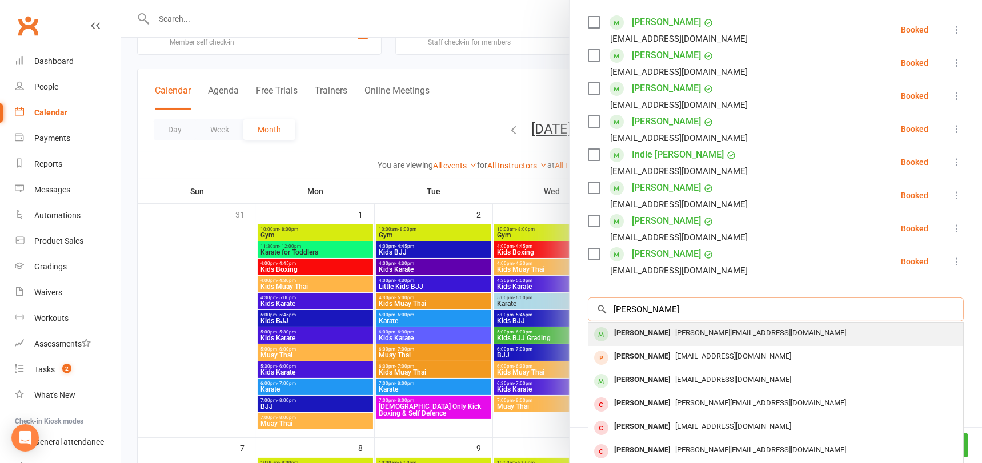
type input "mason ples"
click at [682, 331] on span "anita.wehbe@hotmail.com" at bounding box center [760, 332] width 171 height 9
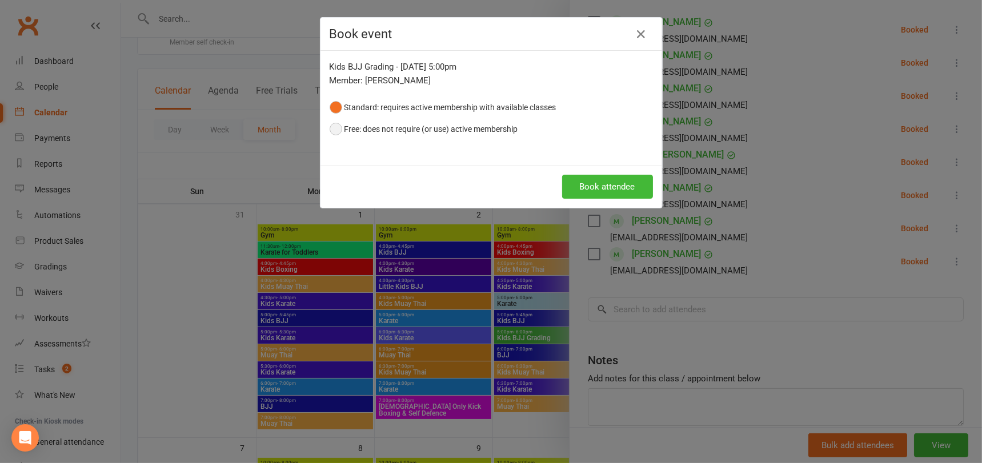
click at [336, 128] on button "Free: does not require (or use) active membership" at bounding box center [424, 129] width 189 height 22
click at [627, 176] on button "Book attendee" at bounding box center [607, 187] width 91 height 24
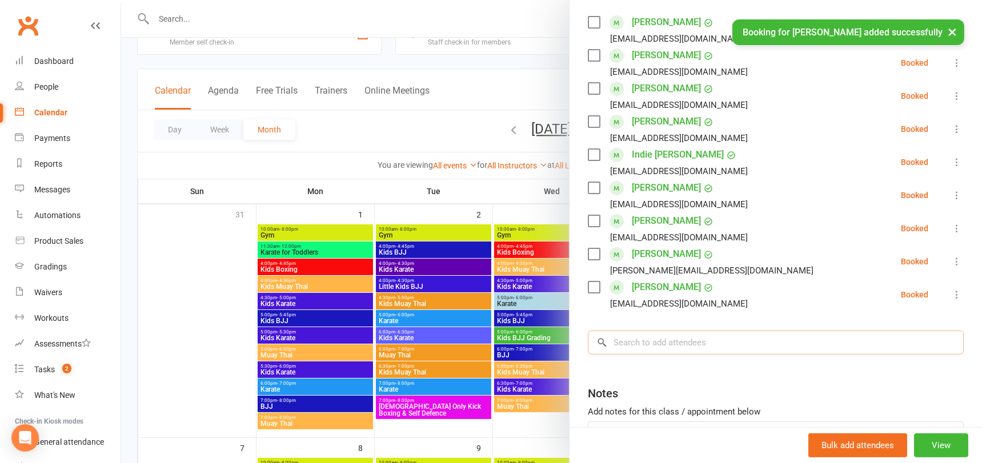
click at [643, 338] on input "search" at bounding box center [776, 343] width 376 height 24
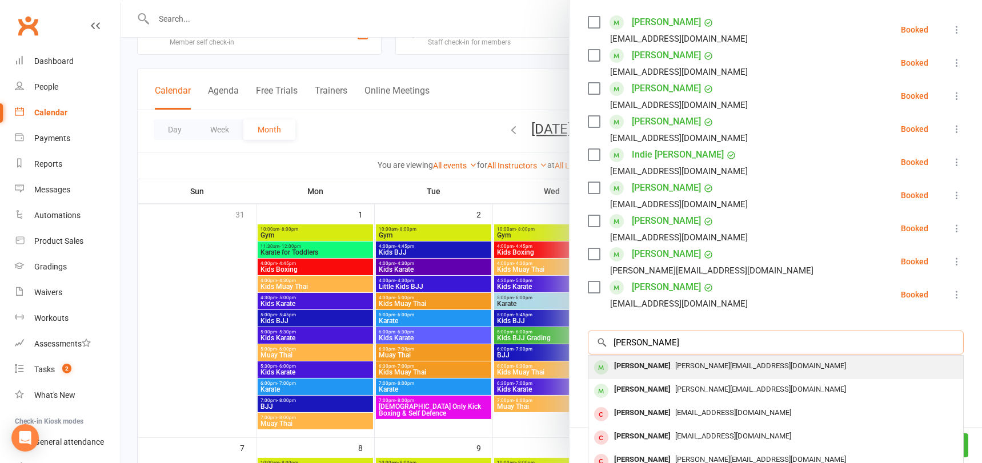
type input "noah plescan"
click at [641, 365] on div "Noah Plescan" at bounding box center [643, 366] width 66 height 17
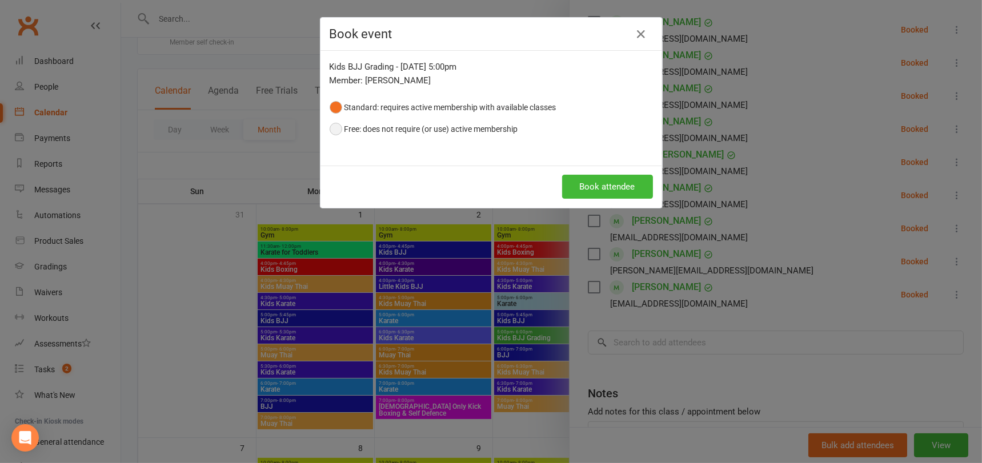
click at [338, 129] on button "Free: does not require (or use) active membership" at bounding box center [424, 129] width 189 height 22
click at [626, 185] on button "Book attendee" at bounding box center [607, 187] width 91 height 24
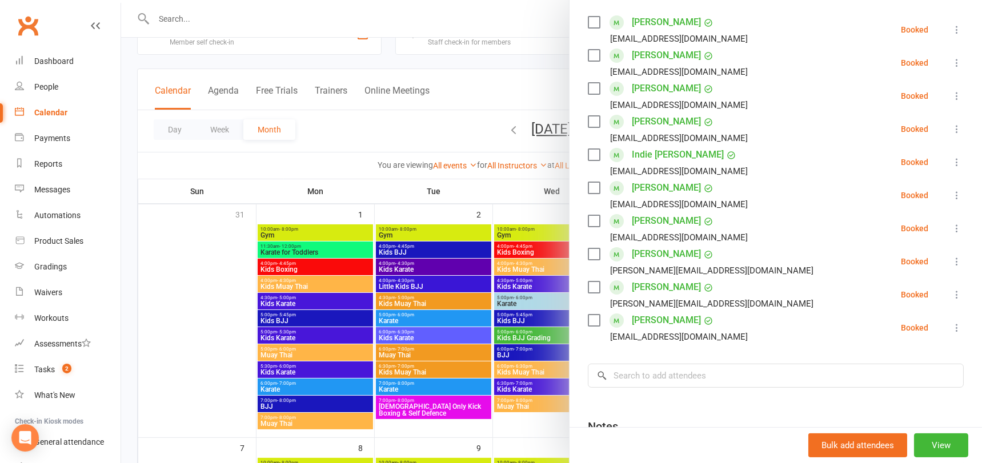
click at [323, 161] on div at bounding box center [551, 231] width 861 height 463
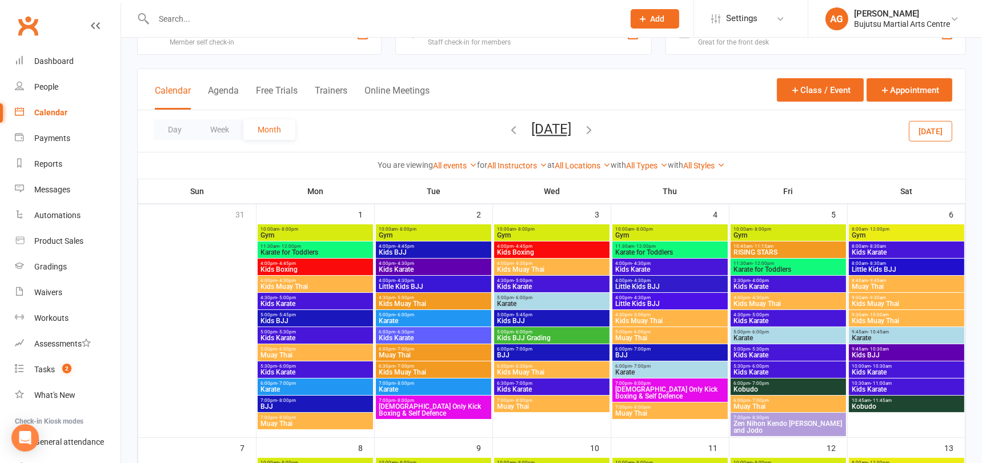
click at [556, 334] on span "5:00pm - 6:00pm" at bounding box center [551, 332] width 111 height 5
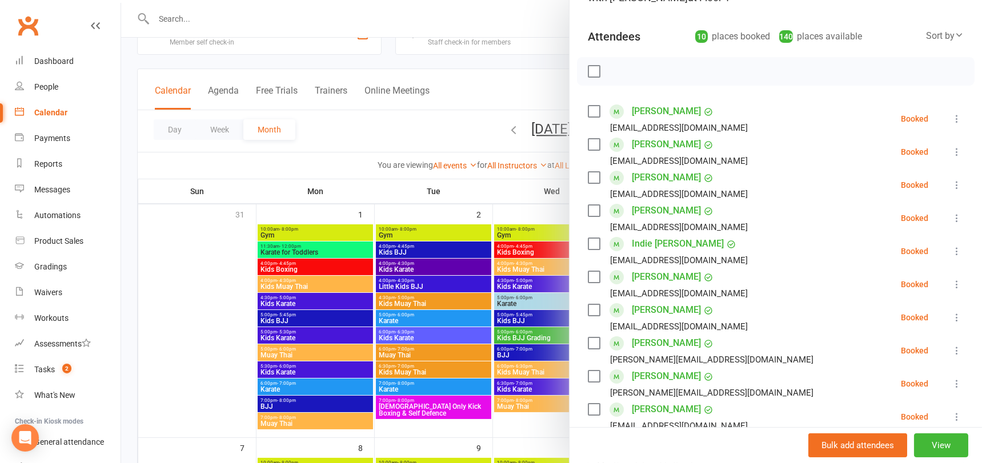
scroll to position [107, 0]
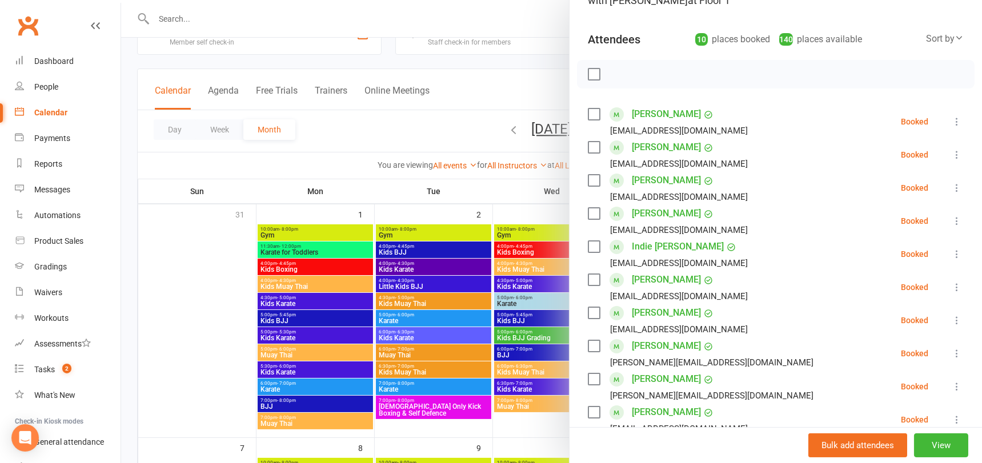
click at [390, 121] on div at bounding box center [551, 231] width 861 height 463
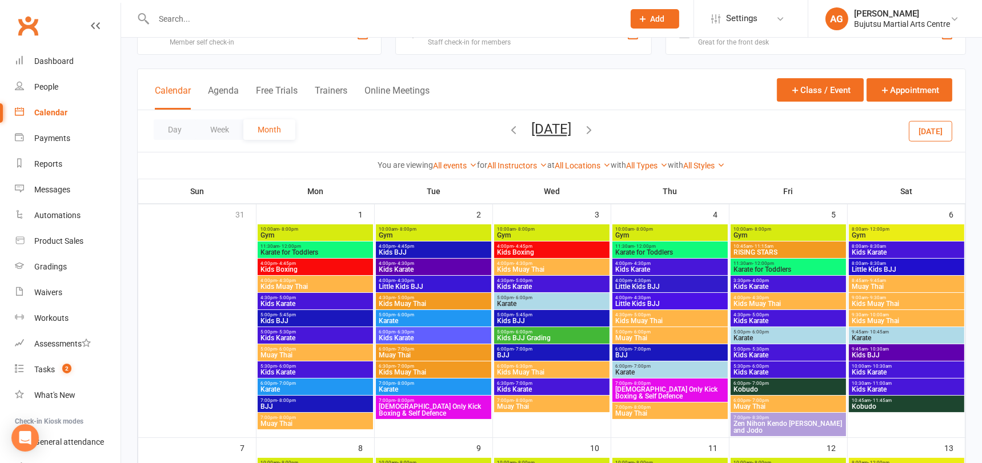
click at [535, 335] on span "Kids BJJ Grading" at bounding box center [551, 338] width 111 height 7
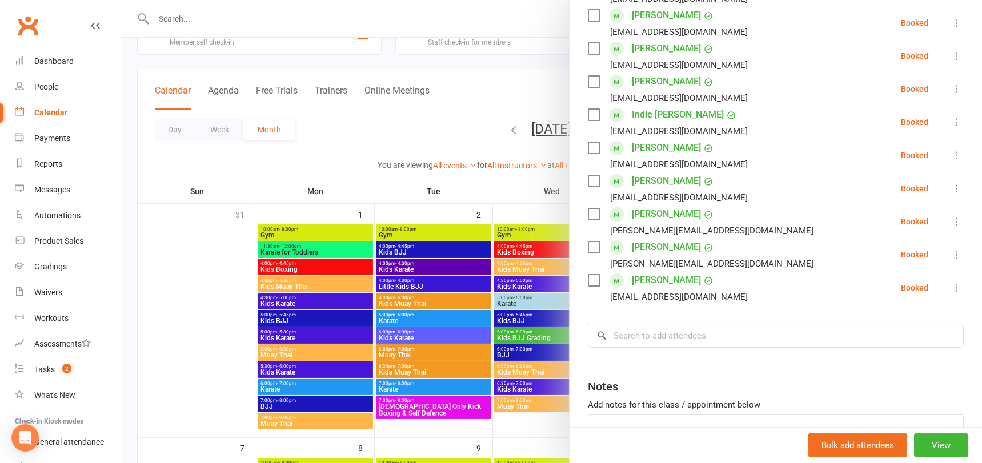
scroll to position [244, 0]
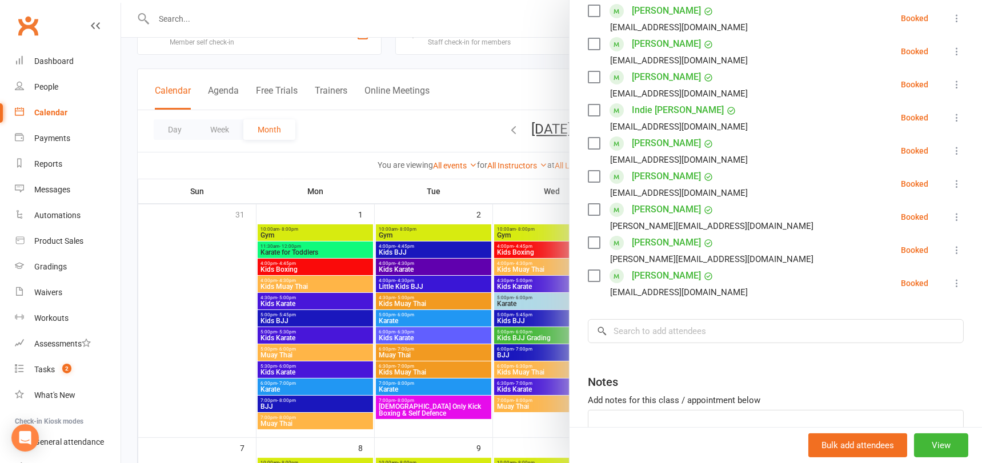
click at [956, 215] on icon at bounding box center [956, 216] width 11 height 11
click at [916, 259] on link "Remove" at bounding box center [906, 262] width 113 height 23
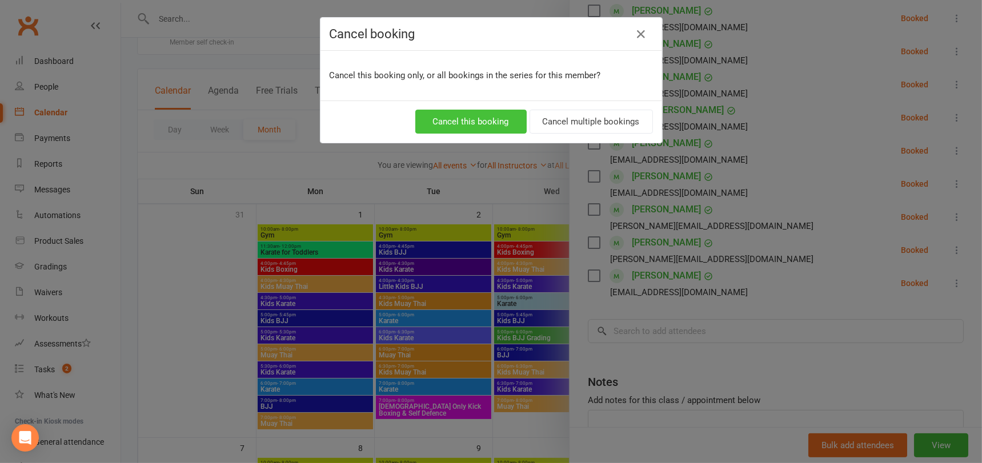
click at [502, 116] on button "Cancel this booking" at bounding box center [470, 122] width 111 height 24
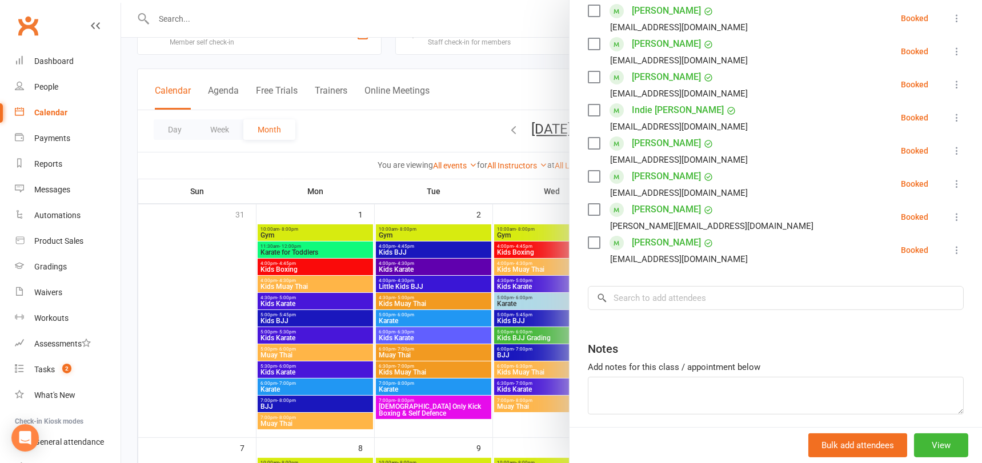
click at [958, 218] on icon at bounding box center [956, 216] width 11 height 11
click at [899, 263] on link "Remove" at bounding box center [906, 262] width 113 height 23
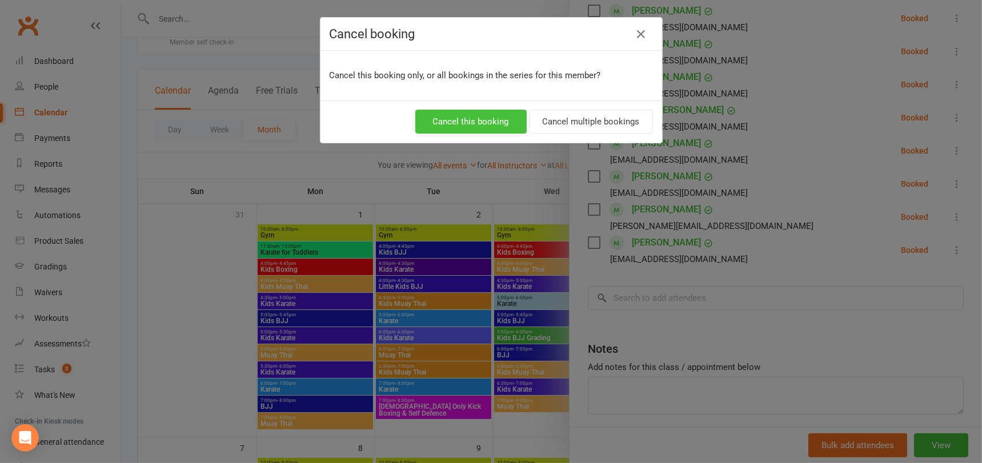
click at [460, 118] on button "Cancel this booking" at bounding box center [470, 122] width 111 height 24
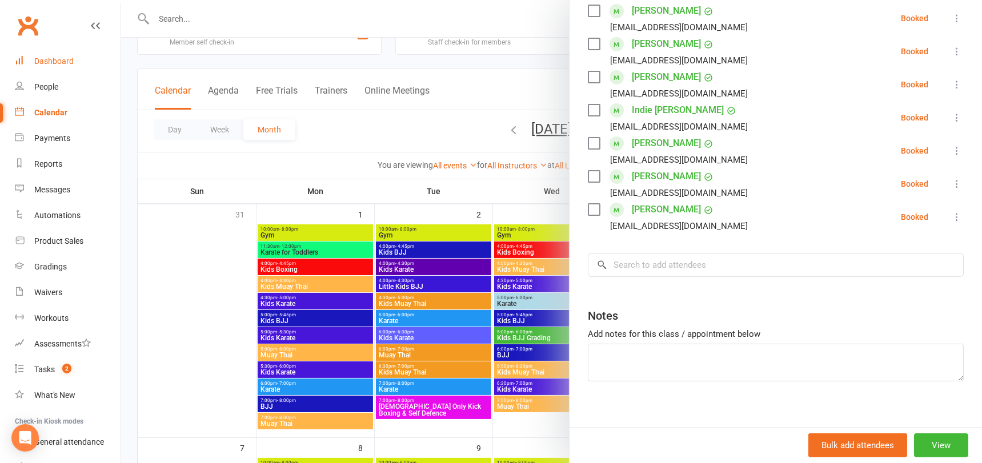
click at [62, 61] on div "Dashboard" at bounding box center [53, 61] width 39 height 9
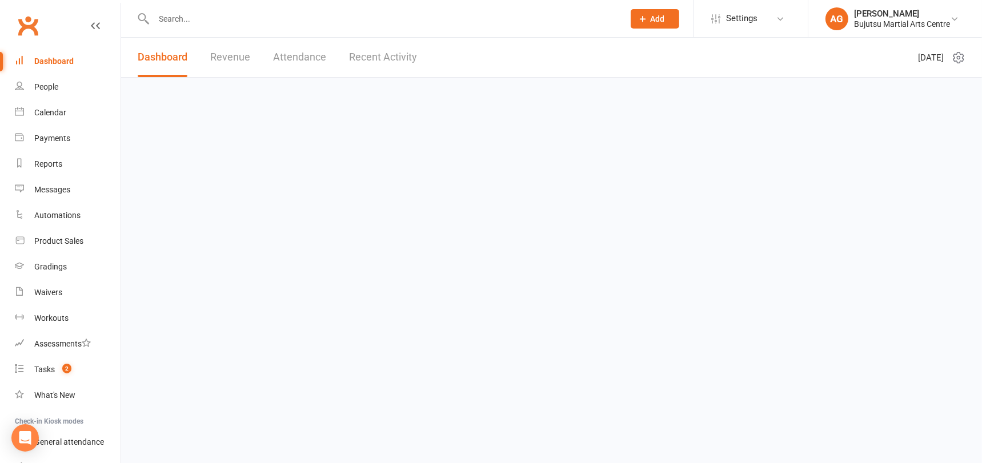
click at [62, 61] on div "Dashboard" at bounding box center [53, 61] width 39 height 9
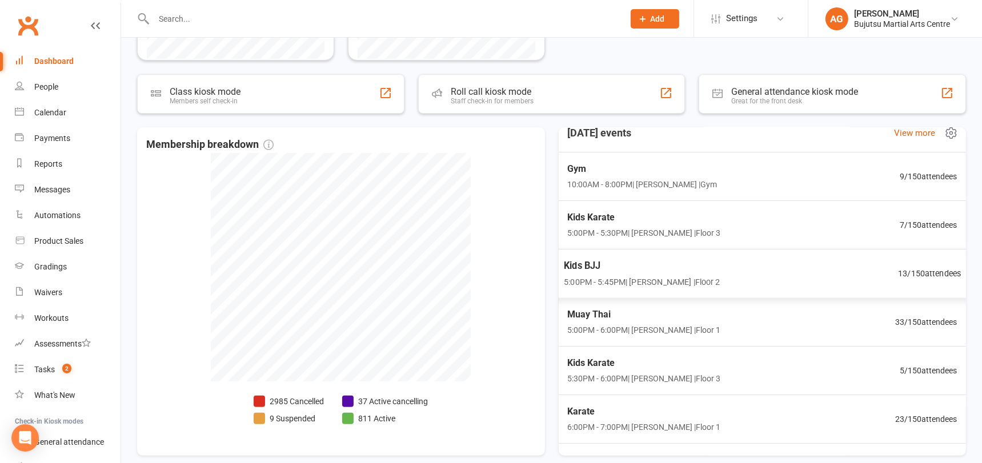
scroll to position [12, 0]
click at [591, 213] on span "Kids Karate" at bounding box center [642, 218] width 156 height 15
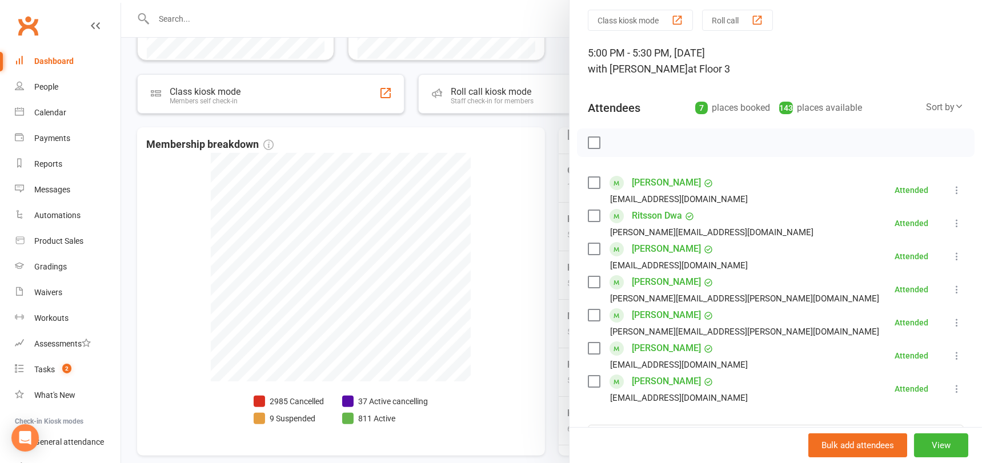
scroll to position [41, 0]
click at [667, 346] on link "Grace Xuereb" at bounding box center [666, 346] width 69 height 18
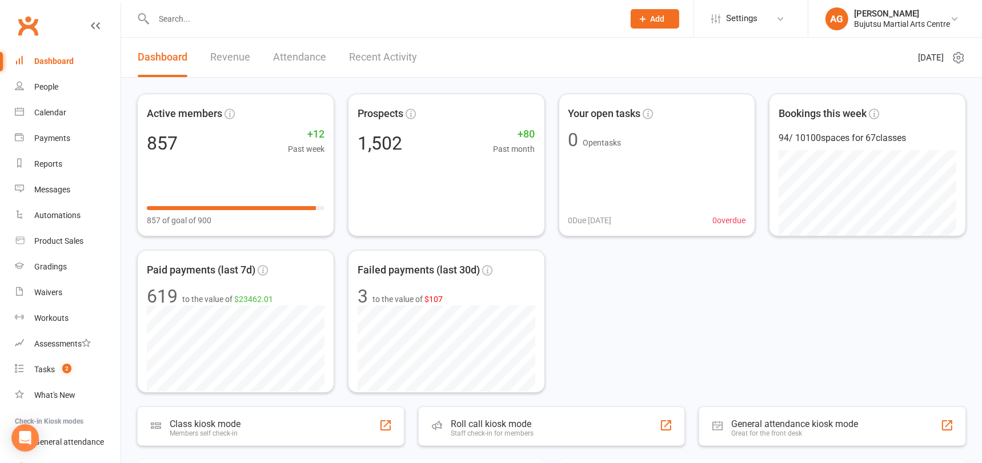
click at [221, 15] on input "text" at bounding box center [383, 19] width 466 height 16
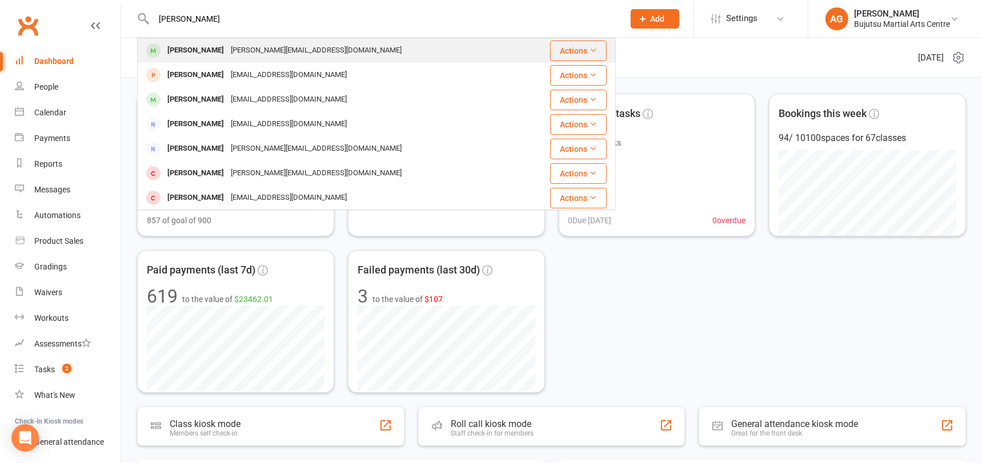
type input "mason ples"
click at [227, 49] on div "anita.wehbe@hotmail.com" at bounding box center [316, 50] width 178 height 17
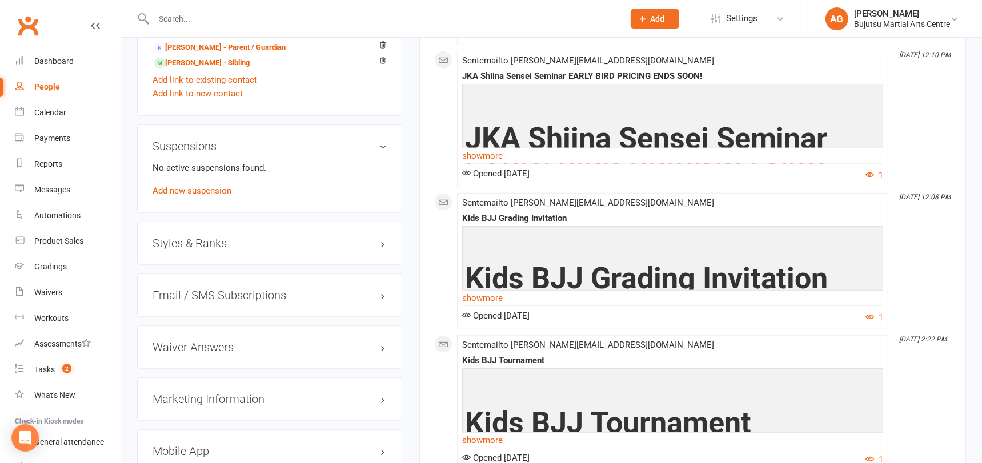
scroll to position [1154, 0]
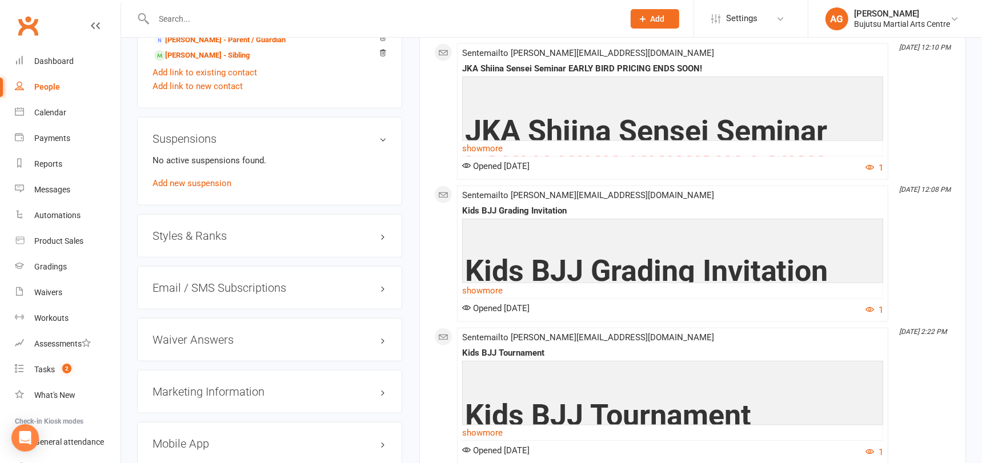
click at [201, 231] on h3 "Styles & Ranks" at bounding box center [270, 236] width 234 height 13
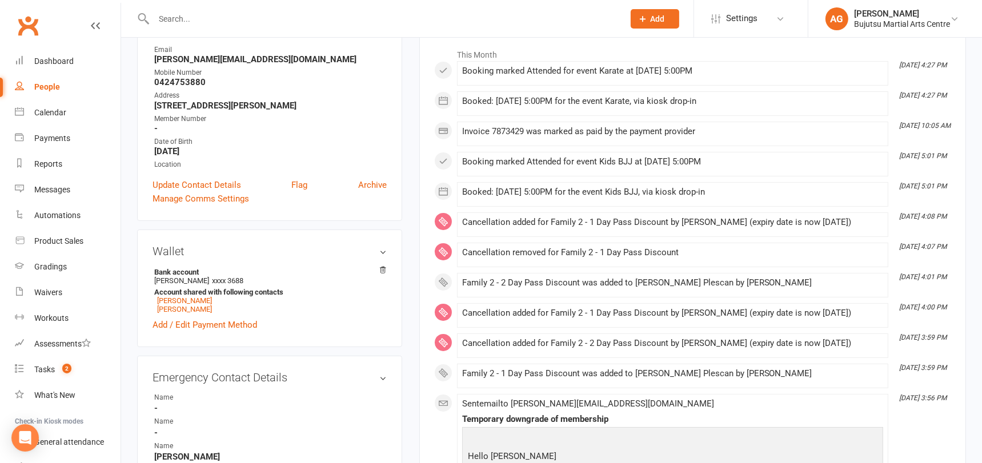
scroll to position [0, 0]
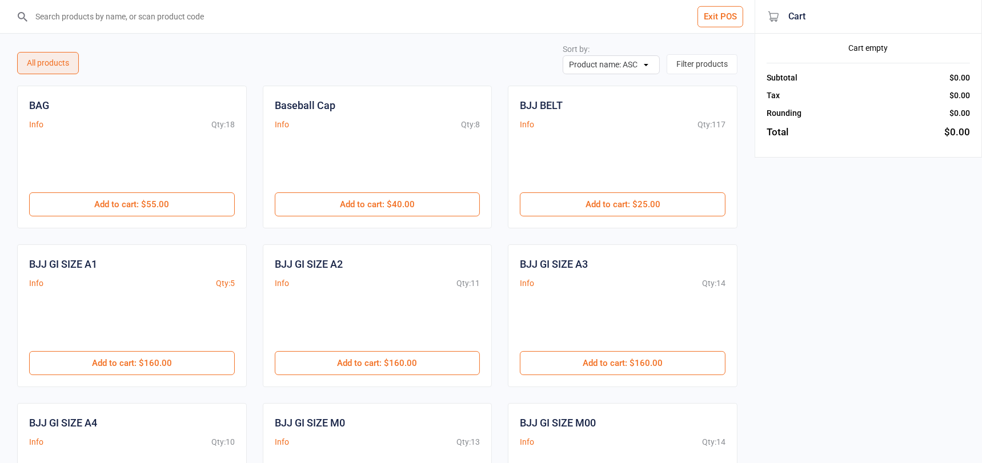
click at [124, 21] on input "search" at bounding box center [384, 16] width 709 height 33
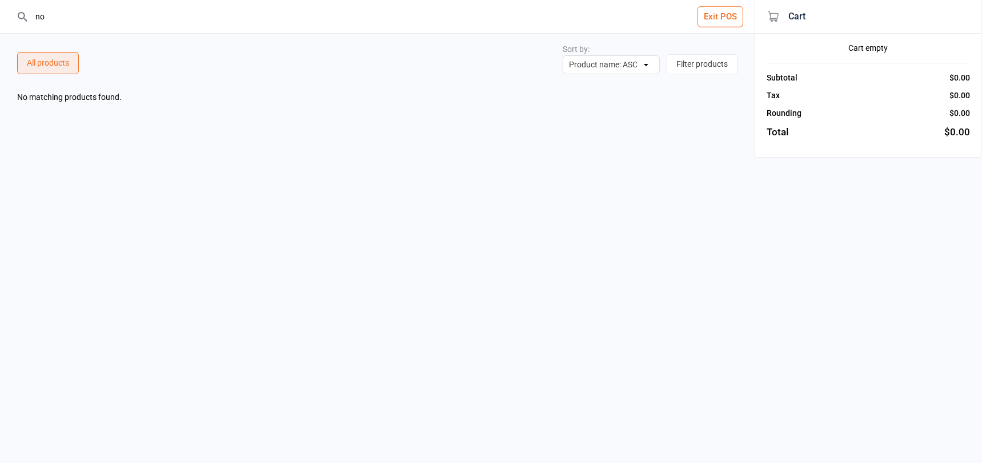
type input "n"
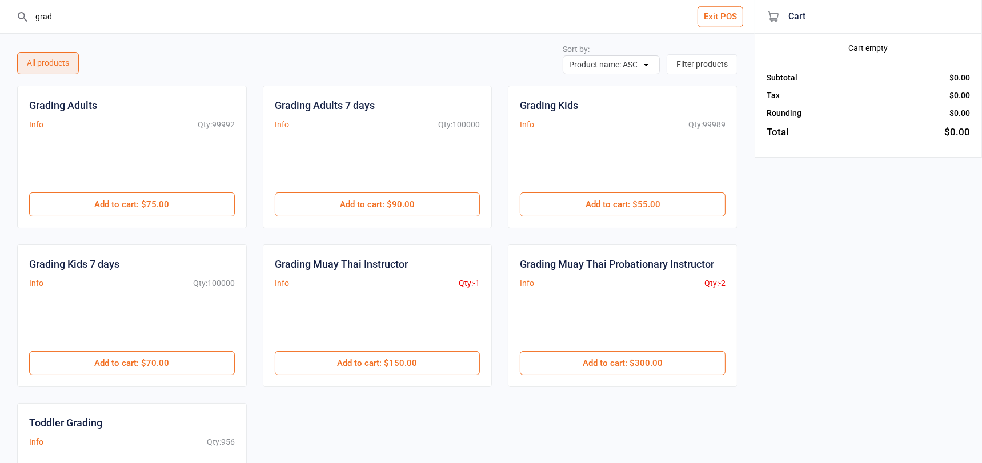
type input "grad"
